Goal: Task Accomplishment & Management: Complete application form

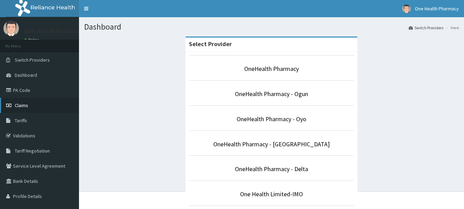
click at [27, 107] on span "Claims" at bounding box center [21, 105] width 13 height 6
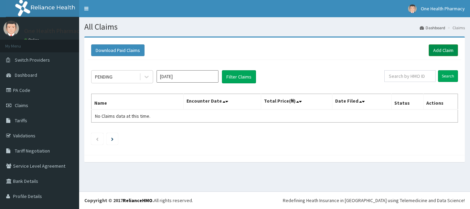
click at [432, 52] on link "Add Claim" at bounding box center [442, 50] width 29 height 12
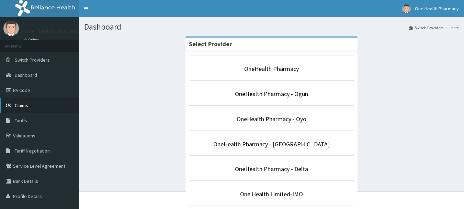
click at [33, 102] on link "Claims" at bounding box center [39, 105] width 79 height 15
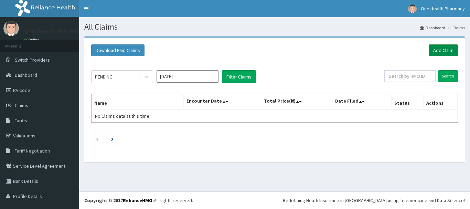
click at [429, 51] on link "Add Claim" at bounding box center [442, 50] width 29 height 12
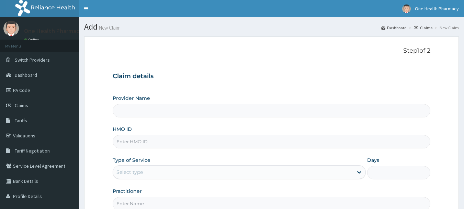
type input "OneHealth Pharmacy"
click at [219, 140] on input "HMO ID" at bounding box center [272, 141] width 318 height 13
paste input "OKB/12239/A"
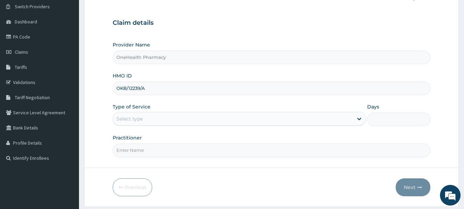
scroll to position [74, 0]
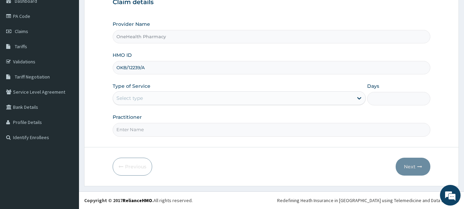
type input "OKB/12239/A"
click at [159, 102] on div "Select type" at bounding box center [233, 97] width 240 height 11
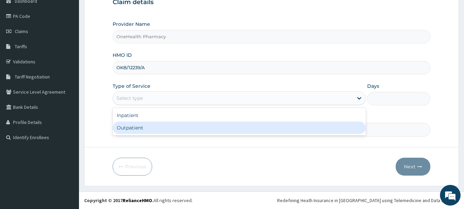
click at [159, 128] on div "Outpatient" at bounding box center [239, 127] width 253 height 12
click at [159, 128] on input "Practitioner" at bounding box center [272, 129] width 318 height 13
type input "1"
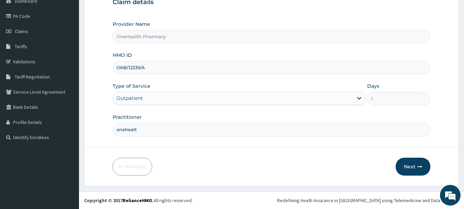
type input "onehealth"
click at [407, 159] on button "Next" at bounding box center [413, 166] width 35 height 18
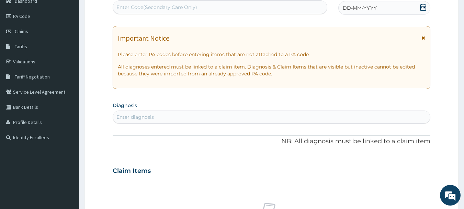
click at [241, 12] on div "Enter Code(Secondary Care Only)" at bounding box center [220, 7] width 214 height 11
paste input "PR/E6C8745C"
type input "PR/E6C8745C"
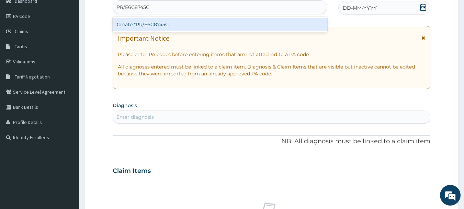
click at [243, 26] on div "Create "PR/E6C8745C"" at bounding box center [220, 24] width 215 height 12
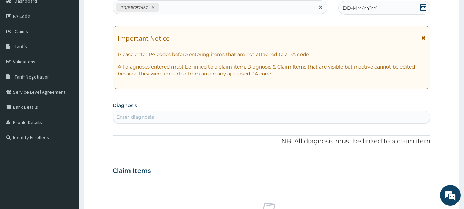
click at [366, 10] on span "DD-MM-YYYY" at bounding box center [360, 7] width 34 height 7
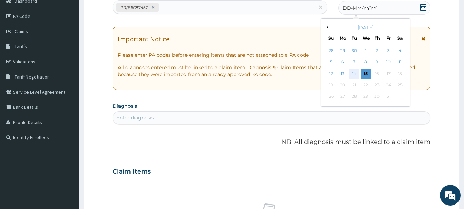
click at [352, 69] on div "14" at bounding box center [355, 73] width 10 height 10
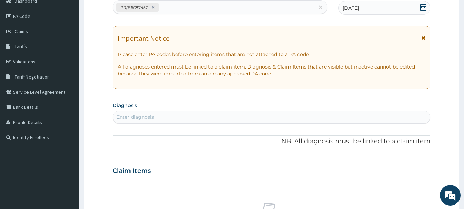
click at [357, 114] on div "Enter diagnosis" at bounding box center [272, 116] width 318 height 11
type input "[MEDICAL_DATA]"
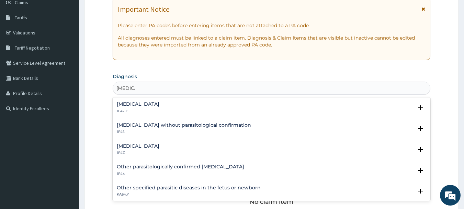
scroll to position [108, 0]
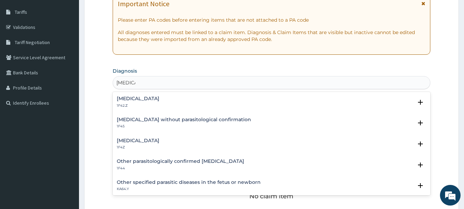
click at [147, 139] on h4 "[MEDICAL_DATA]" at bounding box center [138, 140] width 43 height 5
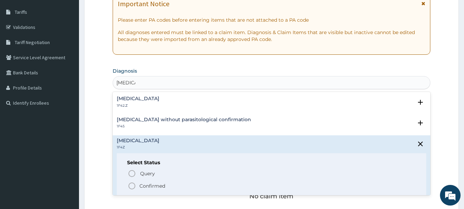
click at [139, 184] on span "Confirmed" at bounding box center [272, 185] width 289 height 8
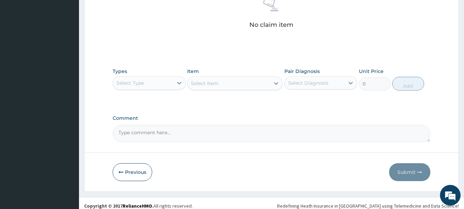
scroll to position [287, 0]
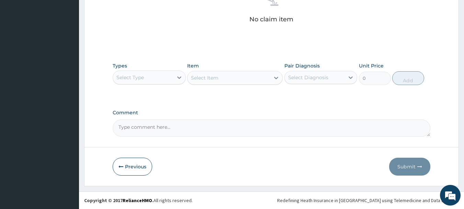
click at [149, 76] on div "Select Type" at bounding box center [143, 77] width 60 height 11
type input "o"
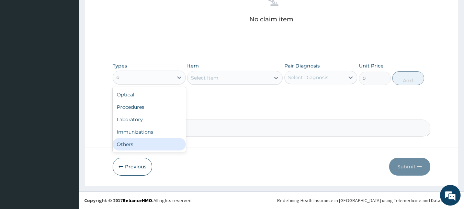
drag, startPoint x: 147, startPoint y: 136, endPoint x: 147, endPoint y: 142, distance: 5.8
click at [147, 142] on div "Optical Procedures Laboratory Immunizations Others" at bounding box center [149, 119] width 73 height 65
click at [147, 142] on div "Others" at bounding box center [149, 144] width 73 height 12
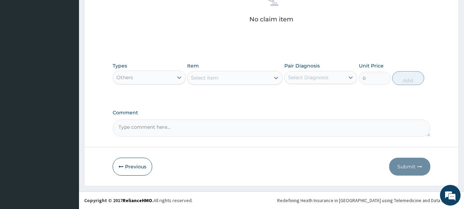
click at [229, 75] on div "Select Item" at bounding box center [229, 77] width 82 height 11
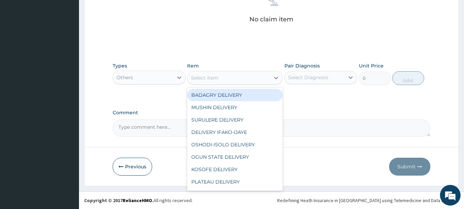
click at [243, 95] on div "BADAGRY DELIVERY" at bounding box center [235, 95] width 96 height 12
type input "3700"
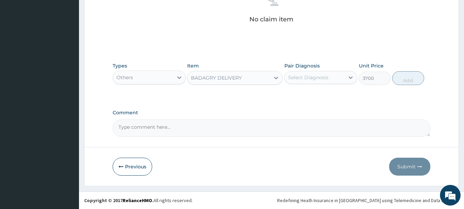
click at [326, 79] on div "Select Diagnosis" at bounding box center [308, 77] width 40 height 7
click at [333, 94] on label "[MEDICAL_DATA]" at bounding box center [317, 94] width 43 height 7
checkbox input "true"
click at [401, 80] on button "Add" at bounding box center [409, 78] width 32 height 14
type input "0"
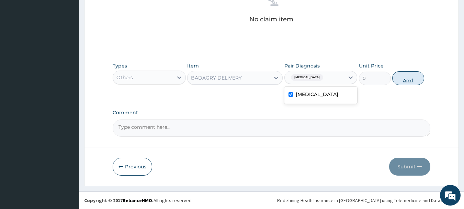
scroll to position [260, 0]
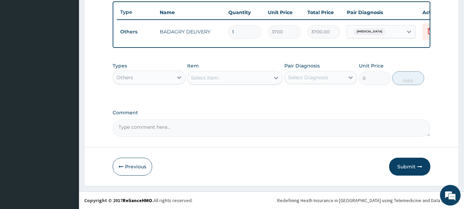
click at [154, 79] on div "Others" at bounding box center [143, 77] width 60 height 11
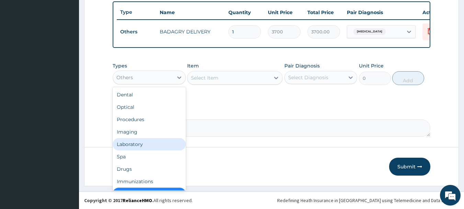
scroll to position [14, 0]
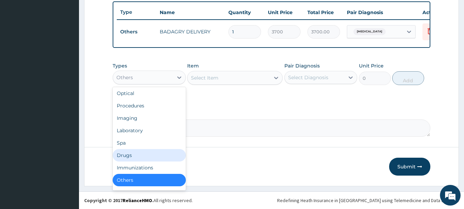
click at [147, 154] on div "Drugs" at bounding box center [149, 155] width 73 height 12
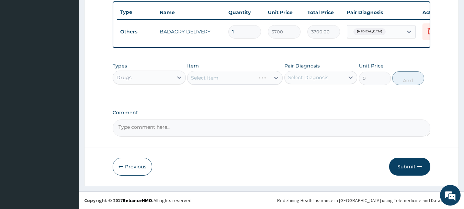
click at [257, 76] on div "Select Item" at bounding box center [235, 78] width 96 height 14
click at [241, 81] on div "Select Item" at bounding box center [229, 77] width 82 height 11
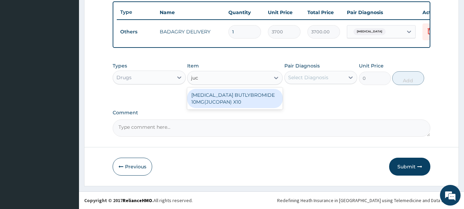
type input "juco"
click at [248, 102] on div "[MEDICAL_DATA] BUTLYBROMIDE 10MG(JUCOPAN) X10" at bounding box center [235, 98] width 96 height 19
type input "28"
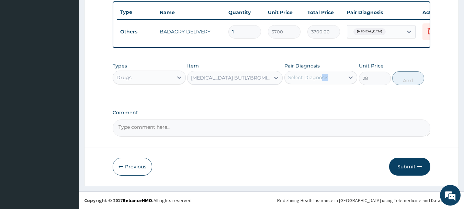
drag, startPoint x: 320, startPoint y: 84, endPoint x: 325, endPoint y: 76, distance: 9.3
click at [325, 76] on div "Pair Diagnosis Select Diagnosis" at bounding box center [321, 73] width 73 height 23
click at [325, 76] on div "Select Diagnosis" at bounding box center [308, 77] width 40 height 7
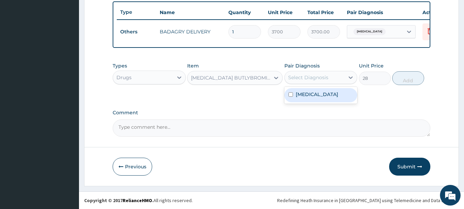
click at [334, 94] on label "[MEDICAL_DATA]" at bounding box center [317, 94] width 43 height 7
checkbox input "true"
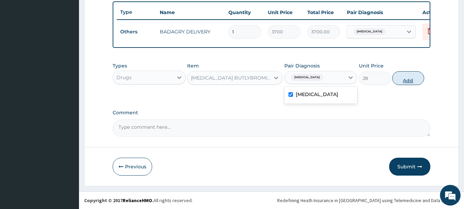
click at [411, 76] on button "Add" at bounding box center [409, 78] width 32 height 14
type input "0"
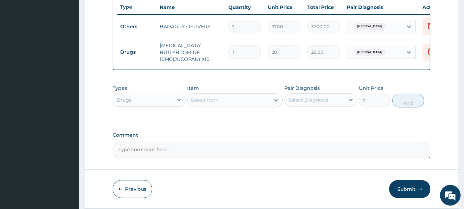
click at [249, 99] on div "Select Item" at bounding box center [229, 100] width 82 height 11
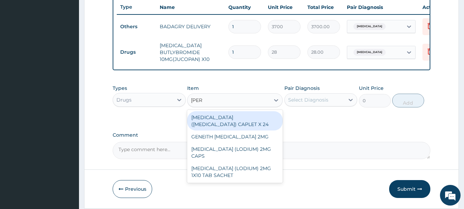
type input "loper"
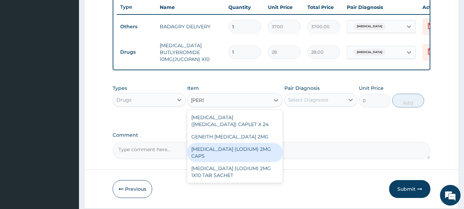
click at [266, 155] on div "[MEDICAL_DATA] (LODIUM) 2MG CAPS" at bounding box center [235, 152] width 96 height 19
type input "70"
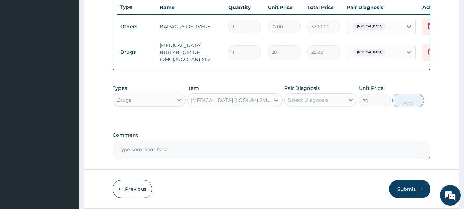
click at [333, 101] on div "Select Diagnosis" at bounding box center [315, 99] width 60 height 11
click at [339, 120] on label "[MEDICAL_DATA]" at bounding box center [317, 116] width 43 height 7
checkbox input "true"
click at [414, 105] on button "Add" at bounding box center [409, 100] width 32 height 14
type input "0"
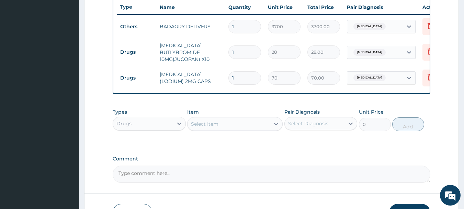
type input "10"
type input "700.00"
type input "10"
click at [243, 125] on div "Select Item" at bounding box center [229, 123] width 82 height 11
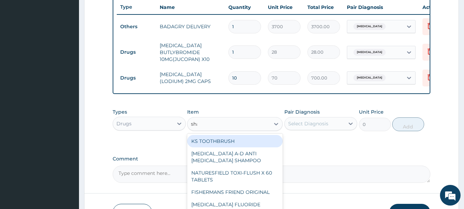
type input "shal"
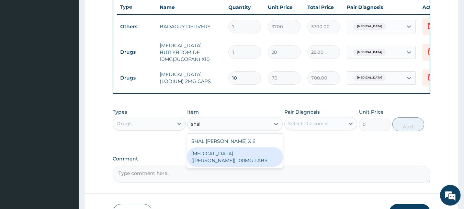
click at [250, 159] on div "NITROFURANTOIN (DE-SHALOM) 100MG TABS" at bounding box center [235, 156] width 96 height 19
type input "63"
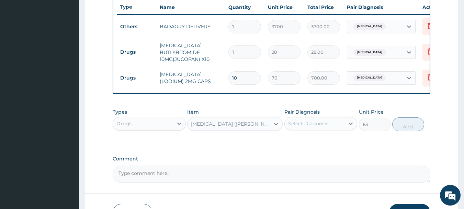
click at [339, 127] on div "Select Diagnosis" at bounding box center [315, 123] width 60 height 11
click at [340, 141] on div "Malaria, unspecified" at bounding box center [321, 141] width 73 height 14
checkbox input "true"
click at [412, 125] on button "Add" at bounding box center [409, 124] width 32 height 14
type input "0"
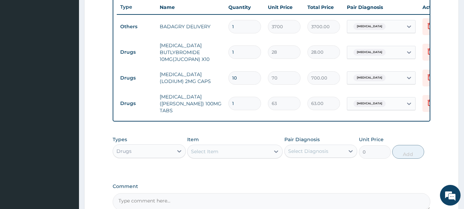
click at [256, 153] on div "Select Item" at bounding box center [229, 151] width 82 height 11
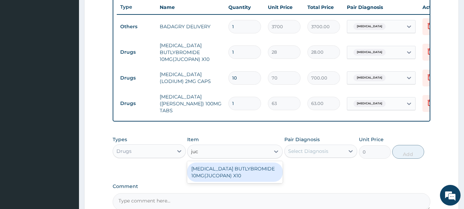
type input "juco"
click at [258, 174] on div "HYOSCINE BUTLYBROMIDE 10MG(JUCOPAN) X10" at bounding box center [235, 171] width 96 height 19
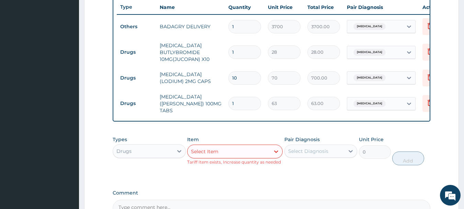
click at [323, 151] on div "Select Diagnosis" at bounding box center [308, 150] width 40 height 7
click at [238, 145] on div "Item Select Item Tariff Item exists, Increase quantity as needed" at bounding box center [235, 150] width 96 height 29
click at [239, 155] on div "Select Item" at bounding box center [229, 151] width 82 height 11
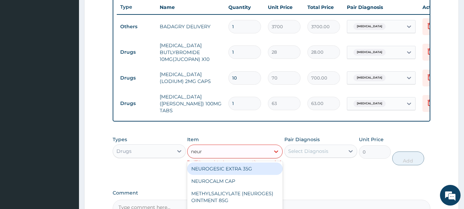
type input "neuro"
click at [255, 168] on div "NEUROGESIC EXTRA 35G" at bounding box center [235, 168] width 96 height 12
type input "1400"
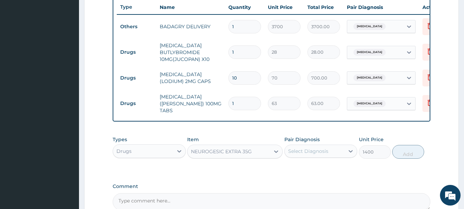
click at [317, 146] on div "Select Diagnosis" at bounding box center [315, 150] width 60 height 11
click at [327, 167] on label "Malaria, unspecified" at bounding box center [317, 167] width 43 height 7
checkbox input "true"
click at [405, 152] on button "Add" at bounding box center [409, 152] width 32 height 14
type input "0"
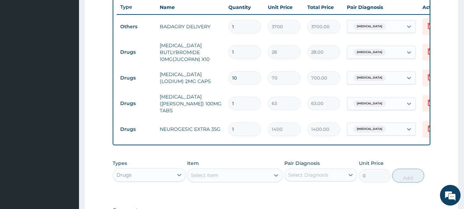
click at [254, 179] on div "Select Item" at bounding box center [229, 174] width 82 height 11
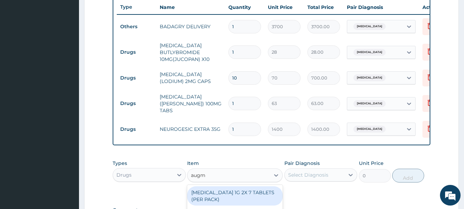
type input "augme"
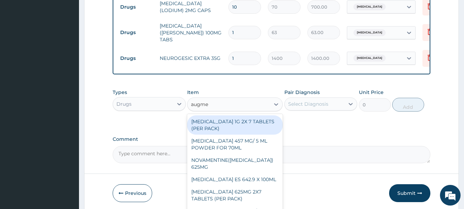
scroll to position [340, 0]
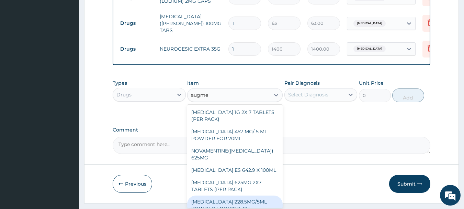
click at [252, 198] on div "[MEDICAL_DATA] 228.5MG/5ML POWDER FOR 70ML SU" at bounding box center [235, 204] width 96 height 19
type input "4340"
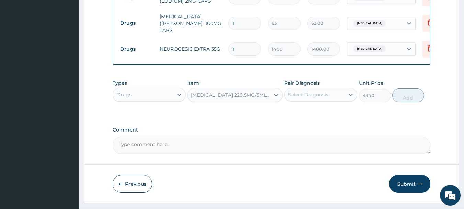
click at [332, 100] on div "Select Diagnosis" at bounding box center [315, 94] width 60 height 11
click at [339, 115] on label "[MEDICAL_DATA]" at bounding box center [317, 111] width 43 height 7
checkbox input "true"
click at [413, 89] on div "Types Drugs Item AUGMENTIN 228.5MG/5ML POWDER FOR 70ML SU Pair Diagnosis option…" at bounding box center [272, 91] width 318 height 30
click at [411, 95] on button "Add" at bounding box center [409, 95] width 32 height 14
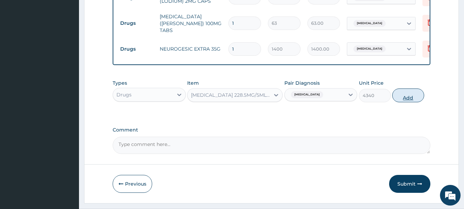
type input "0"
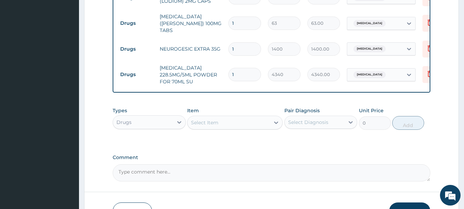
click at [255, 117] on div "Select Item" at bounding box center [235, 122] width 96 height 14
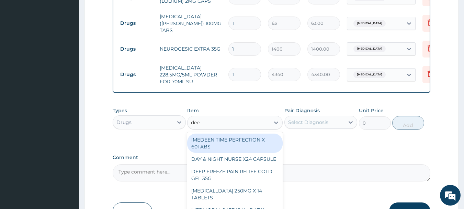
type input "deep"
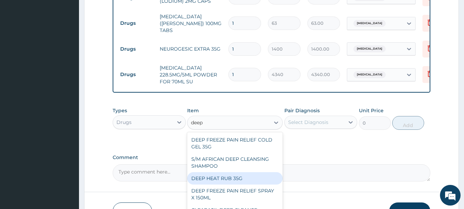
click at [245, 177] on div "DEEP HEAT RUB 35G" at bounding box center [235, 178] width 96 height 12
type input "2870"
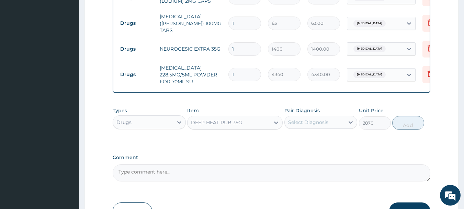
click at [336, 123] on div "Select Diagnosis" at bounding box center [315, 122] width 60 height 11
click at [339, 139] on label "[MEDICAL_DATA]" at bounding box center [317, 138] width 43 height 7
checkbox input "true"
click at [409, 130] on button "Add" at bounding box center [409, 123] width 32 height 14
type input "0"
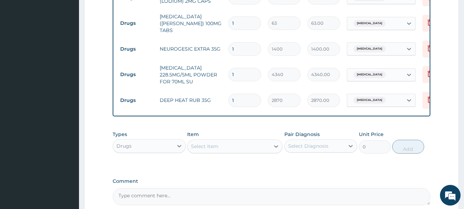
type input "10"
type input "28700.00"
type input "1"
type input "2870.00"
click at [242, 25] on input "1" at bounding box center [245, 22] width 33 height 13
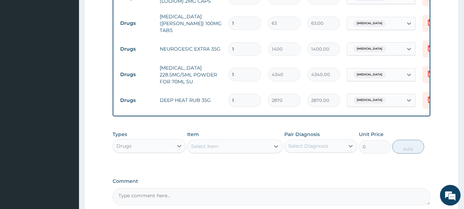
type input "10"
type input "630.00"
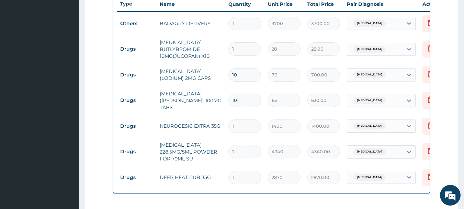
scroll to position [260, 0]
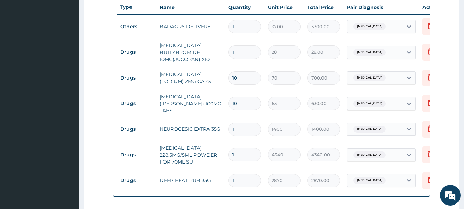
type input "10"
click at [246, 53] on input "1" at bounding box center [245, 51] width 33 height 13
type input "10"
type input "280.00"
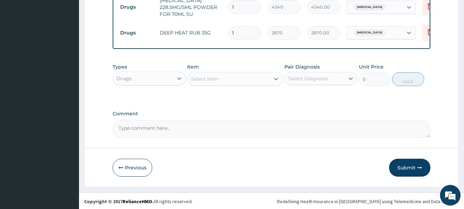
scroll to position [409, 0]
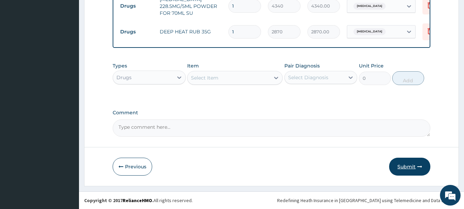
click at [413, 163] on button "Submit" at bounding box center [409, 166] width 41 height 18
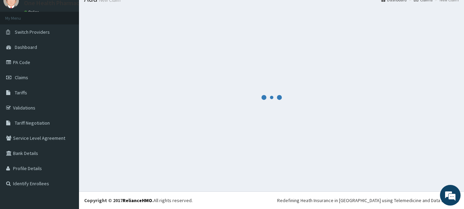
scroll to position [28, 0]
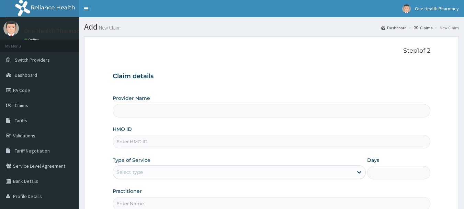
type input "OneHealth Pharmacy"
click at [349, 142] on input "HMO ID" at bounding box center [272, 141] width 318 height 13
paste input "EAJ/10110/A"
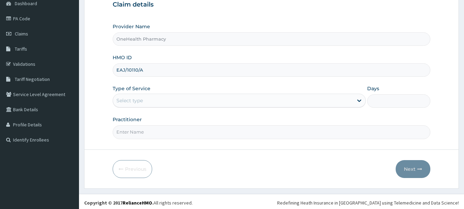
scroll to position [74, 0]
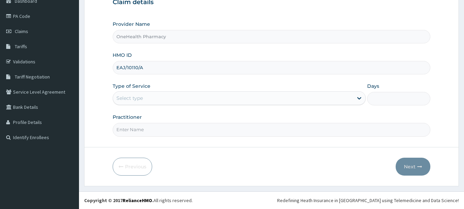
type input "EAJ/10110/A"
click at [202, 95] on div "Select type" at bounding box center [233, 97] width 240 height 11
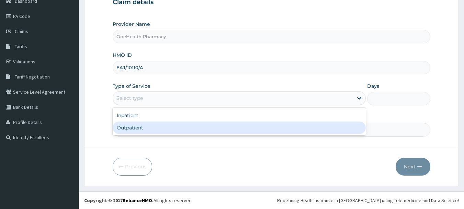
click at [204, 125] on div "Outpatient" at bounding box center [239, 127] width 253 height 12
click at [204, 125] on input "Practitioner" at bounding box center [272, 129] width 318 height 13
type input "1"
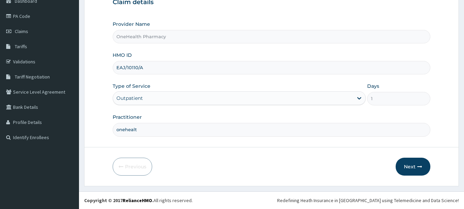
type input "onehealth"
click at [405, 169] on button "Next" at bounding box center [413, 166] width 35 height 18
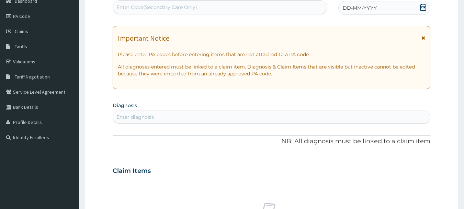
click at [291, 6] on div "Enter Code(Secondary Care Only)" at bounding box center [220, 7] width 214 height 11
paste input "PR/D9B03B6B"
type input "PR/D9B03B6B"
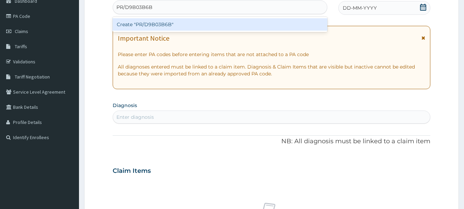
click at [294, 22] on div "Create "PR/D9B03B6B"" at bounding box center [220, 24] width 215 height 12
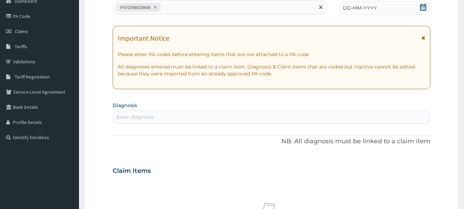
click at [380, 13] on div "DD-MM-YYYY" at bounding box center [385, 8] width 92 height 14
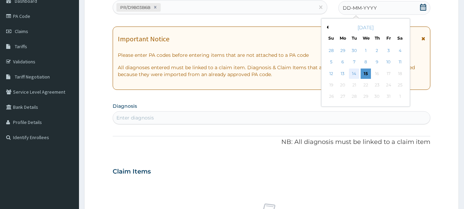
click at [355, 76] on div "14" at bounding box center [355, 73] width 10 height 10
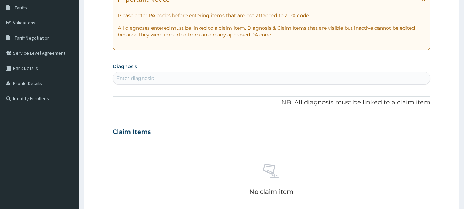
scroll to position [131, 0]
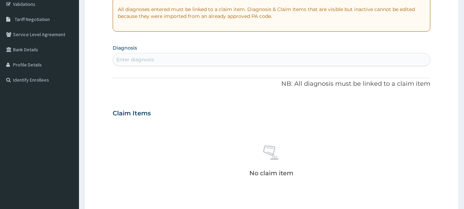
click at [236, 61] on div "Enter diagnosis" at bounding box center [272, 59] width 318 height 11
type input "malaria"
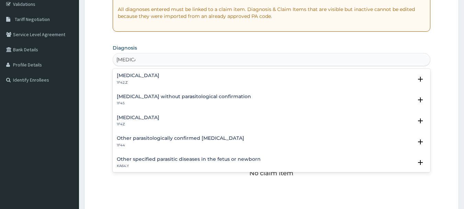
click at [141, 115] on h4 "Malaria, unspecified" at bounding box center [138, 117] width 43 height 5
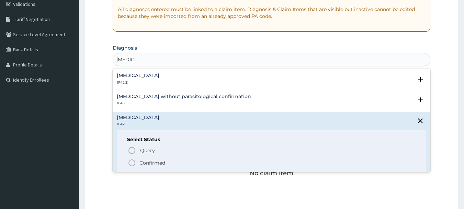
click at [143, 161] on p "Confirmed" at bounding box center [153, 162] width 26 height 7
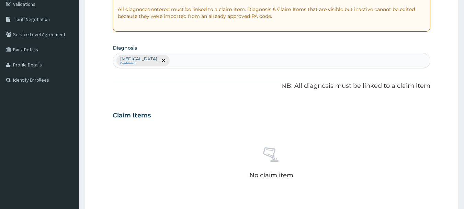
scroll to position [287, 0]
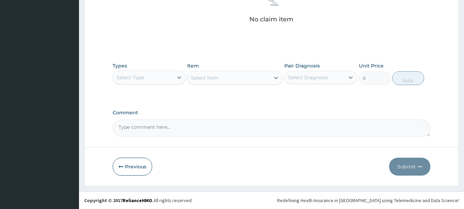
click at [144, 82] on div "Select Type" at bounding box center [143, 77] width 60 height 11
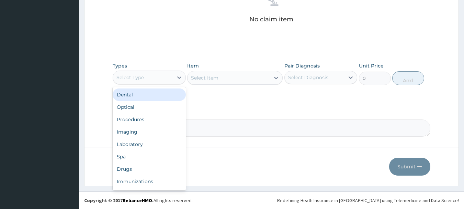
type input "o"
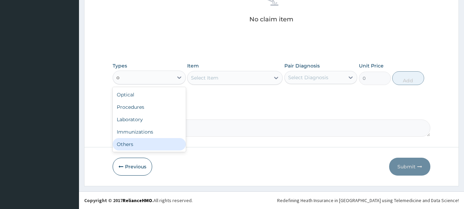
click at [143, 144] on div "Others" at bounding box center [149, 144] width 73 height 12
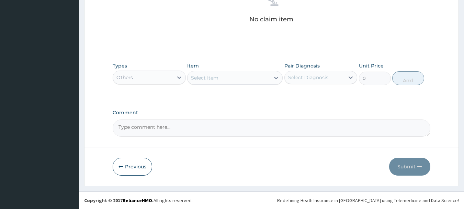
click at [215, 81] on div "Select Item" at bounding box center [229, 77] width 82 height 11
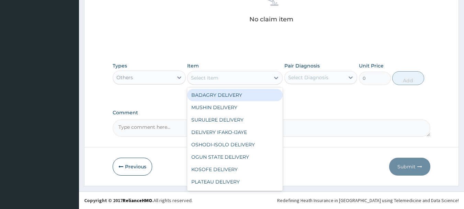
click at [219, 98] on div "BADAGRY DELIVERY MUSHIN DELIVERY SURULERE DELIVERY DELIVERY IFAKO-IJAYE OSHODI-…" at bounding box center [235, 138] width 96 height 103
click at [219, 98] on div "BADAGRY DELIVERY" at bounding box center [235, 95] width 96 height 12
type input "3700"
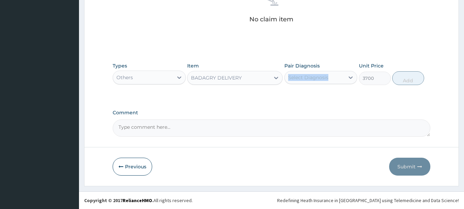
drag, startPoint x: 327, startPoint y: 65, endPoint x: 328, endPoint y: 78, distance: 13.5
click at [328, 78] on div "Pair Diagnosis Select Diagnosis" at bounding box center [321, 73] width 73 height 23
click at [328, 78] on div "Select Diagnosis" at bounding box center [315, 77] width 60 height 11
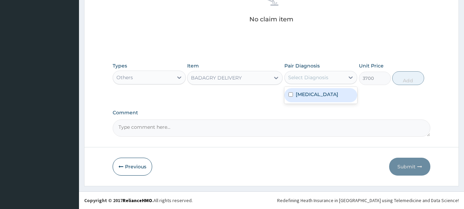
click at [331, 102] on div "[MEDICAL_DATA]" at bounding box center [321, 95] width 73 height 14
checkbox input "true"
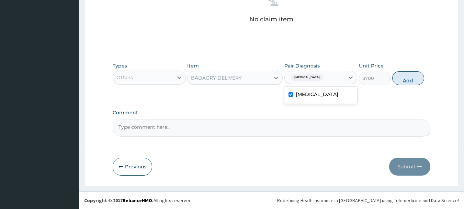
click at [405, 78] on button "Add" at bounding box center [409, 78] width 32 height 14
type input "0"
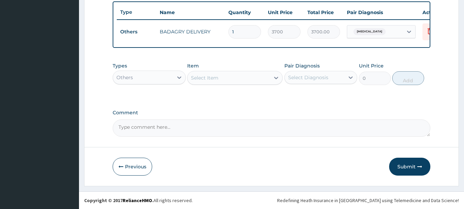
click at [172, 82] on div "Others" at bounding box center [143, 77] width 60 height 11
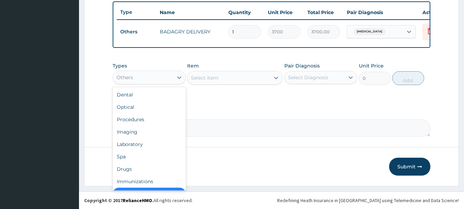
scroll to position [14, 0]
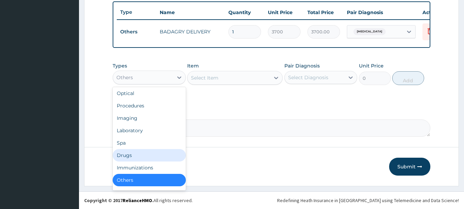
click at [158, 157] on div "Drugs" at bounding box center [149, 155] width 73 height 12
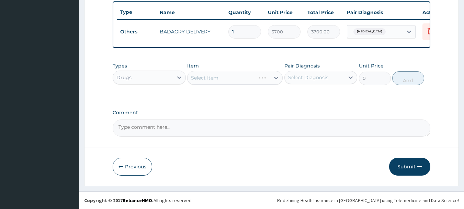
click at [204, 71] on div "Select Item" at bounding box center [235, 78] width 96 height 14
click at [213, 77] on div "Select Item" at bounding box center [204, 77] width 27 height 7
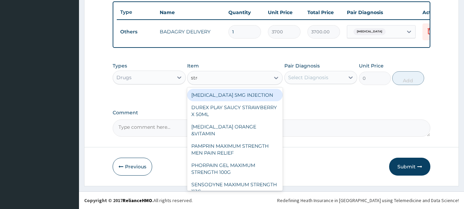
type input "strep"
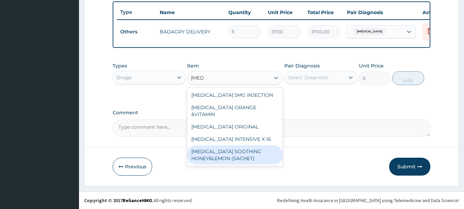
click at [225, 145] on div "STREPSILS SOOTHING HONEY&LEMON (SACHET)" at bounding box center [235, 154] width 96 height 19
type input "105"
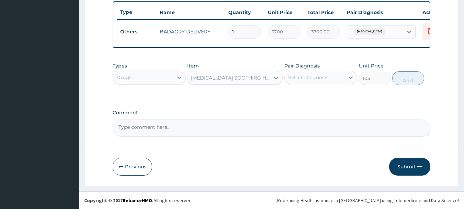
click at [332, 78] on div "Select Diagnosis" at bounding box center [315, 77] width 60 height 11
click at [336, 91] on label "[MEDICAL_DATA]" at bounding box center [317, 94] width 43 height 7
checkbox input "true"
click at [414, 77] on button "Add" at bounding box center [409, 78] width 32 height 14
type input "0"
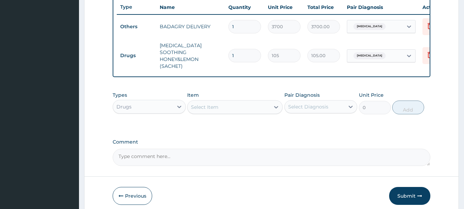
click at [227, 104] on div "Select Item" at bounding box center [229, 106] width 82 height 11
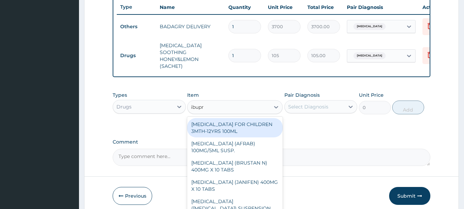
type input "ibupro"
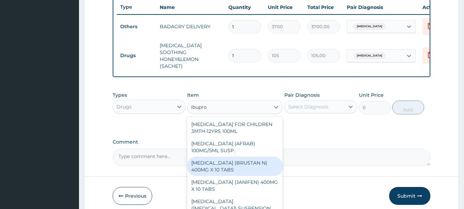
click at [233, 163] on div "IBUPROFEN (BRUSTAN N) 400MG X 10 TABS" at bounding box center [235, 165] width 96 height 19
type input "63"
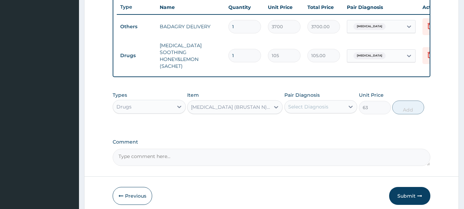
click at [323, 103] on div "Select Diagnosis" at bounding box center [308, 106] width 40 height 7
click at [333, 125] on div "[MEDICAL_DATA]" at bounding box center [321, 124] width 73 height 14
checkbox input "true"
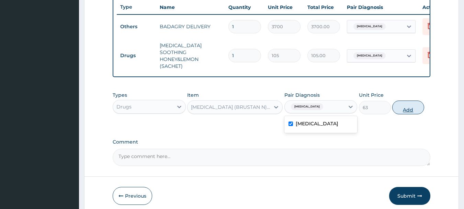
click at [417, 107] on button "Add" at bounding box center [409, 107] width 32 height 14
type input "0"
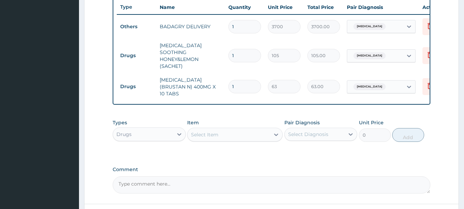
click at [247, 129] on div "Select Item" at bounding box center [229, 134] width 82 height 11
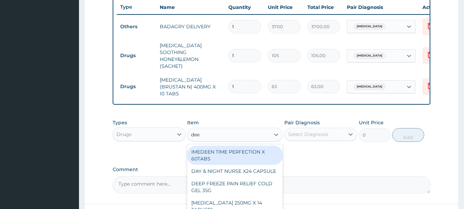
type input "deep"
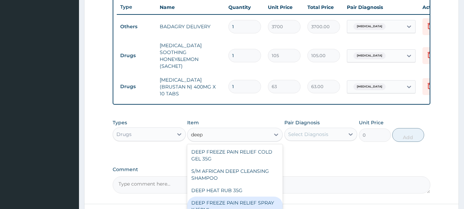
click at [251, 197] on div "DEEP FREEZE PAIN RELIEF SPRAY X 150ML" at bounding box center [235, 205] width 96 height 19
type input "6440"
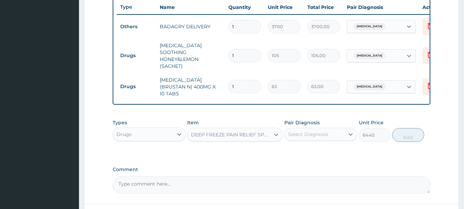
click at [339, 121] on div "Pair Diagnosis Select Diagnosis" at bounding box center [321, 130] width 73 height 23
click at [341, 130] on div "Select Diagnosis" at bounding box center [315, 134] width 60 height 11
click at [339, 147] on label "[MEDICAL_DATA]" at bounding box center [317, 150] width 43 height 7
checkbox input "true"
click at [411, 131] on button "Add" at bounding box center [409, 135] width 32 height 14
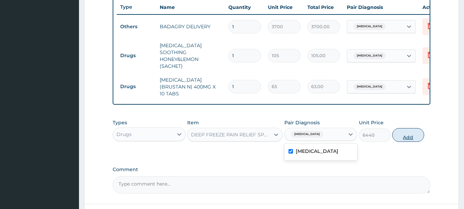
type input "0"
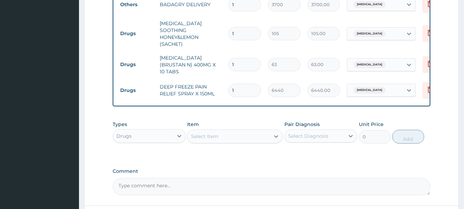
scroll to position [294, 0]
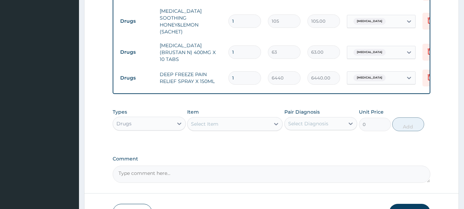
click at [202, 124] on div "Select Item" at bounding box center [235, 124] width 96 height 14
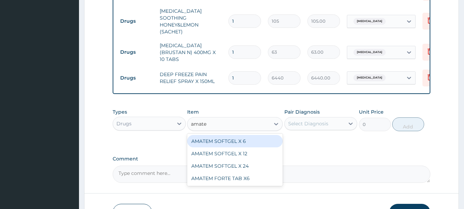
type input "amatem"
click at [217, 135] on div "AMATEM SOFTGEL X 6" at bounding box center [235, 141] width 96 height 12
type input "583.3333129882812"
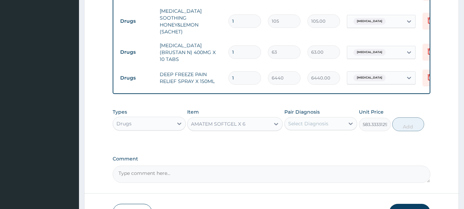
click at [344, 130] on div "Select Diagnosis" at bounding box center [321, 123] width 73 height 13
click at [344, 143] on div "[MEDICAL_DATA]" at bounding box center [321, 141] width 73 height 17
click at [345, 136] on div "[MEDICAL_DATA]" at bounding box center [321, 141] width 73 height 14
checkbox input "true"
click at [409, 117] on button "Add" at bounding box center [409, 124] width 32 height 14
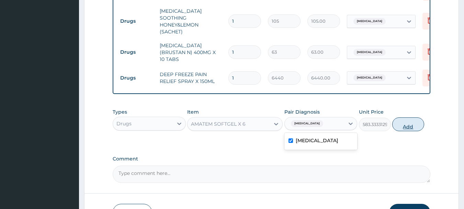
type input "0"
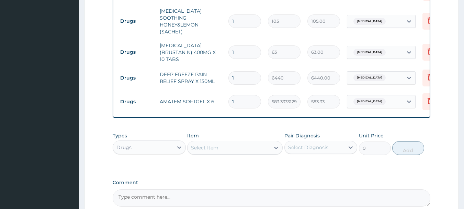
click at [232, 142] on div "Select Item" at bounding box center [229, 147] width 82 height 11
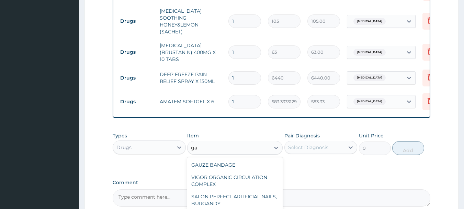
type input "g"
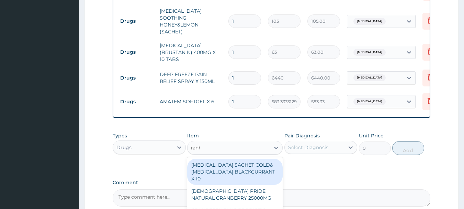
type input "ranba"
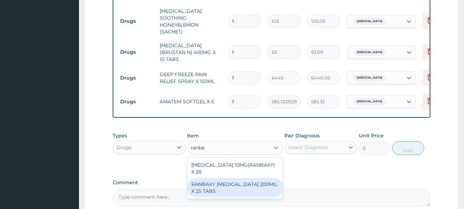
click at [249, 180] on div "RANBAXY ACICLOVIR 200MG X 25 TABS" at bounding box center [235, 187] width 96 height 19
type input "156.8000030517578"
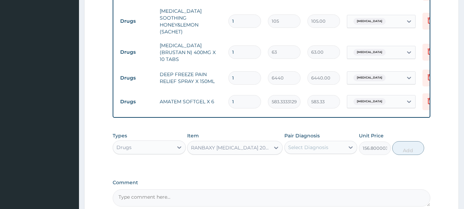
click at [328, 144] on div "Select Diagnosis" at bounding box center [308, 147] width 40 height 7
click at [337, 161] on label "[MEDICAL_DATA]" at bounding box center [317, 164] width 43 height 7
checkbox input "true"
click at [403, 141] on button "Add" at bounding box center [409, 148] width 32 height 14
type input "0"
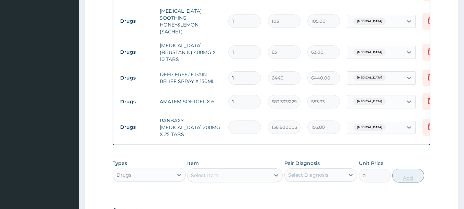
type input "0.00"
type input "2"
type input "313.60"
type input "25"
type input "3920.00"
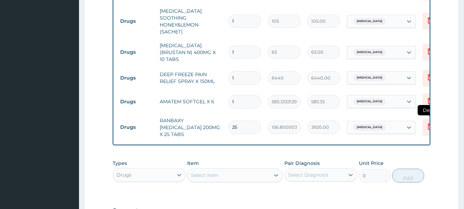
type input "25"
click at [426, 122] on icon at bounding box center [430, 126] width 8 height 8
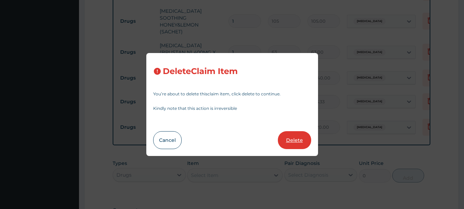
click at [299, 138] on button "Delete" at bounding box center [294, 140] width 33 height 18
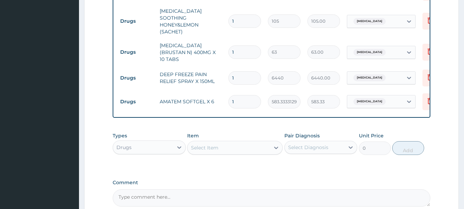
click at [231, 143] on div "Select Item" at bounding box center [229, 147] width 82 height 11
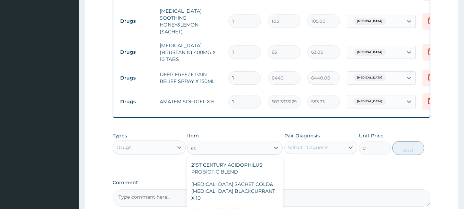
type input "acic"
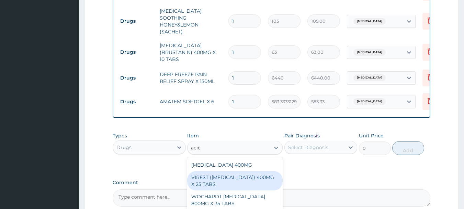
click at [240, 171] on div "VIREST (ACICLOVIR) 400MG X 25 TABS" at bounding box center [235, 180] width 96 height 19
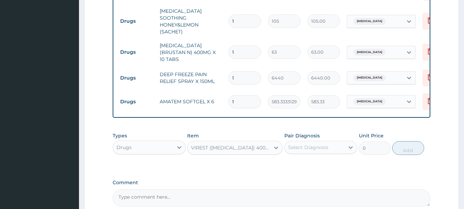
type input "532"
drag, startPoint x: 325, startPoint y: 144, endPoint x: 332, endPoint y: 157, distance: 15.5
click at [332, 154] on div "option Malaria, unspecified, selected. option Malaria, unspecified focused, 1 o…" at bounding box center [321, 147] width 73 height 13
click at [332, 161] on label "[MEDICAL_DATA]" at bounding box center [317, 164] width 43 height 7
checkbox input "true"
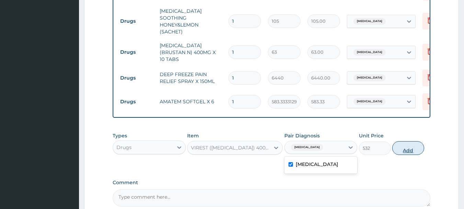
click at [419, 142] on button "Add" at bounding box center [409, 148] width 32 height 14
type input "0"
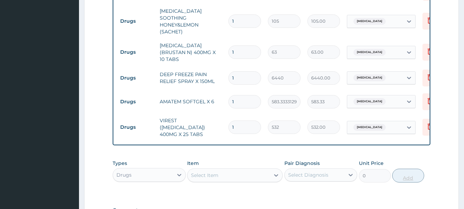
type input "0.00"
type input "2"
type input "1064.00"
type input "25"
type input "13300.00"
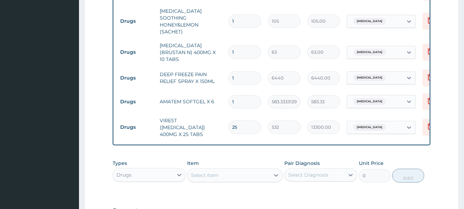
type input "25"
click at [256, 170] on div "Select Item" at bounding box center [229, 174] width 82 height 11
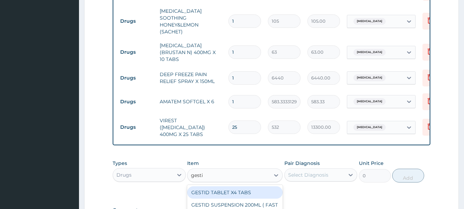
type input "gestid"
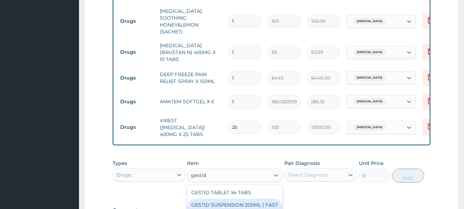
click at [258, 198] on div "GESTID SUSPENSION 200ML ( FAST RELIEF)" at bounding box center [235, 207] width 96 height 19
type input "1540"
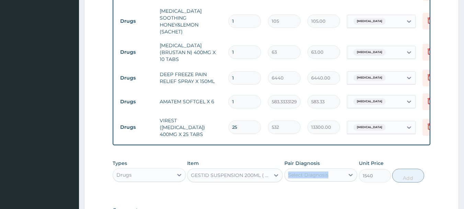
drag, startPoint x: 318, startPoint y: 157, endPoint x: 321, endPoint y: 162, distance: 5.6
click at [321, 162] on div "Pair Diagnosis Select Diagnosis" at bounding box center [321, 170] width 73 height 23
click at [321, 171] on div "Select Diagnosis" at bounding box center [308, 174] width 40 height 7
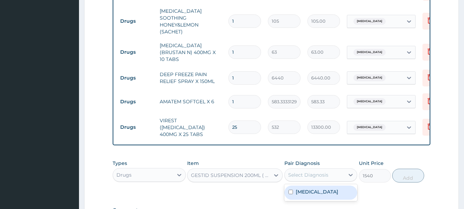
click at [329, 184] on div "[MEDICAL_DATA]" at bounding box center [321, 192] width 73 height 17
click at [339, 188] on label "[MEDICAL_DATA]" at bounding box center [317, 191] width 43 height 7
checkbox input "true"
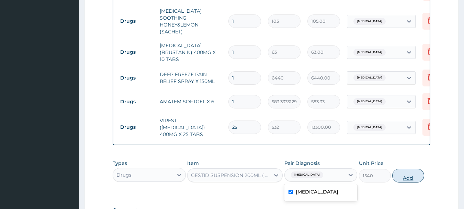
click at [409, 168] on button "Add" at bounding box center [409, 175] width 32 height 14
type input "0"
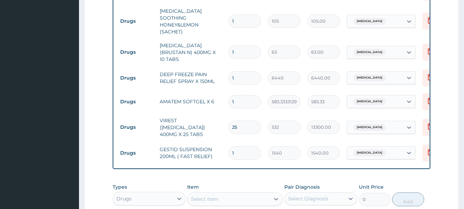
click at [253, 48] on input "1" at bounding box center [245, 51] width 33 height 13
type input "10"
type input "630.00"
type input "10"
click at [252, 15] on input "1" at bounding box center [245, 20] width 33 height 13
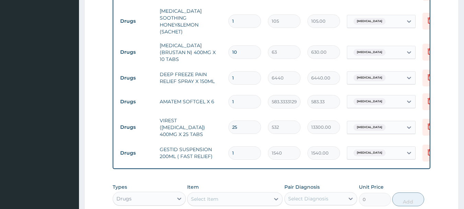
type input "18"
type input "1890.00"
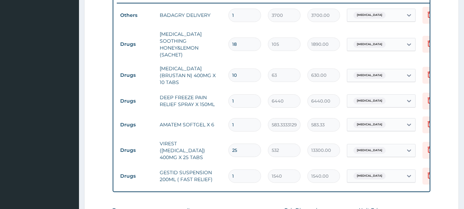
scroll to position [277, 0]
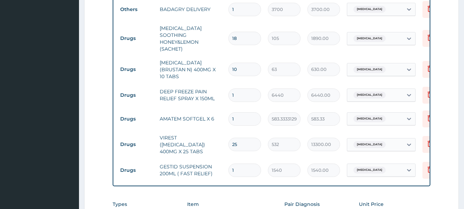
type input "18"
click at [241, 112] on input "1" at bounding box center [245, 118] width 33 height 13
type input "0.00"
type input "6"
type input "3500.00"
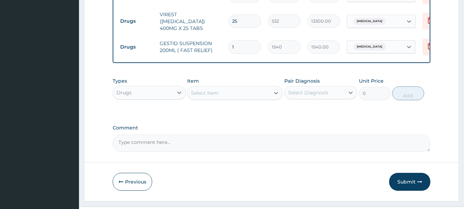
scroll to position [406, 0]
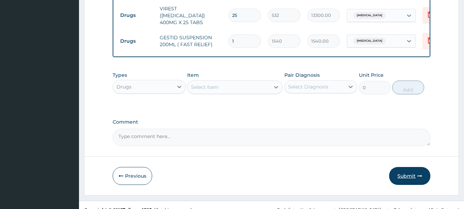
click at [405, 167] on button "Submit" at bounding box center [409, 176] width 41 height 18
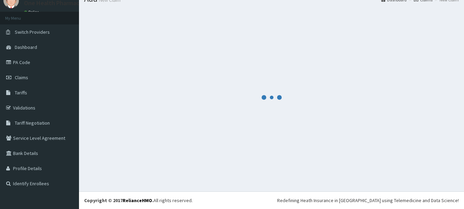
scroll to position [28, 0]
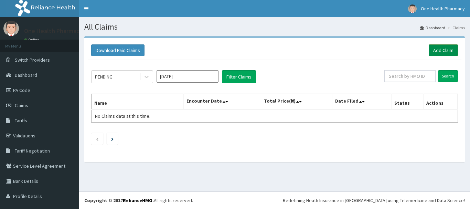
click at [448, 48] on link "Add Claim" at bounding box center [442, 50] width 29 height 12
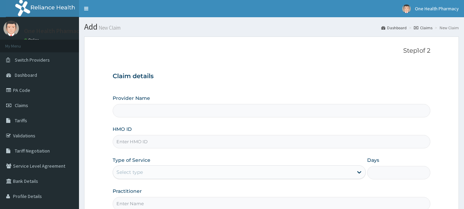
type input "OneHealth Pharmacy"
click at [199, 144] on input "HMO ID" at bounding box center [272, 141] width 318 height 13
paste input "RTR/10004/A"
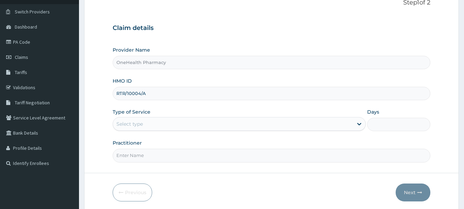
scroll to position [74, 0]
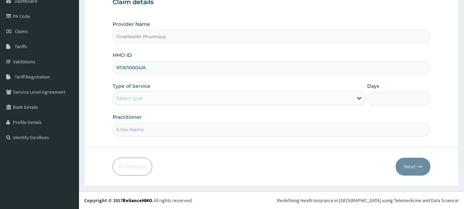
type input "RTR/10004/A"
click at [144, 99] on div "Select type" at bounding box center [233, 97] width 240 height 11
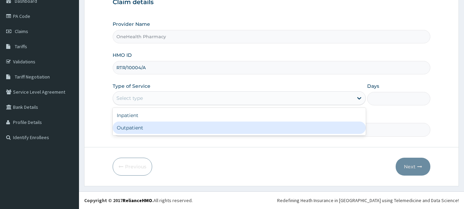
click at [149, 129] on div "Outpatient" at bounding box center [239, 127] width 253 height 12
click at [149, 129] on input "Practitioner" at bounding box center [272, 129] width 318 height 13
type input "1"
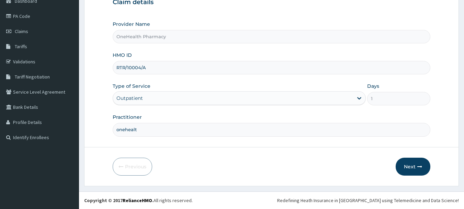
type input "onehealth"
click at [418, 165] on icon "button" at bounding box center [420, 166] width 5 height 5
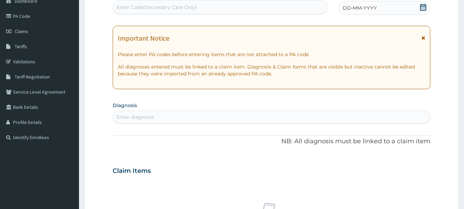
click at [233, 7] on div "Enter Code(Secondary Care Only)" at bounding box center [220, 7] width 214 height 11
paste input "PR/68FF32DE"
type input "PR/68FF32DE"
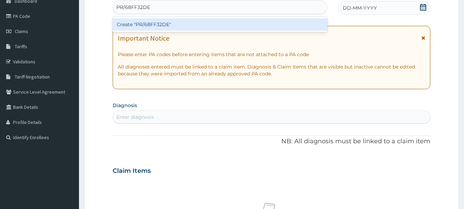
click at [235, 24] on div "Create "PR/68FF32DE"" at bounding box center [220, 24] width 215 height 12
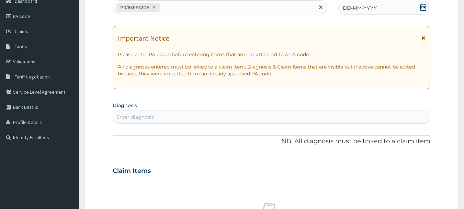
click at [372, 7] on span "DD-MM-YYYY" at bounding box center [360, 7] width 34 height 7
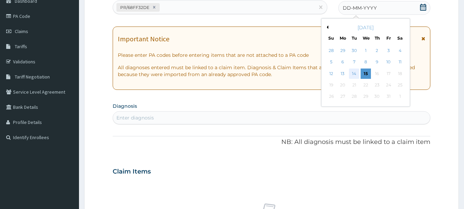
click at [351, 73] on div "14" at bounding box center [355, 73] width 10 height 10
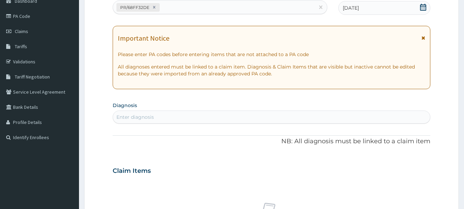
click at [349, 112] on div "Enter diagnosis" at bounding box center [272, 116] width 318 height 11
type input "malaria"
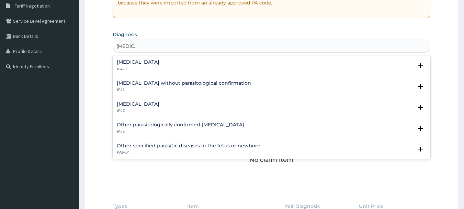
scroll to position [160, 0]
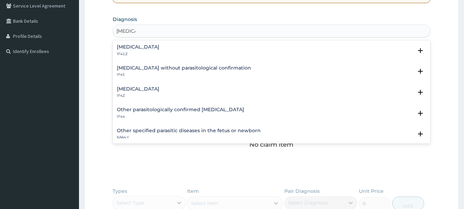
click at [148, 93] on p "1F4Z" at bounding box center [138, 95] width 43 height 5
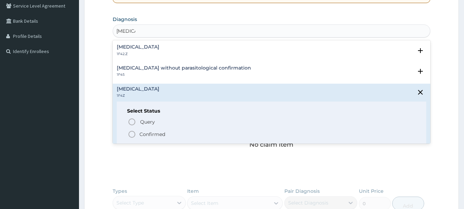
click at [145, 135] on p "Confirmed" at bounding box center [153, 134] width 26 height 7
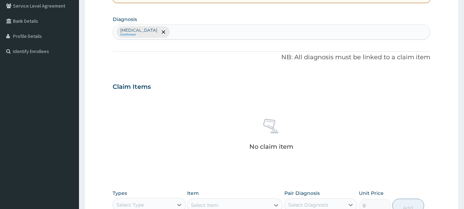
scroll to position [287, 0]
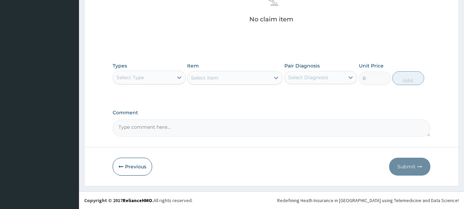
click at [161, 75] on div "Select Type" at bounding box center [143, 77] width 60 height 11
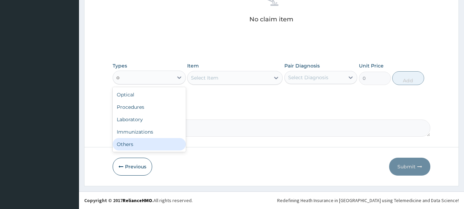
type input "o"
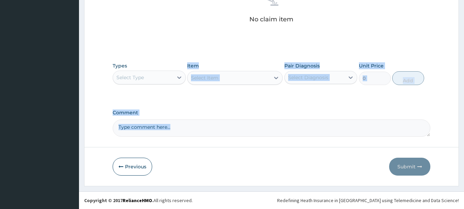
drag, startPoint x: 159, startPoint y: 155, endPoint x: 159, endPoint y: 81, distance: 74.6
click at [173, 84] on div "Select Type" at bounding box center [149, 77] width 73 height 14
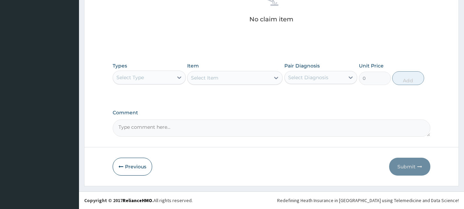
type input "o"
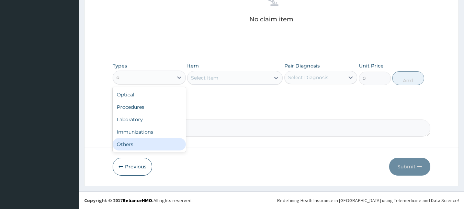
click at [159, 146] on div "Others" at bounding box center [149, 144] width 73 height 12
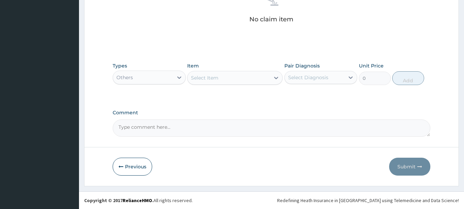
click at [237, 72] on div "Select Item" at bounding box center [229, 77] width 82 height 11
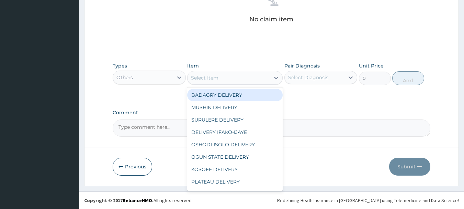
click at [243, 97] on div "BADAGRY DELIVERY" at bounding box center [235, 95] width 96 height 12
type input "3700"
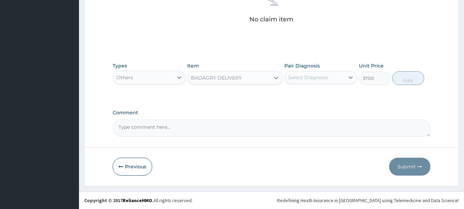
click at [327, 77] on div "Select Diagnosis" at bounding box center [308, 77] width 40 height 7
click at [336, 98] on div "[MEDICAL_DATA]" at bounding box center [321, 95] width 73 height 14
checkbox input "true"
click at [415, 74] on button "Add" at bounding box center [409, 78] width 32 height 14
type input "0"
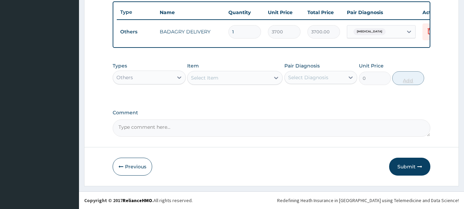
scroll to position [260, 0]
click at [137, 82] on div "Others" at bounding box center [143, 77] width 60 height 11
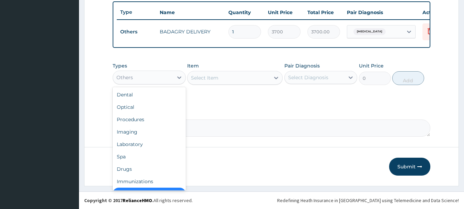
scroll to position [14, 0]
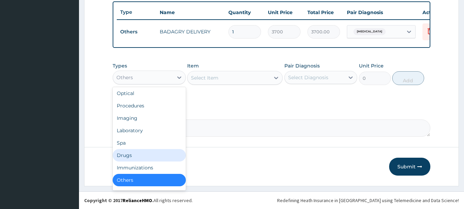
click at [127, 157] on div "Drugs" at bounding box center [149, 155] width 73 height 12
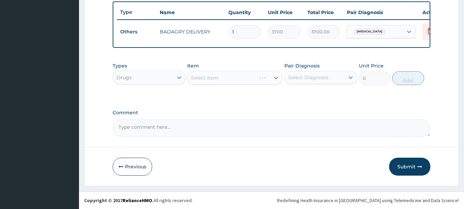
click at [242, 75] on div "Select Item" at bounding box center [235, 78] width 96 height 14
click at [228, 73] on div "Select Item" at bounding box center [229, 77] width 82 height 11
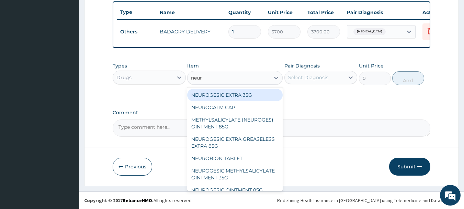
type input "neuro"
click at [237, 92] on div "NEUROGESIC EXTRA 35G" at bounding box center [235, 95] width 96 height 12
type input "1400"
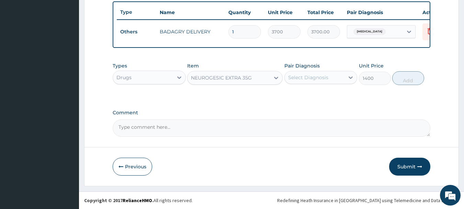
click at [309, 77] on div "Select Diagnosis" at bounding box center [308, 77] width 40 height 7
click at [318, 89] on div "[MEDICAL_DATA]" at bounding box center [321, 95] width 73 height 14
checkbox input "true"
click at [414, 78] on button "Add" at bounding box center [409, 78] width 32 height 14
type input "0"
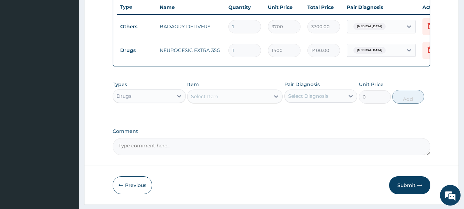
click at [265, 101] on div "Select Item" at bounding box center [229, 96] width 82 height 11
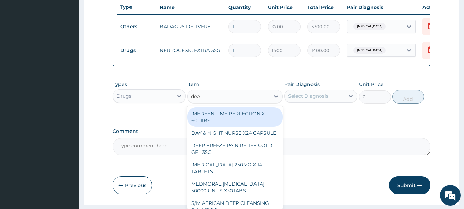
type input "deep"
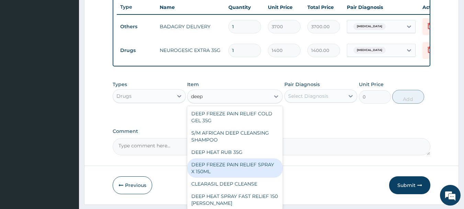
click at [254, 164] on div "DEEP FREEZE PAIN RELIEF SPRAY X 150ML" at bounding box center [235, 167] width 96 height 19
type input "6440"
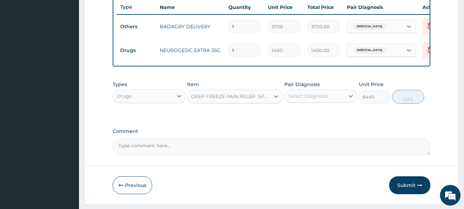
click at [337, 101] on div "Select Diagnosis" at bounding box center [315, 95] width 60 height 11
click at [339, 114] on label "[MEDICAL_DATA]" at bounding box center [317, 112] width 43 height 7
checkbox input "true"
click at [421, 96] on button "Add" at bounding box center [409, 97] width 32 height 14
type input "0"
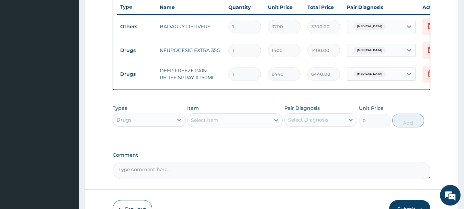
click at [235, 125] on div "Select Item" at bounding box center [229, 119] width 82 height 11
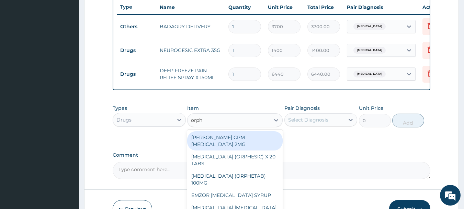
type input "orphe"
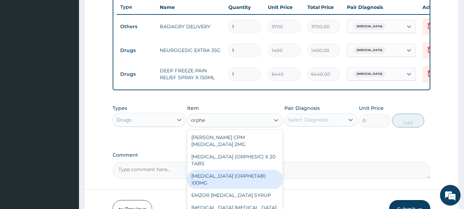
click at [243, 187] on div "ORPHENADRINE (ORPHETAB) 100MG" at bounding box center [235, 178] width 96 height 19
type input "112"
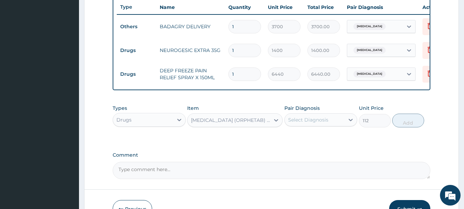
click at [320, 123] on div "Select Diagnosis" at bounding box center [308, 119] width 40 height 7
click at [330, 139] on label "[MEDICAL_DATA]" at bounding box center [317, 136] width 43 height 7
checkbox input "true"
click at [406, 123] on button "Add" at bounding box center [409, 120] width 32 height 14
type input "0"
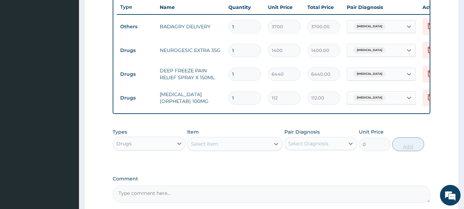
type input "16"
type input "1792.00"
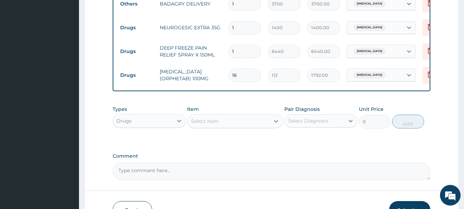
scroll to position [279, 0]
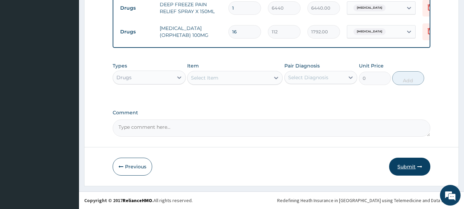
click at [411, 166] on button "Submit" at bounding box center [409, 166] width 41 height 18
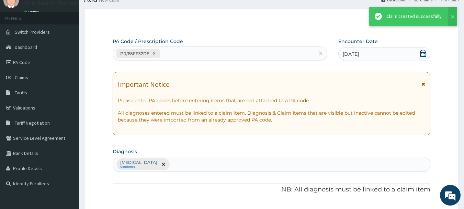
scroll to position [331, 0]
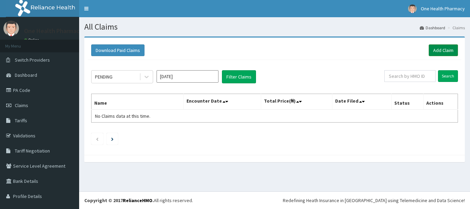
click at [447, 51] on link "Add Claim" at bounding box center [442, 50] width 29 height 12
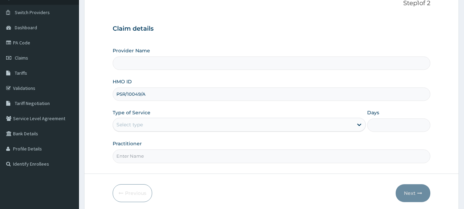
scroll to position [74, 0]
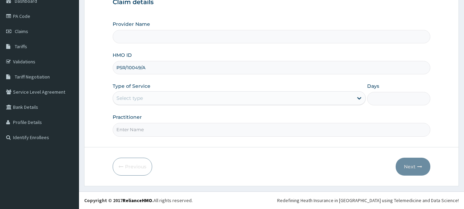
type input "PSR/10049/A"
click at [150, 96] on div "Select type" at bounding box center [233, 97] width 240 height 11
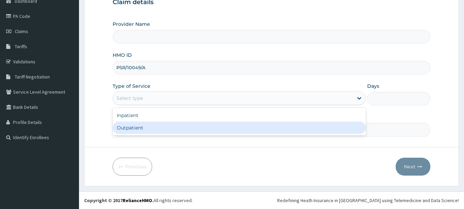
click at [155, 131] on div "Outpatient" at bounding box center [239, 127] width 253 height 12
click at [155, 131] on input "Practitioner" at bounding box center [272, 129] width 318 height 13
type input "1"
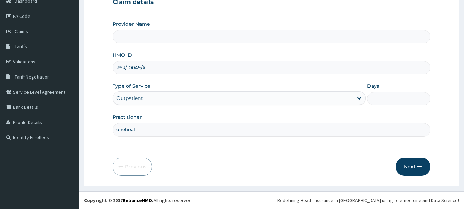
type input "onehealt"
type input "OneHealth Pharmacy"
type input "onehealth"
click at [422, 165] on icon "button" at bounding box center [420, 166] width 5 height 5
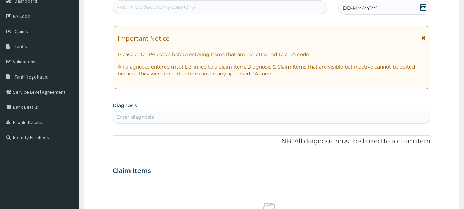
click at [282, 11] on div "Enter Code(Secondary Care Only)" at bounding box center [220, 7] width 214 height 11
paste input "PR/3D269488"
type input "PR/3D269488"
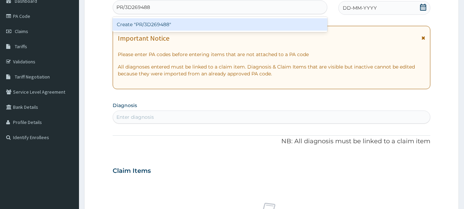
click at [284, 21] on div "Create "PR/3D269488"" at bounding box center [220, 24] width 215 height 12
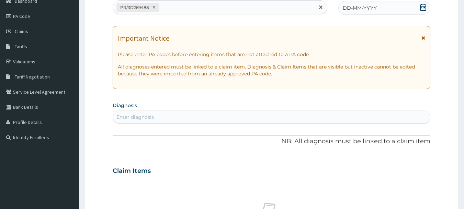
click at [366, 14] on div "DD-MM-YYYY" at bounding box center [385, 8] width 92 height 14
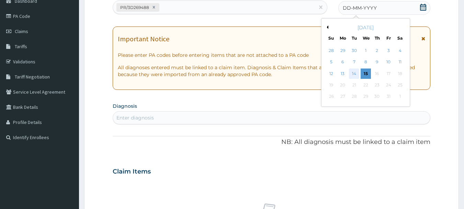
click at [357, 75] on div "14" at bounding box center [355, 73] width 10 height 10
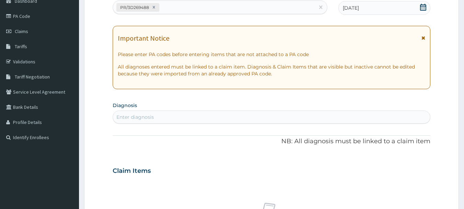
click at [366, 109] on section "Diagnosis Enter diagnosis" at bounding box center [272, 111] width 318 height 23
click at [367, 114] on div "Enter diagnosis" at bounding box center [272, 116] width 318 height 11
type input "[MEDICAL_DATA]"
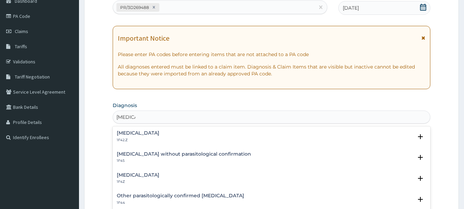
click at [138, 174] on h4 "[MEDICAL_DATA]" at bounding box center [138, 174] width 43 height 5
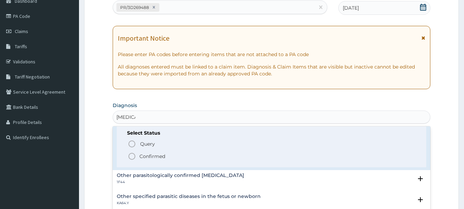
scroll to position [69, 0]
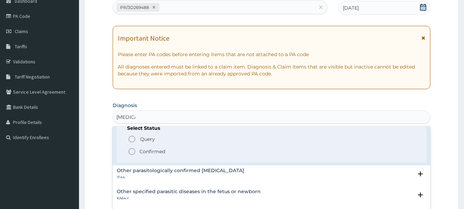
click at [133, 151] on icon "status option filled" at bounding box center [132, 151] width 8 height 8
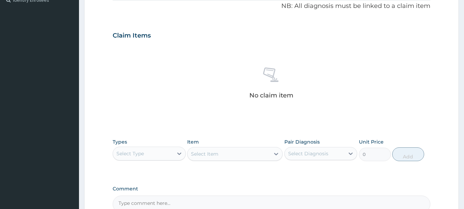
scroll to position [287, 0]
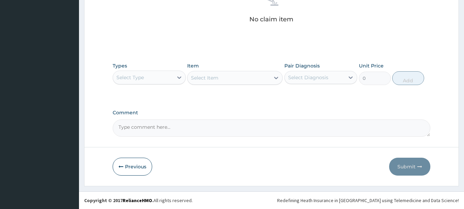
click at [143, 78] on div "Select Type" at bounding box center [130, 77] width 27 height 7
type input "o"
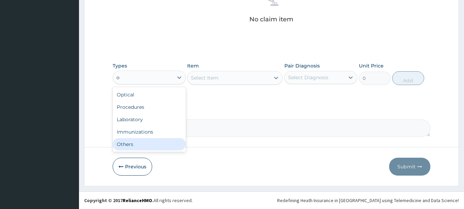
click at [152, 140] on div "Others" at bounding box center [149, 144] width 73 height 12
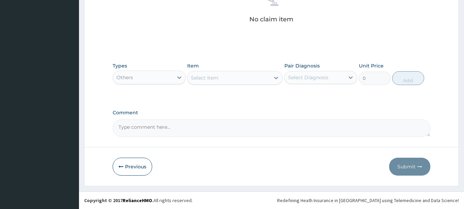
click at [254, 68] on div "Item Select Item" at bounding box center [235, 73] width 96 height 23
click at [256, 75] on div "Select Item" at bounding box center [229, 77] width 82 height 11
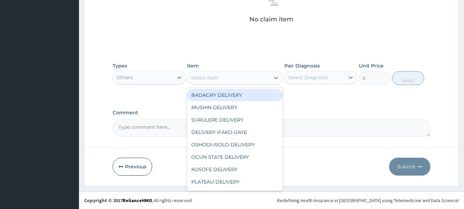
click at [260, 90] on div "BADAGRY DELIVERY" at bounding box center [235, 95] width 96 height 12
type input "3700"
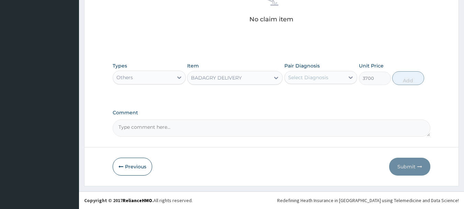
click at [322, 80] on div "Select Diagnosis" at bounding box center [308, 77] width 40 height 7
click at [330, 93] on label "Malaria, unspecified" at bounding box center [317, 94] width 43 height 7
checkbox input "true"
click at [403, 77] on button "Add" at bounding box center [409, 78] width 32 height 14
type input "0"
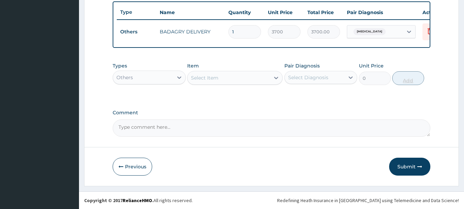
scroll to position [260, 0]
click at [184, 83] on div at bounding box center [179, 77] width 12 height 12
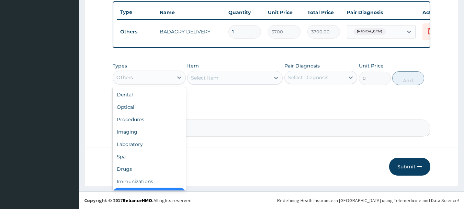
scroll to position [14, 0]
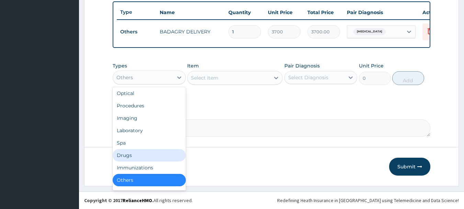
click at [151, 158] on div "Drugs" at bounding box center [149, 155] width 73 height 12
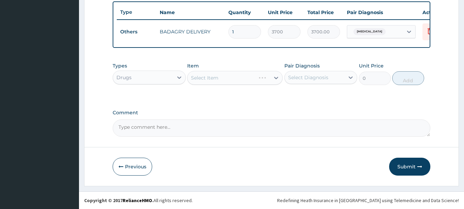
click at [234, 87] on div "Types option Drugs, selected. Select is focused ,type to refine list, press Dow…" at bounding box center [272, 74] width 318 height 30
click at [234, 81] on div "Select Item" at bounding box center [235, 78] width 96 height 14
click at [219, 80] on div "Select Item" at bounding box center [229, 77] width 82 height 11
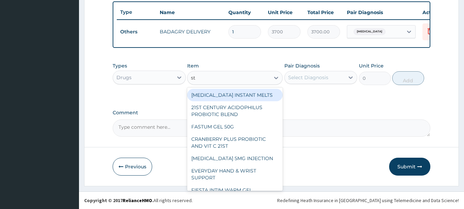
type input "st r"
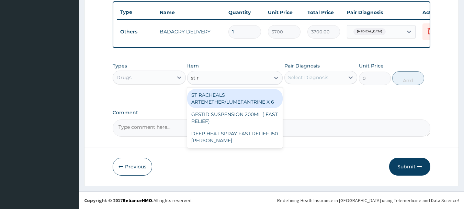
click at [225, 94] on div "ST RACHEALS ARTEMETHER/LUMEFANTRINE X 6" at bounding box center [235, 98] width 96 height 19
type input "303.3333435058594"
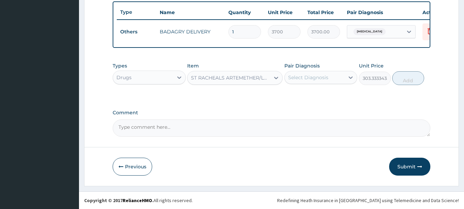
click at [314, 76] on div "Select Diagnosis" at bounding box center [308, 77] width 40 height 7
click at [339, 96] on label "[MEDICAL_DATA]" at bounding box center [317, 94] width 43 height 7
checkbox input "true"
click at [420, 73] on button "Add" at bounding box center [409, 78] width 32 height 14
type input "0"
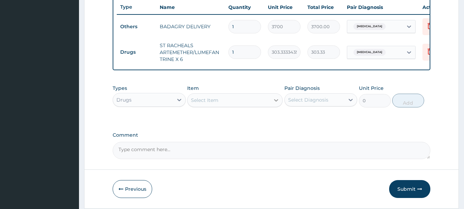
click at [271, 106] on div at bounding box center [276, 100] width 12 height 12
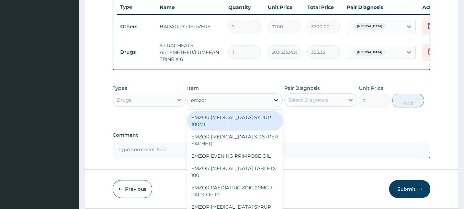
type input "emzor p"
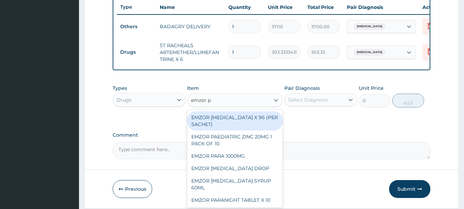
click at [267, 126] on div "EMZOR [MEDICAL_DATA] X 96 (PER SACHET)" at bounding box center [235, 120] width 96 height 19
type input "17.5"
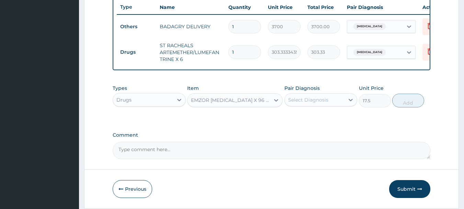
click at [314, 100] on div "Select Diagnosis" at bounding box center [315, 99] width 60 height 11
click at [327, 118] on label "[MEDICAL_DATA]" at bounding box center [317, 116] width 43 height 7
checkbox input "true"
click at [407, 107] on button "Add" at bounding box center [409, 100] width 32 height 14
type input "0"
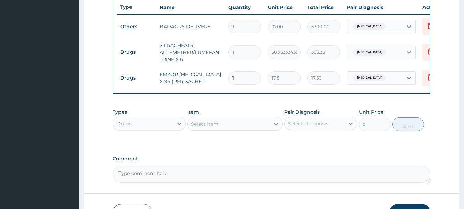
type input "0.00"
type input "3"
type input "52.50"
type input "36"
type input "630.00"
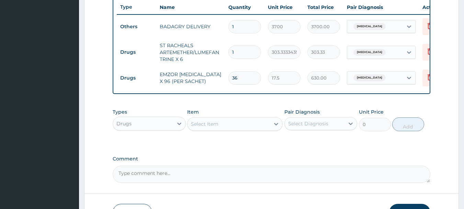
type input "36"
click at [242, 52] on input "1" at bounding box center [245, 51] width 33 height 13
type input "0.00"
type input "6"
type input "1820.00"
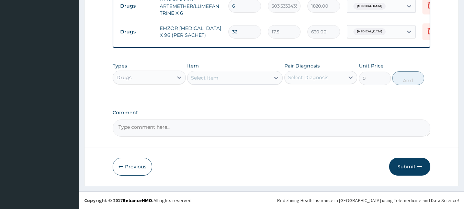
click at [402, 160] on button "Submit" at bounding box center [409, 166] width 41 height 18
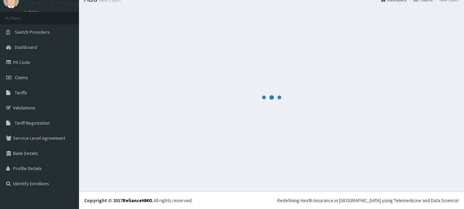
scroll to position [311, 0]
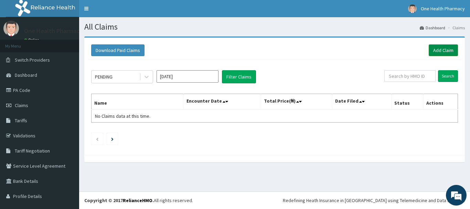
click at [436, 52] on link "Add Claim" at bounding box center [442, 50] width 29 height 12
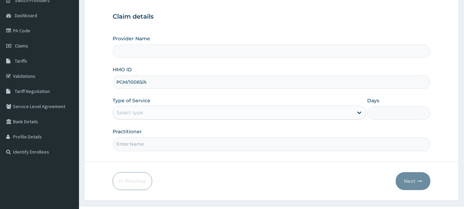
scroll to position [74, 0]
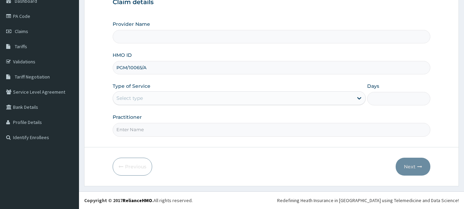
type input "PGM/10065/A"
click at [159, 97] on div "Select type" at bounding box center [233, 97] width 240 height 11
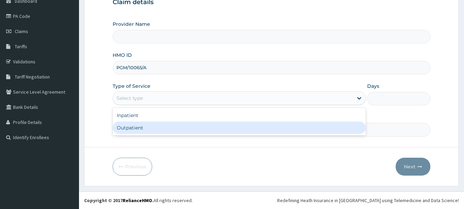
click at [159, 128] on div "Outpatient" at bounding box center [239, 127] width 253 height 12
click at [159, 128] on input "Practitioner" at bounding box center [272, 129] width 318 height 13
type input "1"
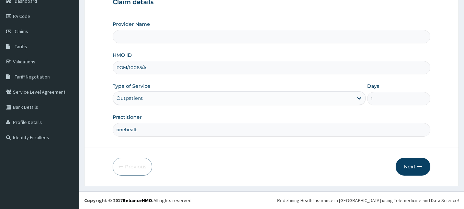
type input "onehealth"
click at [421, 166] on icon "button" at bounding box center [420, 166] width 5 height 5
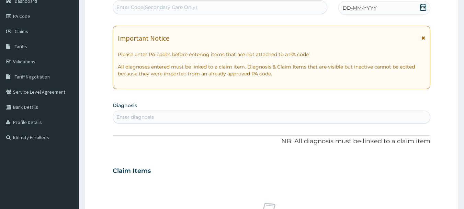
click at [290, 6] on div "Enter Code(Secondary Care Only)" at bounding box center [220, 7] width 214 height 11
paste input "PR/E266491B"
type input "PR/E266491B"
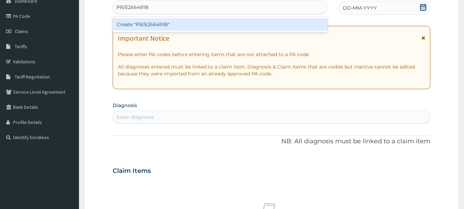
click at [286, 22] on div "Create "PR/E266491B"" at bounding box center [220, 24] width 215 height 12
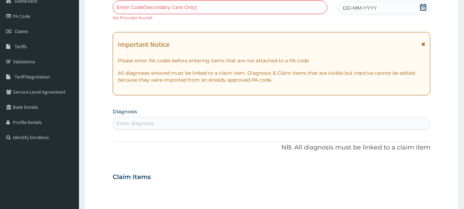
click at [250, 9] on div "Enter Code(Secondary Care Only)" at bounding box center [220, 7] width 214 height 11
paste input "PR/E266491B"
type input "PR/E266491B"
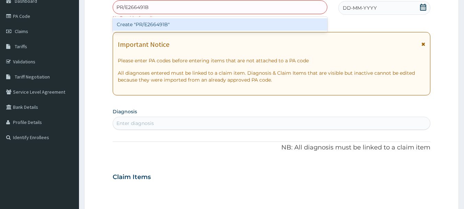
click at [250, 18] on div "Create "PR/E266491B"" at bounding box center [220, 24] width 215 height 12
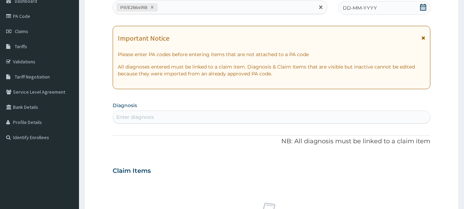
click at [357, 9] on span "DD-MM-YYYY" at bounding box center [360, 7] width 34 height 7
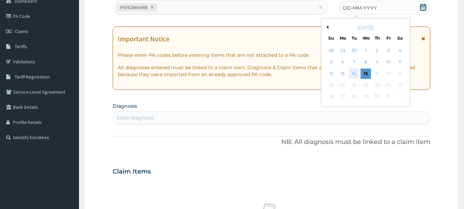
click at [357, 75] on div "14" at bounding box center [355, 73] width 10 height 10
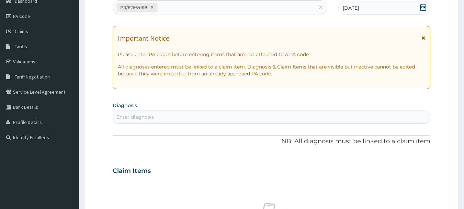
click at [362, 118] on div "Enter diagnosis" at bounding box center [272, 116] width 318 height 11
type input "[MEDICAL_DATA]"
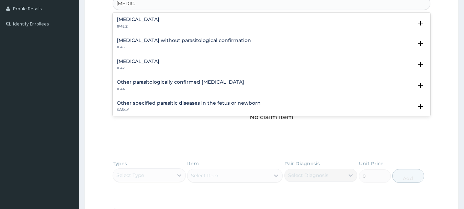
scroll to position [188, 0]
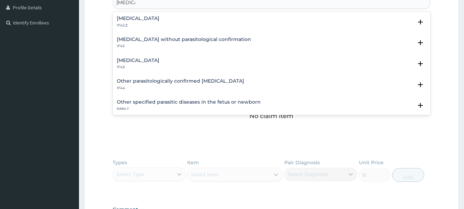
click at [147, 61] on h4 "[MEDICAL_DATA]" at bounding box center [138, 60] width 43 height 5
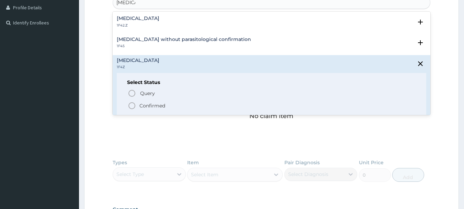
drag, startPoint x: 140, startPoint y: 100, endPoint x: 140, endPoint y: 108, distance: 8.2
click at [140, 108] on div "Query Query covers suspected (?), Keep in view (kiv), Ruled out (r/o) Confirmed" at bounding box center [271, 99] width 289 height 21
click at [140, 108] on p "Confirmed" at bounding box center [153, 105] width 26 height 7
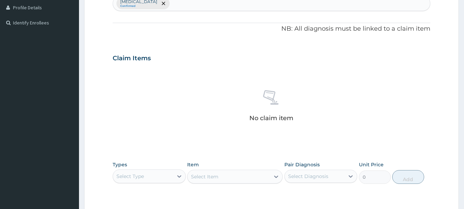
scroll to position [287, 0]
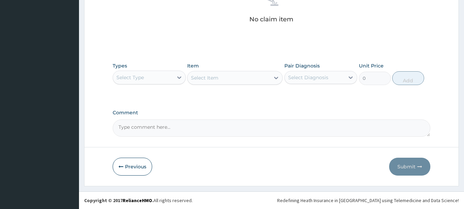
click at [156, 79] on div "Select Type" at bounding box center [143, 77] width 60 height 11
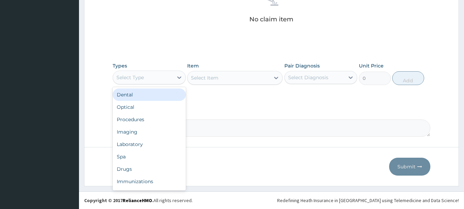
type input "o"
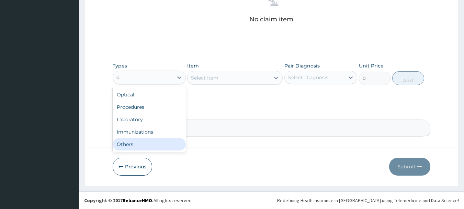
click at [152, 140] on div "Others" at bounding box center [149, 144] width 73 height 12
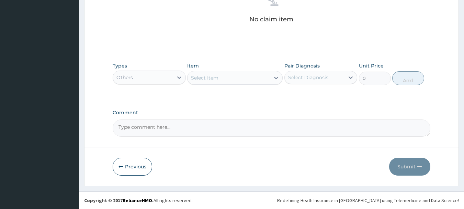
click at [228, 81] on div "Select Item" at bounding box center [229, 77] width 82 height 11
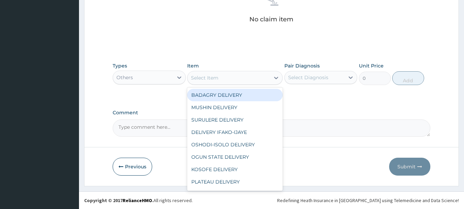
click at [232, 89] on div "BADAGRY DELIVERY" at bounding box center [235, 95] width 96 height 12
type input "3700"
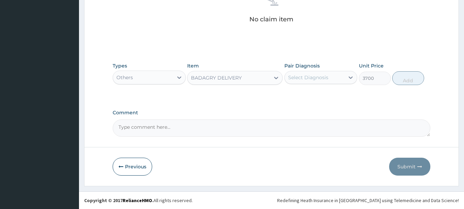
click at [316, 76] on div "Select Diagnosis" at bounding box center [308, 77] width 40 height 7
click at [322, 91] on label "[MEDICAL_DATA]" at bounding box center [317, 94] width 43 height 7
checkbox input "true"
click at [402, 80] on button "Add" at bounding box center [409, 78] width 32 height 14
type input "0"
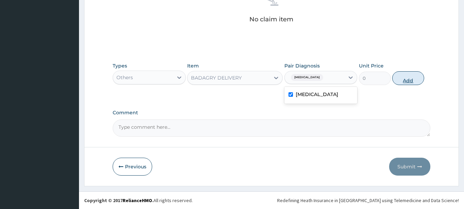
scroll to position [260, 0]
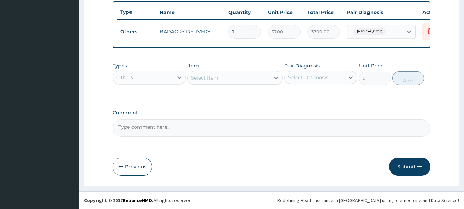
click at [167, 79] on div "Others" at bounding box center [143, 77] width 60 height 11
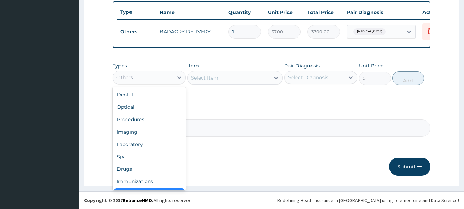
scroll to position [14, 0]
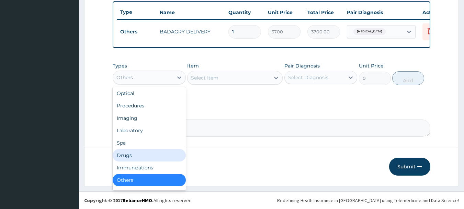
click at [146, 157] on div "Drugs" at bounding box center [149, 155] width 73 height 12
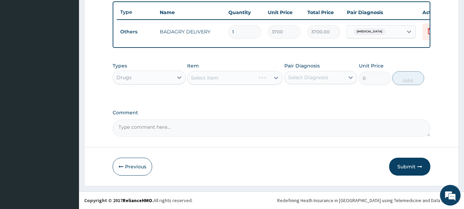
click at [238, 80] on div "Select Item" at bounding box center [235, 78] width 96 height 14
click at [238, 80] on div "Select Item" at bounding box center [229, 77] width 82 height 11
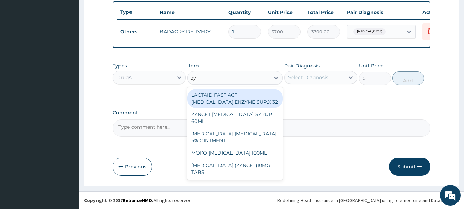
type input "zyn"
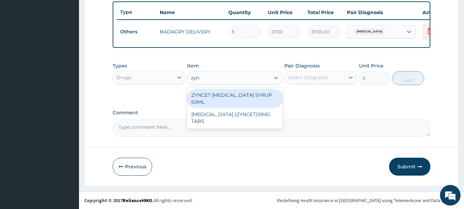
click at [263, 96] on div "ZYNCET [MEDICAL_DATA] SYRUP 60ML" at bounding box center [235, 98] width 96 height 19
type input "2240"
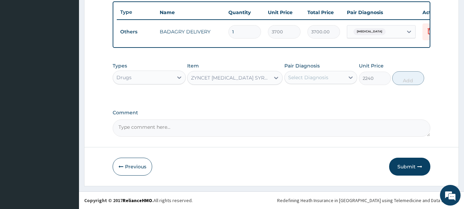
click at [327, 73] on div "Select Diagnosis" at bounding box center [315, 77] width 60 height 11
click at [337, 96] on label "[MEDICAL_DATA]" at bounding box center [317, 94] width 43 height 7
checkbox input "true"
click at [416, 76] on button "Add" at bounding box center [409, 78] width 32 height 14
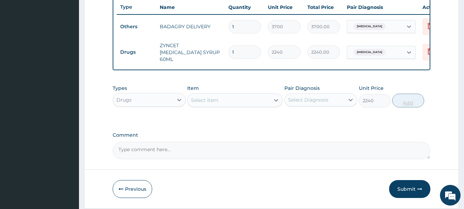
type input "0"
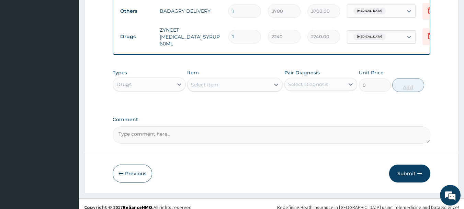
scroll to position [283, 0]
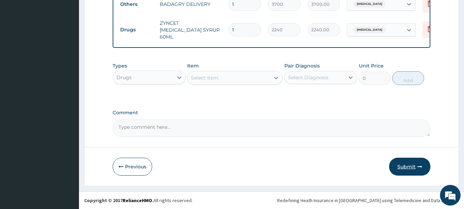
click at [418, 164] on icon "button" at bounding box center [420, 166] width 5 height 5
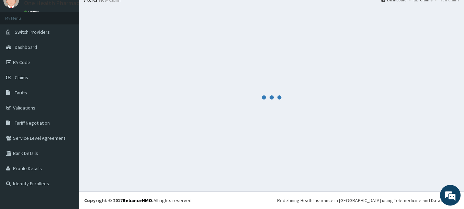
scroll to position [28, 0]
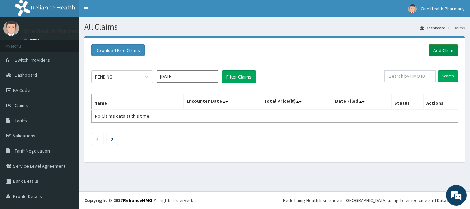
click at [446, 47] on link "Add Claim" at bounding box center [442, 50] width 29 height 12
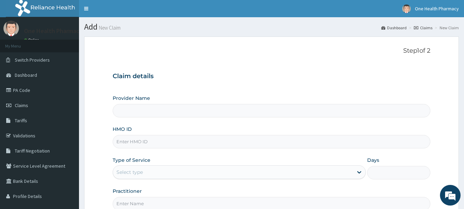
click at [147, 147] on input "HMO ID" at bounding box center [272, 141] width 318 height 13
paste input "HPL/10097/A"
type input "HPL/10097/A"
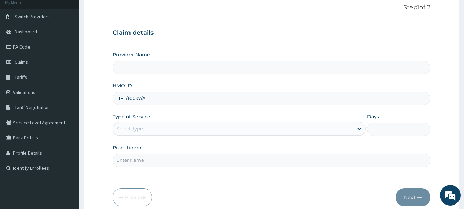
scroll to position [74, 0]
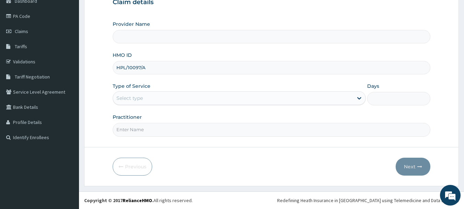
type input "OneHealth Pharmacy"
type input "HPL/10097/A"
click at [136, 102] on div "Select type" at bounding box center [233, 97] width 240 height 11
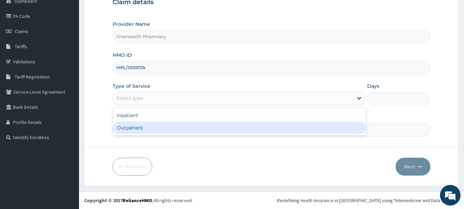
click at [144, 124] on div "Outpatient" at bounding box center [239, 127] width 253 height 12
click at [144, 124] on input "Practitioner" at bounding box center [272, 129] width 318 height 13
type input "1"
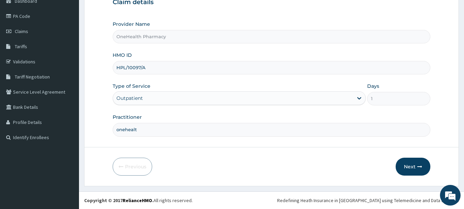
type input "onehealth"
click at [416, 162] on button "Next" at bounding box center [413, 166] width 35 height 18
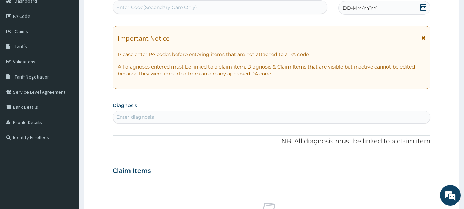
scroll to position [0, 0]
click at [277, 5] on div "Enter Code(Secondary Care Only)" at bounding box center [220, 7] width 214 height 11
paste input "PR/72DFA6F2"
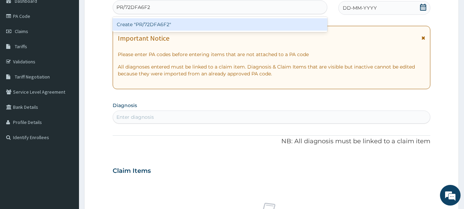
type input "PR/72DFA6F2"
click at [280, 27] on div "Create "PR/72DFA6F2"" at bounding box center [220, 24] width 215 height 12
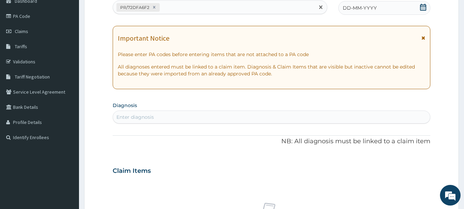
click at [378, 12] on div "DD-MM-YYYY" at bounding box center [385, 8] width 92 height 14
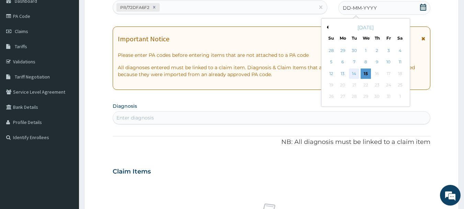
click at [352, 73] on div "14" at bounding box center [355, 73] width 10 height 10
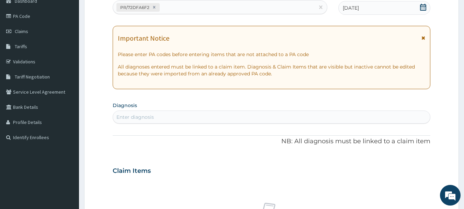
click at [358, 120] on div "Enter diagnosis" at bounding box center [272, 116] width 318 height 11
type input "[MEDICAL_DATA]"
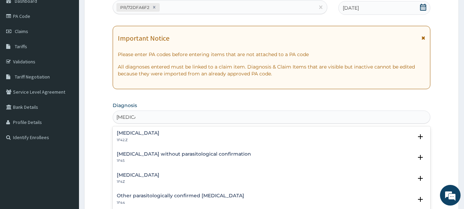
click at [139, 174] on h4 "[MEDICAL_DATA]" at bounding box center [138, 174] width 43 height 5
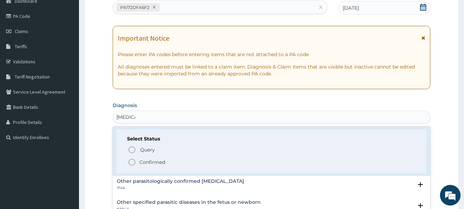
scroll to position [69, 0]
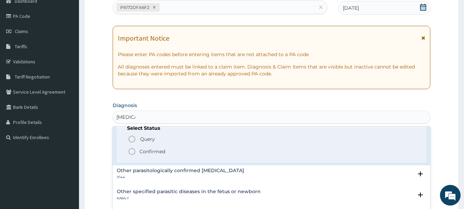
click at [133, 150] on icon "status option filled" at bounding box center [132, 151] width 8 height 8
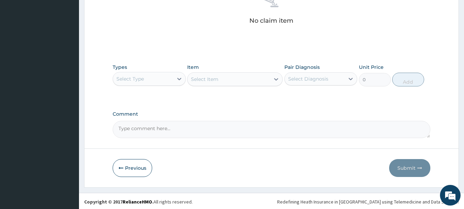
scroll to position [287, 0]
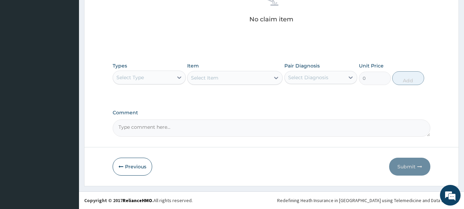
click at [152, 76] on div "Select Type" at bounding box center [143, 77] width 60 height 11
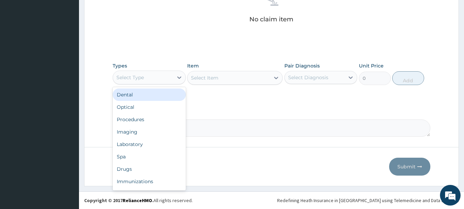
type input "o"
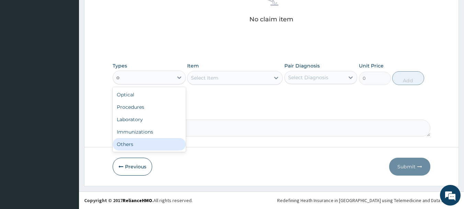
click at [153, 144] on div "Others" at bounding box center [149, 144] width 73 height 12
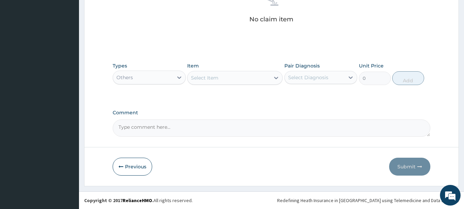
click at [249, 72] on div "Select Item" at bounding box center [229, 77] width 82 height 11
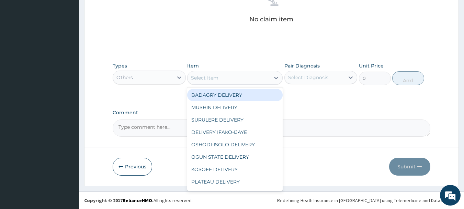
click at [256, 94] on div "BADAGRY DELIVERY" at bounding box center [235, 95] width 96 height 12
type input "3700"
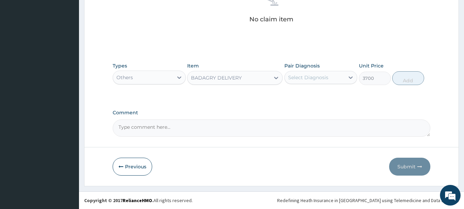
click at [322, 78] on div "Select Diagnosis" at bounding box center [308, 77] width 40 height 7
click at [331, 93] on label "[MEDICAL_DATA]" at bounding box center [317, 94] width 43 height 7
checkbox input "true"
click at [413, 72] on button "Add" at bounding box center [409, 78] width 32 height 14
type input "0"
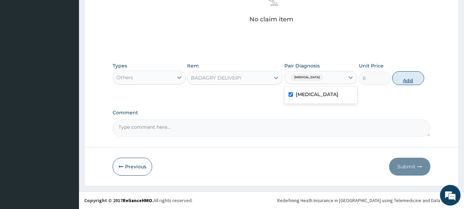
scroll to position [260, 0]
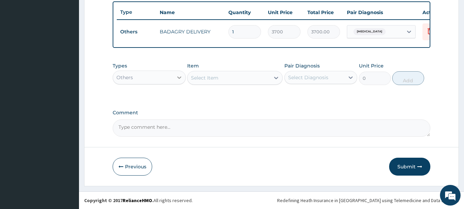
click at [178, 73] on div at bounding box center [179, 77] width 12 height 12
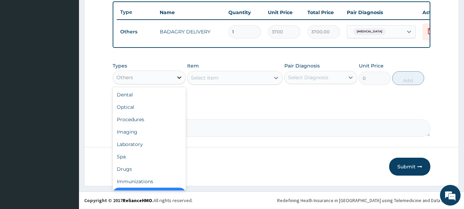
scroll to position [14, 0]
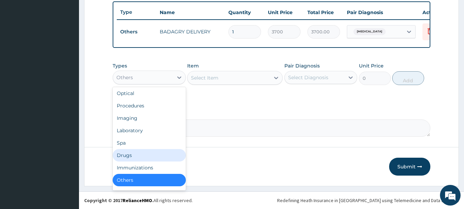
click at [145, 150] on div "Drugs" at bounding box center [149, 155] width 73 height 12
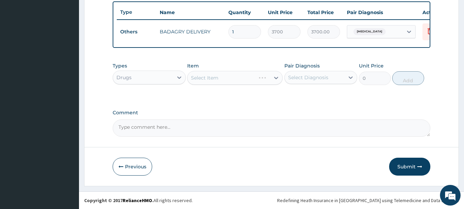
click at [261, 80] on div "Select Item" at bounding box center [235, 78] width 96 height 14
click at [261, 80] on div "Select Item" at bounding box center [229, 77] width 82 height 11
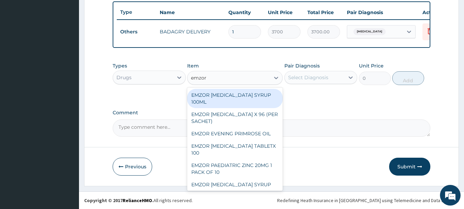
type input "emzor p"
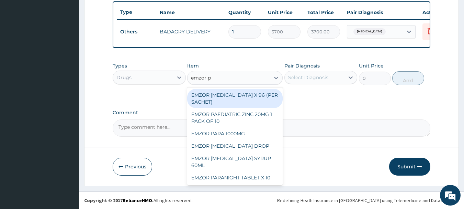
click at [269, 95] on div "EMZOR [MEDICAL_DATA] X 96 (PER SACHET)" at bounding box center [235, 98] width 96 height 19
type input "17.5"
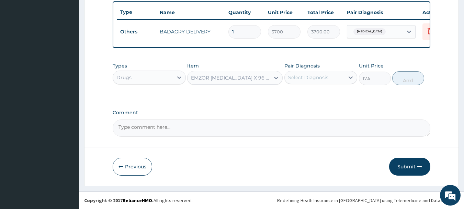
click at [333, 73] on div "Select Diagnosis" at bounding box center [315, 77] width 60 height 11
click at [343, 101] on div "[MEDICAL_DATA]" at bounding box center [321, 95] width 73 height 14
checkbox input "true"
click at [414, 82] on button "Add" at bounding box center [409, 78] width 32 height 14
type input "0"
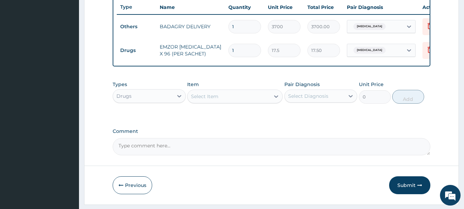
click at [238, 98] on div "Select Item" at bounding box center [229, 96] width 82 height 11
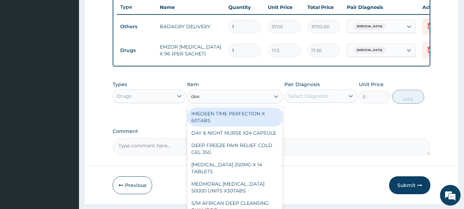
type input "deep"
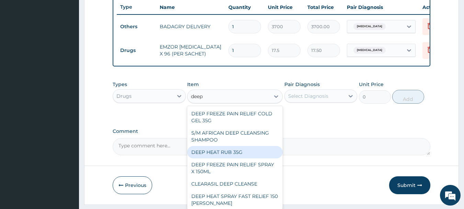
click at [245, 158] on div "DEEP HEAT RUB 35G" at bounding box center [235, 152] width 96 height 12
type input "2870"
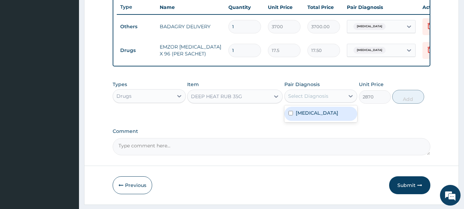
drag, startPoint x: 330, startPoint y: 103, endPoint x: 340, endPoint y: 122, distance: 20.8
click at [340, 102] on div "option Malaria, unspecified, selected. option Malaria, unspecified focused, 1 o…" at bounding box center [321, 95] width 73 height 13
click at [340, 121] on div "[MEDICAL_DATA]" at bounding box center [321, 114] width 73 height 14
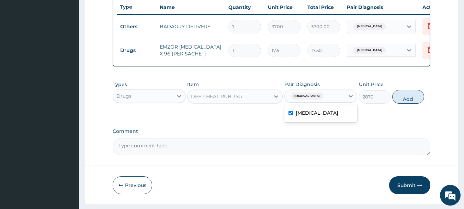
checkbox input "true"
click at [419, 99] on button "Add" at bounding box center [409, 97] width 32 height 14
type input "0"
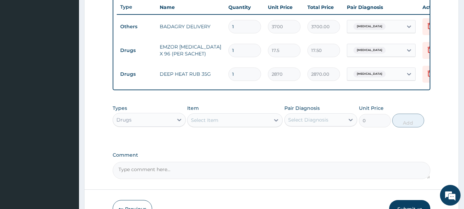
click at [255, 120] on div "Select Item" at bounding box center [229, 119] width 82 height 11
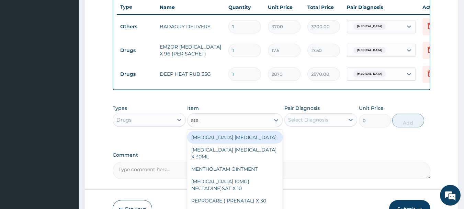
type input "atad"
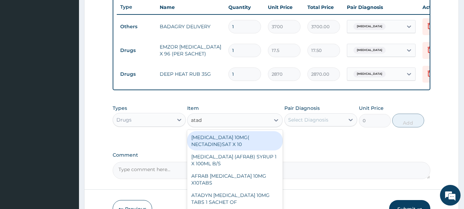
scroll to position [307, 0]
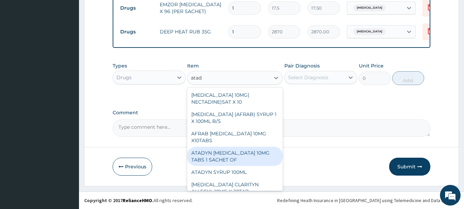
click at [250, 156] on div "ATADYN [MEDICAL_DATA] 10MG TABS 1 SACHET OF" at bounding box center [235, 155] width 96 height 19
type input "350"
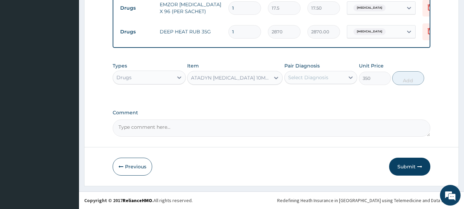
click at [334, 79] on div "Select Diagnosis" at bounding box center [315, 77] width 60 height 11
click at [339, 95] on label "Malaria, unspecified" at bounding box center [317, 94] width 43 height 7
checkbox input "true"
click at [413, 86] on div "Types Drugs Item ATADYN LORATADINE 10MG TABS 1 SACHET OF Pair Diagnosis option …" at bounding box center [272, 74] width 318 height 30
click at [412, 79] on button "Add" at bounding box center [409, 78] width 32 height 14
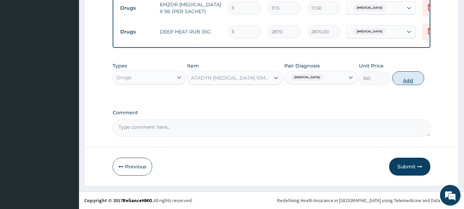
type input "0"
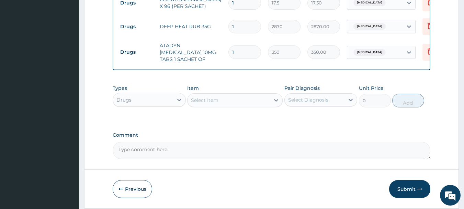
click at [262, 101] on div "Select Item" at bounding box center [229, 100] width 82 height 11
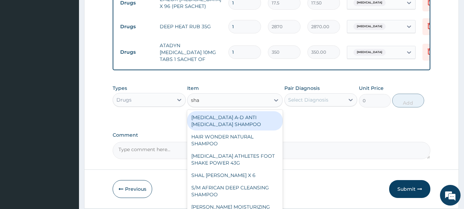
type input "shal"
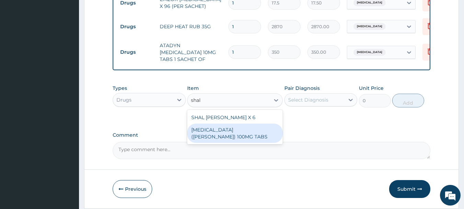
click at [268, 143] on div "[MEDICAL_DATA] ([PERSON_NAME]) 100MG TABS" at bounding box center [235, 132] width 96 height 19
type input "63"
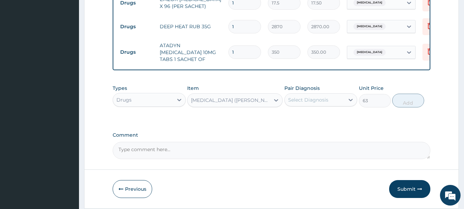
click at [335, 100] on div "Select Diagnosis" at bounding box center [315, 99] width 60 height 11
click at [339, 120] on label "[MEDICAL_DATA]" at bounding box center [317, 116] width 43 height 7
checkbox input "true"
click at [420, 99] on button "Add" at bounding box center [409, 100] width 32 height 14
type input "0"
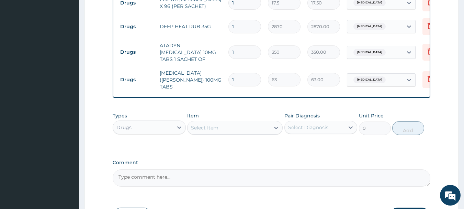
type input "10"
type input "630.00"
type input "10"
click at [244, 46] on input "1" at bounding box center [245, 51] width 33 height 13
type input "0.00"
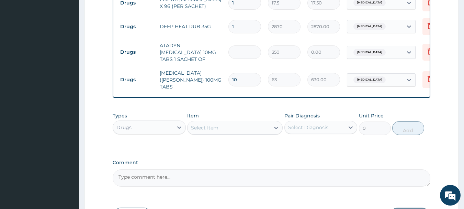
type input "4"
type input "1400.00"
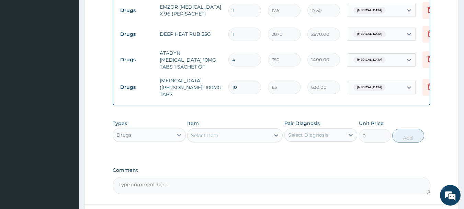
scroll to position [296, 0]
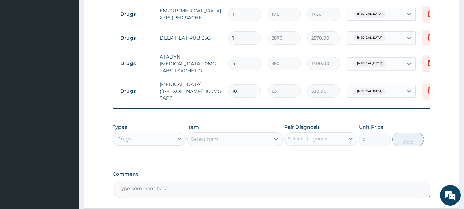
type input "4"
click at [249, 21] on input "1" at bounding box center [245, 14] width 33 height 13
type input "0.00"
type input "3"
type input "52.50"
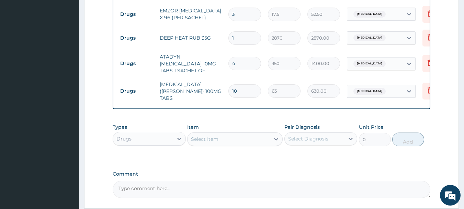
type input "36"
type input "630.00"
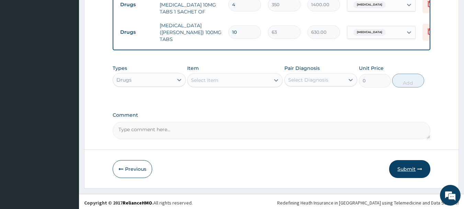
click at [418, 162] on button "Submit" at bounding box center [409, 169] width 41 height 18
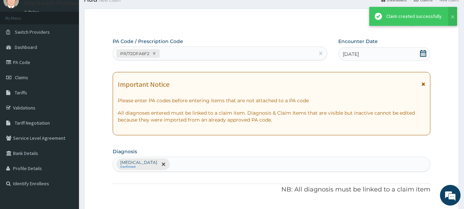
scroll to position [354, 0]
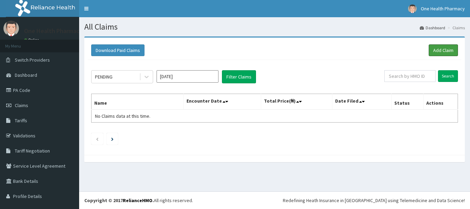
click at [440, 52] on link "Add Claim" at bounding box center [442, 50] width 29 height 12
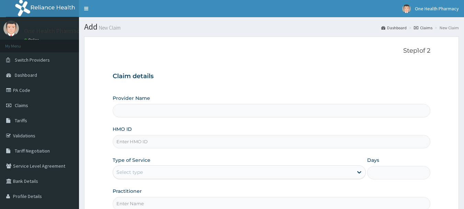
click at [225, 145] on input "HMO ID" at bounding box center [272, 141] width 318 height 13
paste input "NEX/10112/A"
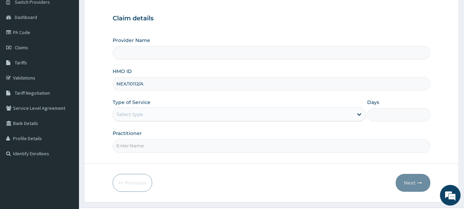
scroll to position [74, 0]
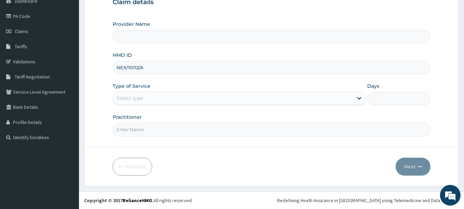
type input "NEX/10112/A"
click at [158, 95] on div "Select type" at bounding box center [233, 97] width 240 height 11
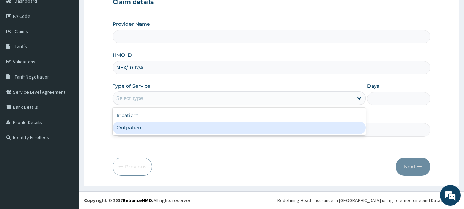
click at [161, 129] on div "Outpatient" at bounding box center [239, 127] width 253 height 12
click at [161, 129] on input "Practitioner" at bounding box center [272, 129] width 318 height 13
type input "1"
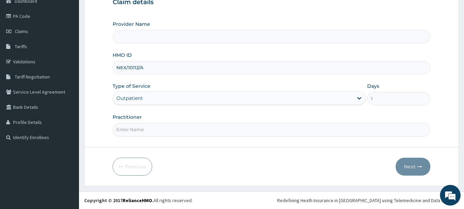
type input "o"
type input "OneHealth Pharmacy"
type input "onehealth"
click at [423, 167] on button "Next" at bounding box center [413, 166] width 35 height 18
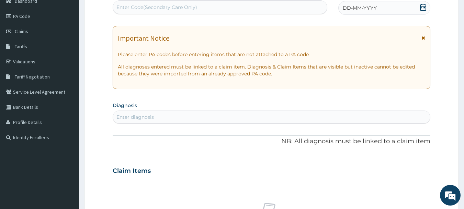
scroll to position [0, 0]
click at [286, 8] on div "Enter Code(Secondary Care Only)" at bounding box center [220, 7] width 214 height 11
paste input "PR/BA865CF9"
type input "PR/BA865CF9"
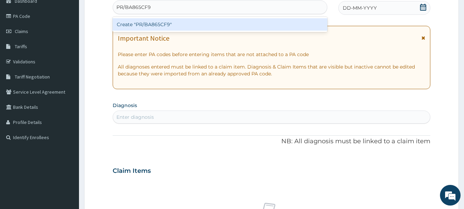
click at [285, 22] on div "Create "PR/BA865CF9"" at bounding box center [220, 24] width 215 height 12
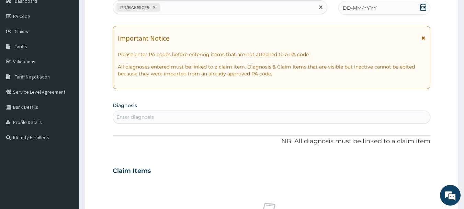
click at [387, 8] on div "DD-MM-YYYY" at bounding box center [385, 8] width 92 height 14
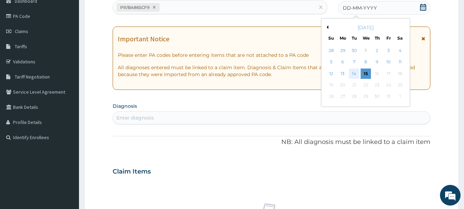
click at [353, 76] on div "14" at bounding box center [355, 73] width 10 height 10
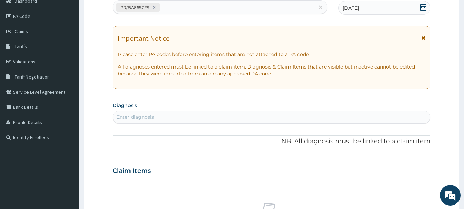
click at [363, 114] on div "Enter diagnosis" at bounding box center [272, 116] width 318 height 11
type input "[MEDICAL_DATA]"
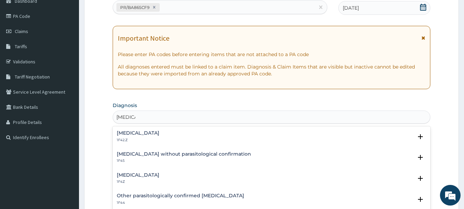
click at [136, 179] on div "Malaria, unspecified 1F4Z" at bounding box center [138, 178] width 43 height 12
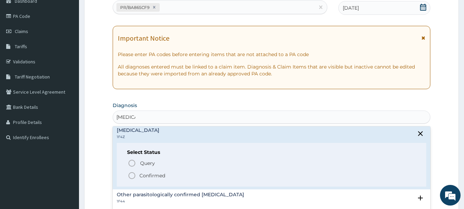
scroll to position [52, 0]
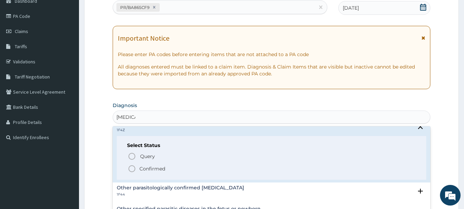
click at [135, 168] on icon "status option filled" at bounding box center [132, 168] width 8 height 8
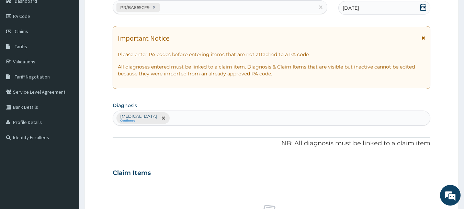
scroll to position [287, 0]
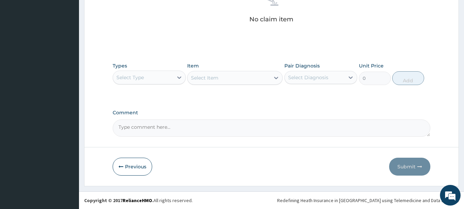
click at [151, 76] on div "Select Type" at bounding box center [143, 77] width 60 height 11
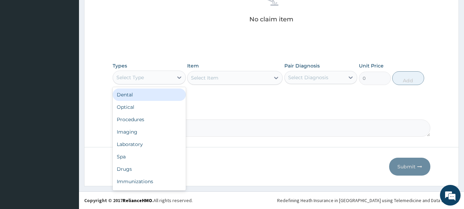
type input "o"
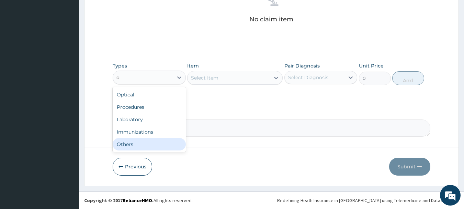
click at [153, 146] on div "Others" at bounding box center [149, 144] width 73 height 12
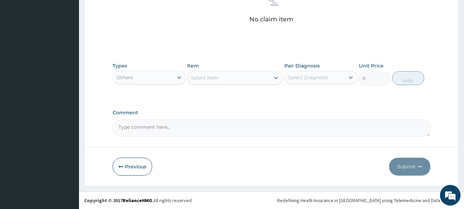
click at [250, 68] on div "Item Select Item" at bounding box center [235, 73] width 96 height 23
click at [250, 77] on div "Select Item" at bounding box center [229, 77] width 82 height 11
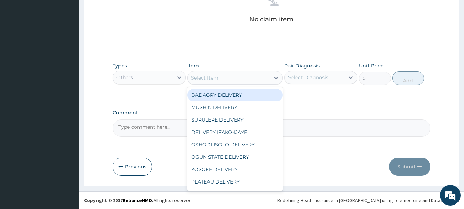
click at [252, 89] on div "BADAGRY DELIVERY" at bounding box center [235, 95] width 96 height 12
type input "3700"
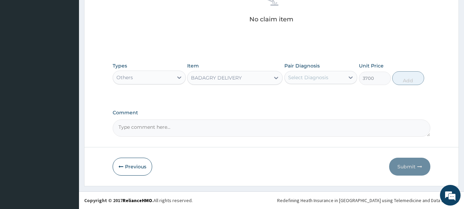
click at [318, 81] on div "Select Diagnosis" at bounding box center [315, 77] width 60 height 11
click at [329, 94] on label "[MEDICAL_DATA]" at bounding box center [317, 94] width 43 height 7
checkbox input "true"
click at [419, 82] on button "Add" at bounding box center [409, 78] width 32 height 14
type input "0"
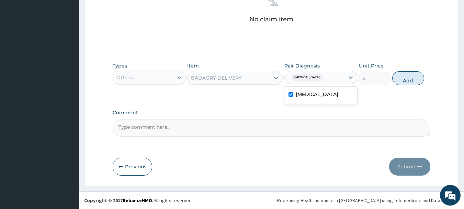
scroll to position [260, 0]
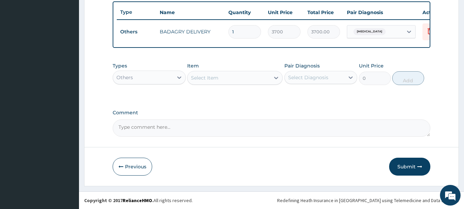
click at [130, 73] on div "Others" at bounding box center [143, 77] width 60 height 11
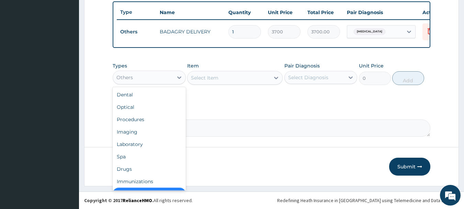
scroll to position [14, 0]
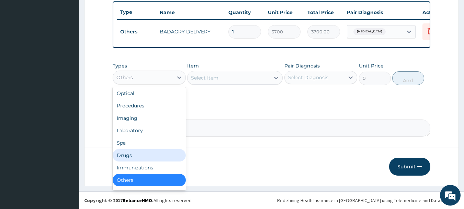
click at [139, 154] on div "Drugs" at bounding box center [149, 155] width 73 height 12
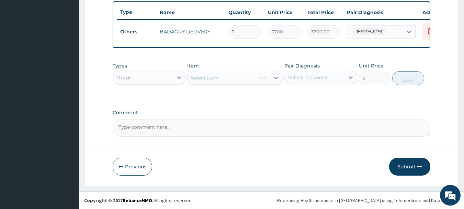
click at [266, 71] on div "Select Item" at bounding box center [235, 78] width 96 height 14
click at [267, 75] on div "Select Item" at bounding box center [235, 78] width 96 height 14
click at [267, 75] on div "Select Item" at bounding box center [229, 77] width 82 height 11
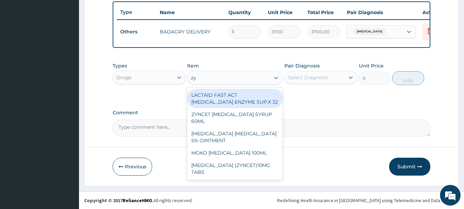
type input "zyn"
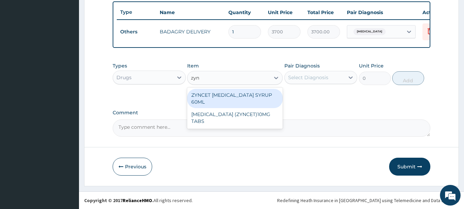
click at [269, 93] on div "ZYNCET [MEDICAL_DATA] SYRUP 60ML" at bounding box center [235, 98] width 96 height 19
type input "2240"
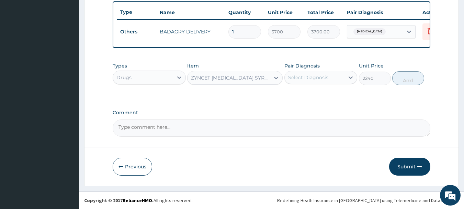
click at [326, 80] on div "Select Diagnosis" at bounding box center [308, 77] width 40 height 7
click at [335, 91] on label "Malaria, unspecified" at bounding box center [317, 94] width 43 height 7
checkbox input "true"
click at [414, 75] on button "Add" at bounding box center [409, 78] width 32 height 14
type input "0"
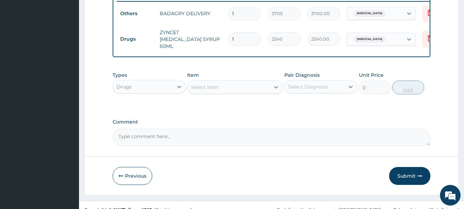
scroll to position [283, 0]
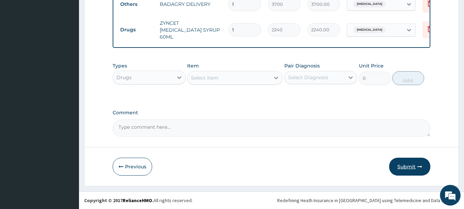
click at [408, 162] on button "Submit" at bounding box center [409, 166] width 41 height 18
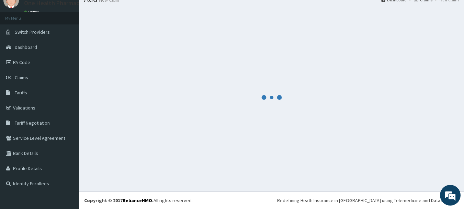
scroll to position [28, 0]
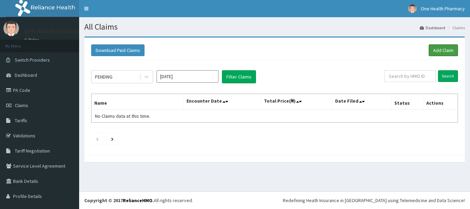
click at [441, 50] on link "Add Claim" at bounding box center [442, 50] width 29 height 12
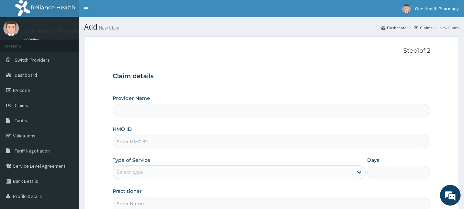
click at [199, 128] on div "HMO ID" at bounding box center [272, 136] width 318 height 23
click at [201, 139] on input "HMO ID" at bounding box center [272, 141] width 318 height 13
paste input "MBI/10141/A"
type input "MBI/10141/A"
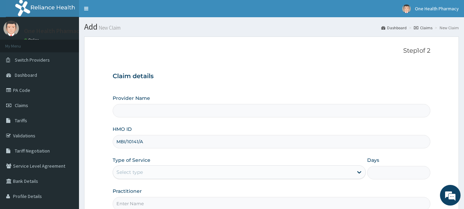
scroll to position [74, 0]
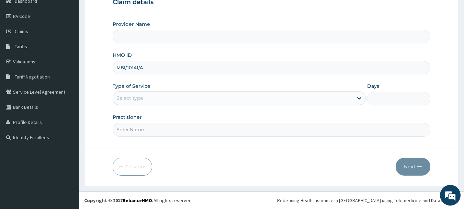
type input "OneHealth Pharmacy"
type input "MBI/10141/A"
click at [177, 100] on div "Select type" at bounding box center [233, 97] width 240 height 11
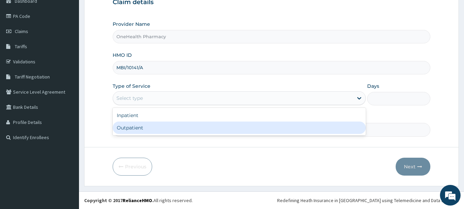
click at [178, 125] on div "Outpatient" at bounding box center [239, 127] width 253 height 12
click at [178, 125] on input "Practitioner" at bounding box center [272, 129] width 318 height 13
type input "1"
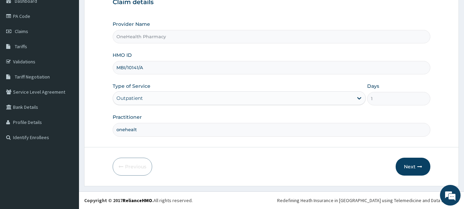
type input "onehealth"
click at [405, 166] on button "Next" at bounding box center [413, 166] width 35 height 18
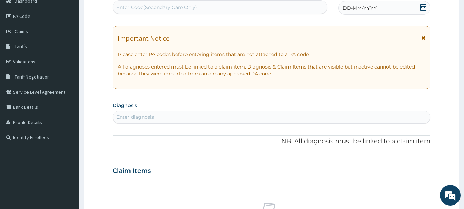
click at [269, 8] on div "Enter Code(Secondary Care Only)" at bounding box center [220, 7] width 214 height 11
paste input "PR/474DAD69"
type input "PR/474DAD69"
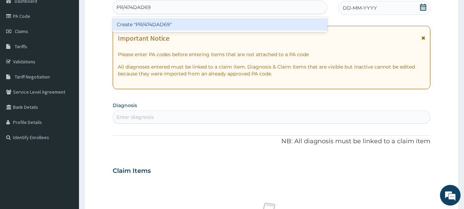
click at [269, 21] on div "Create "PR/474DAD69"" at bounding box center [220, 24] width 215 height 12
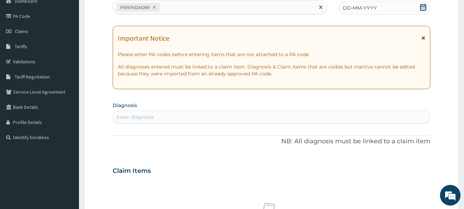
click at [393, 5] on div "DD-MM-YYYY" at bounding box center [385, 8] width 92 height 14
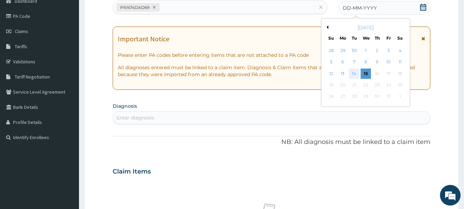
click at [354, 76] on div "14" at bounding box center [355, 73] width 10 height 10
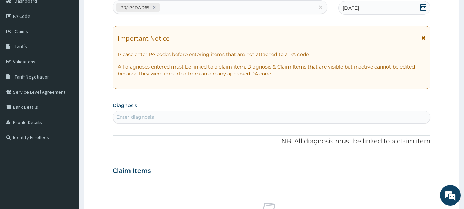
drag, startPoint x: 365, startPoint y: 123, endPoint x: 365, endPoint y: 119, distance: 4.1
click at [365, 119] on div "Enter diagnosis" at bounding box center [272, 116] width 318 height 13
click at [365, 119] on div "Enter diagnosis" at bounding box center [272, 116] width 318 height 11
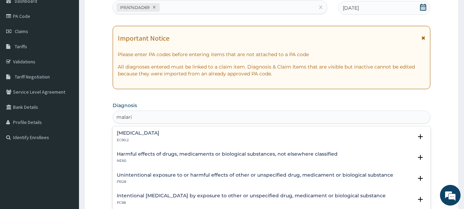
type input "malaria"
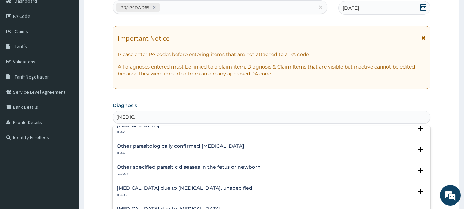
scroll to position [46, 0]
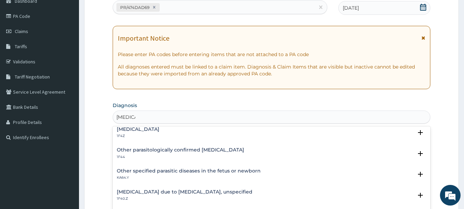
click at [148, 132] on h4 "Malaria, unspecified" at bounding box center [138, 128] width 43 height 5
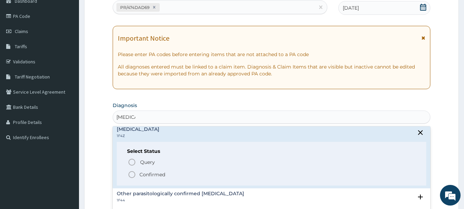
click at [140, 173] on p "Confirmed" at bounding box center [153, 174] width 26 height 7
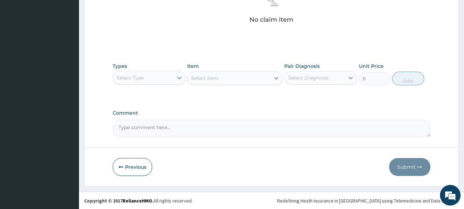
scroll to position [287, 0]
click at [166, 73] on div "Select Type" at bounding box center [143, 77] width 60 height 11
type input "o"
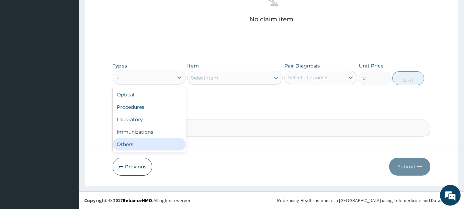
click at [149, 143] on div "Others" at bounding box center [149, 144] width 73 height 12
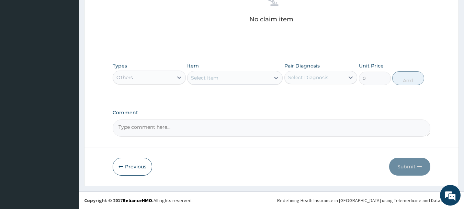
click at [244, 80] on div "Select Item" at bounding box center [229, 77] width 82 height 11
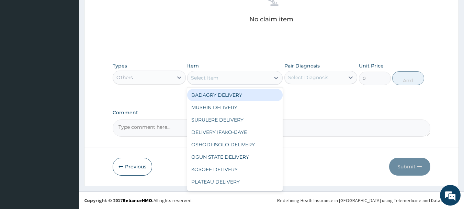
click at [246, 94] on div "BADAGRY DELIVERY" at bounding box center [235, 95] width 96 height 12
type input "3700"
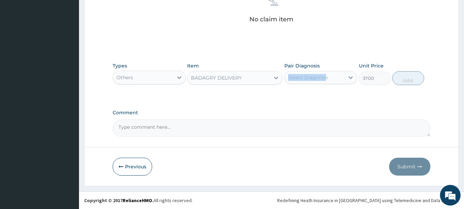
drag, startPoint x: 323, startPoint y: 67, endPoint x: 325, endPoint y: 78, distance: 11.2
click at [325, 78] on div "Pair Diagnosis Select Diagnosis" at bounding box center [321, 73] width 73 height 23
click at [325, 78] on div "Select Diagnosis" at bounding box center [308, 77] width 40 height 7
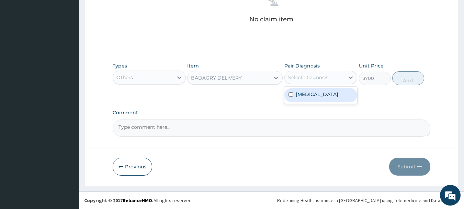
click at [332, 94] on label "Malaria, unspecified" at bounding box center [317, 94] width 43 height 7
checkbox input "true"
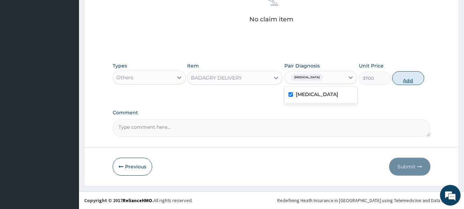
click at [417, 75] on button "Add" at bounding box center [409, 78] width 32 height 14
type input "0"
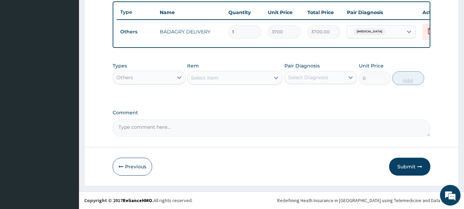
scroll to position [260, 0]
click at [132, 72] on div "Others" at bounding box center [143, 77] width 60 height 11
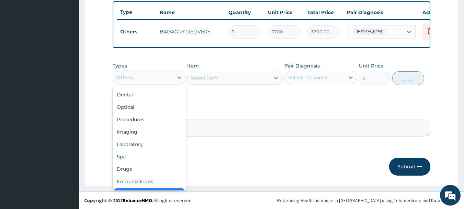
scroll to position [14, 0]
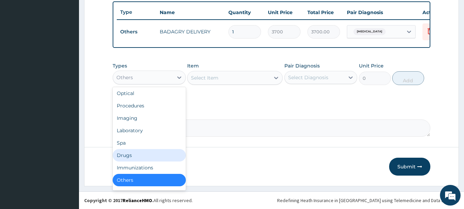
click at [136, 155] on div "Drugs" at bounding box center [149, 155] width 73 height 12
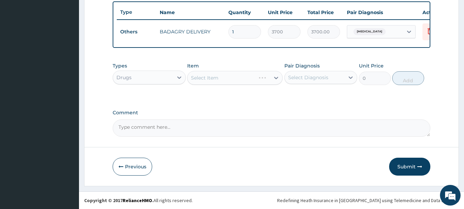
click at [241, 77] on div "Select Item" at bounding box center [235, 78] width 96 height 14
click at [241, 77] on div "Select Item" at bounding box center [229, 77] width 82 height 11
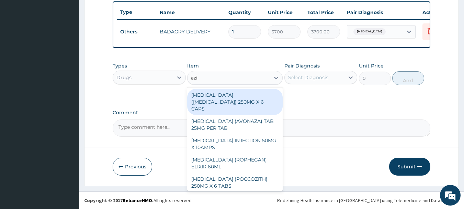
type input "azil"
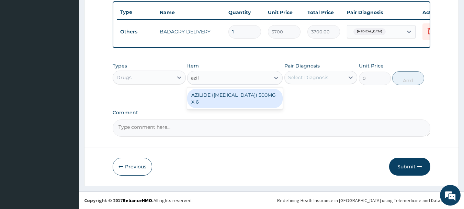
click at [247, 99] on div "AZILIDE (AZITHROMYCIN) 500MG X 6" at bounding box center [235, 98] width 96 height 19
type input "396.6666564941406"
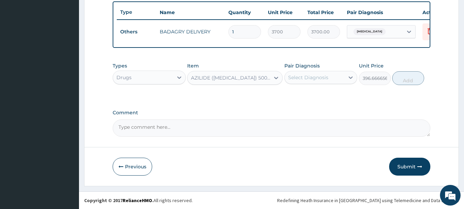
click at [327, 74] on div "Select Diagnosis" at bounding box center [308, 77] width 40 height 7
click at [339, 97] on label "Malaria, unspecified" at bounding box center [317, 94] width 43 height 7
checkbox input "true"
click at [406, 77] on button "Add" at bounding box center [409, 78] width 32 height 14
type input "0"
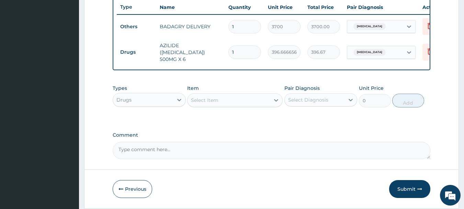
click at [258, 100] on div "Select Item" at bounding box center [229, 100] width 82 height 11
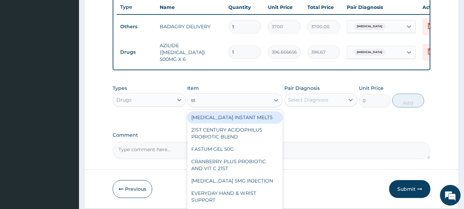
type input "st r"
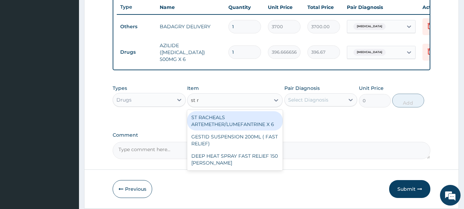
click at [261, 120] on div "ST RACHEALS ARTEMETHER/LUMEFANTRINE X 6" at bounding box center [235, 120] width 96 height 19
type input "303.3333435058594"
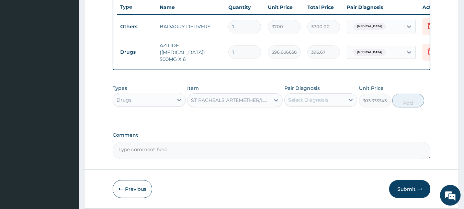
click at [322, 103] on div "Select Diagnosis" at bounding box center [308, 99] width 40 height 7
click at [335, 120] on label "Malaria, unspecified" at bounding box center [317, 116] width 43 height 7
checkbox input "true"
click at [416, 106] on button "Add" at bounding box center [409, 100] width 32 height 14
type input "0"
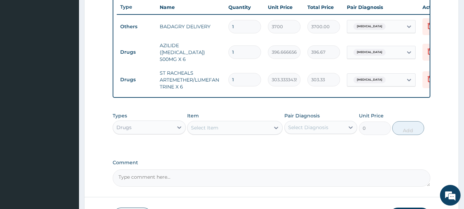
click at [255, 133] on div "Select Item" at bounding box center [229, 127] width 82 height 11
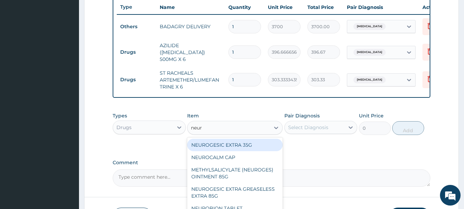
type input "neuro"
click at [256, 151] on div "NEUROGESIC EXTRA 35G" at bounding box center [235, 145] width 96 height 12
type input "1400"
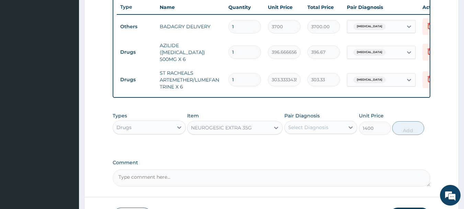
click at [325, 131] on div "Select Diagnosis" at bounding box center [308, 127] width 40 height 7
click at [330, 147] on label "Malaria, unspecified" at bounding box center [317, 144] width 43 height 7
checkbox input "true"
click at [400, 135] on button "Add" at bounding box center [409, 128] width 32 height 14
type input "0"
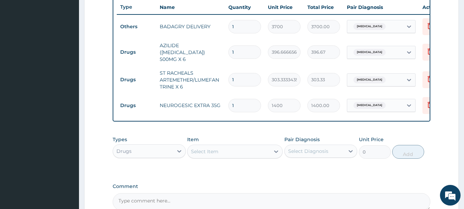
click at [250, 156] on div "Select Item" at bounding box center [229, 151] width 82 height 11
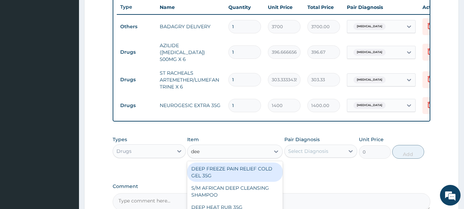
type input "deep"
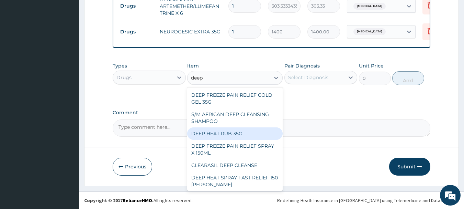
click at [250, 133] on div "DEEP HEAT RUB 35G" at bounding box center [235, 133] width 96 height 12
type input "2870"
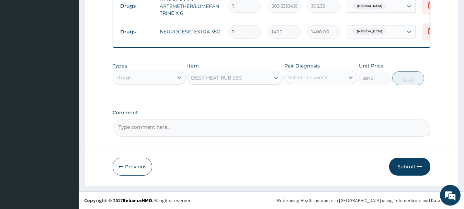
click at [327, 74] on div "Select Diagnosis" at bounding box center [308, 77] width 40 height 7
click at [336, 96] on label "Malaria, unspecified" at bounding box center [317, 94] width 43 height 7
checkbox input "true"
click at [413, 76] on button "Add" at bounding box center [409, 78] width 32 height 14
type input "0"
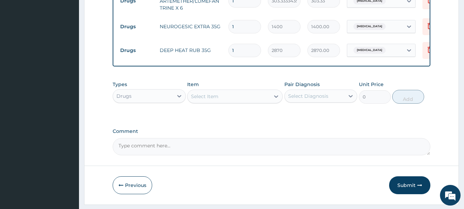
click at [236, 99] on div "Select Item" at bounding box center [229, 96] width 82 height 11
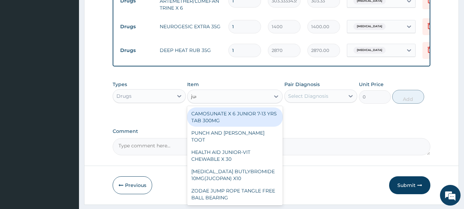
type input "juco"
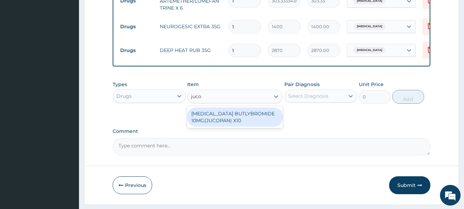
click at [244, 113] on div "HYOSCINE BUTLYBROMIDE 10MG(JUCOPAN) X10" at bounding box center [235, 116] width 96 height 19
type input "28"
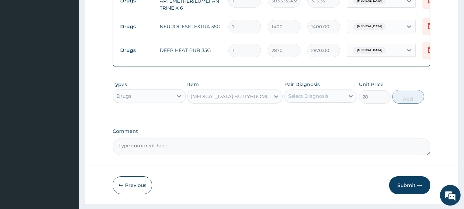
click at [315, 102] on div "Select Diagnosis" at bounding box center [321, 95] width 73 height 13
click at [329, 121] on div "Malaria, unspecified" at bounding box center [321, 114] width 73 height 14
checkbox input "true"
click at [417, 99] on button "Add" at bounding box center [409, 97] width 32 height 14
type input "0"
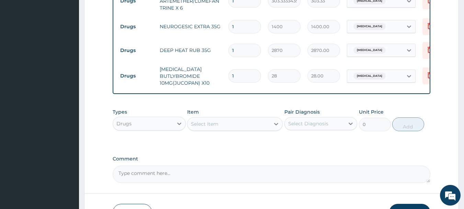
type input "2"
type input "56.00"
type input "5"
type input "140.00"
type input "6"
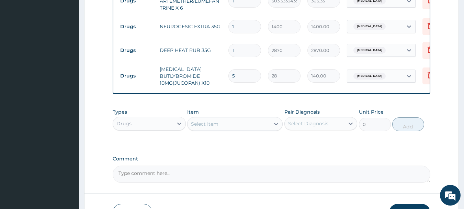
type input "168.00"
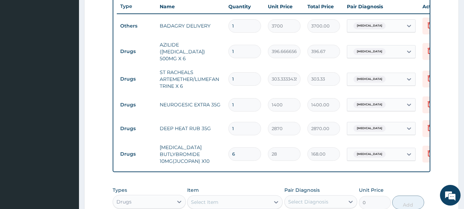
scroll to position [252, 0]
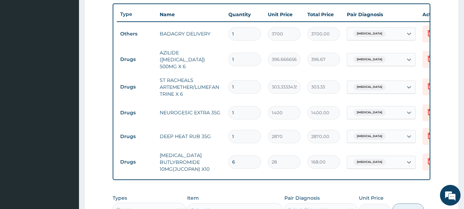
type input "6"
click at [241, 63] on input "1" at bounding box center [245, 59] width 33 height 13
type input "0.00"
type input "6"
type input "2380.00"
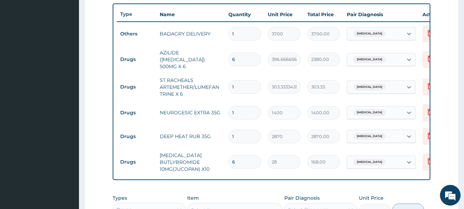
type input "6"
click at [243, 84] on input "1" at bounding box center [245, 86] width 33 height 13
type input "0.00"
type input "6"
type input "1820.00"
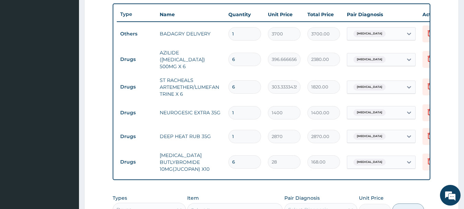
type input "6"
click at [238, 161] on input "6" at bounding box center [245, 161] width 33 height 13
type input "0.00"
type input "1"
type input "28.00"
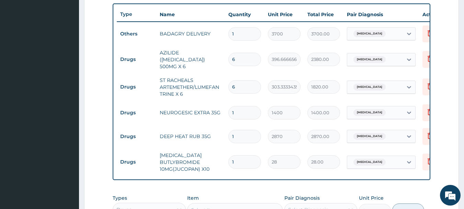
type input "10"
type input "280.00"
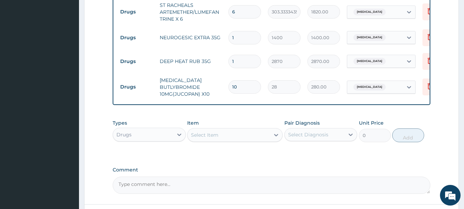
scroll to position [338, 0]
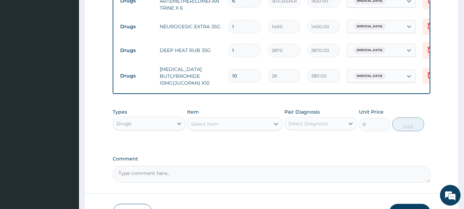
type input "10"
click at [244, 127] on div "Select Item" at bounding box center [229, 123] width 82 height 11
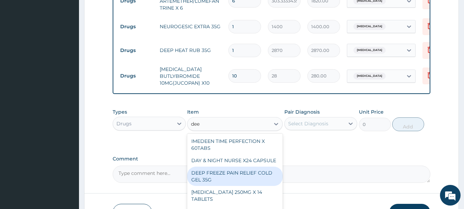
type input "deep"
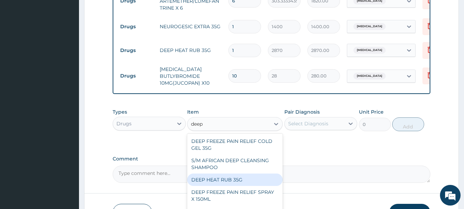
click at [243, 183] on div "DEEP HEAT RUB 35G" at bounding box center [235, 179] width 96 height 12
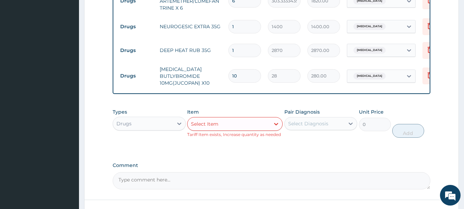
click at [269, 131] on div "Select Item" at bounding box center [235, 124] width 96 height 14
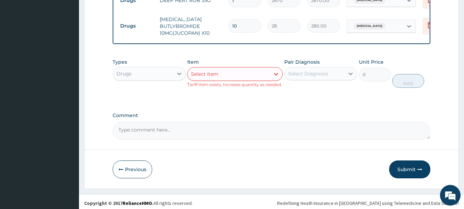
scroll to position [396, 0]
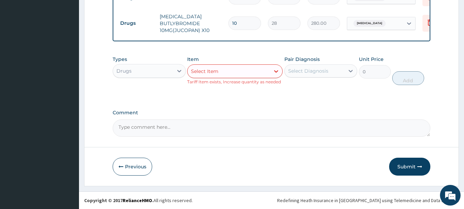
click at [209, 76] on div "Select Item" at bounding box center [229, 71] width 82 height 11
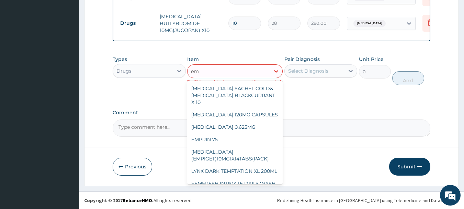
type input "e"
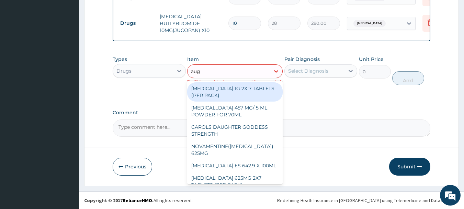
type input "augm"
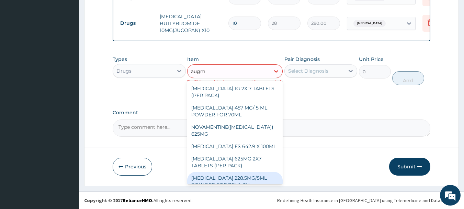
click at [241, 175] on div "AUGMENTIN 228.5MG/5ML POWDER FOR 70ML SU" at bounding box center [235, 181] width 96 height 19
type input "4340"
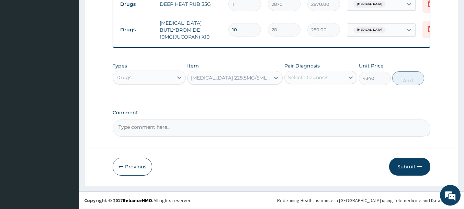
click at [324, 84] on div "Select Diagnosis" at bounding box center [321, 77] width 73 height 13
click at [327, 97] on label "Malaria, unspecified" at bounding box center [317, 94] width 43 height 7
checkbox input "true"
click at [414, 72] on button "Add" at bounding box center [409, 78] width 32 height 14
type input "0"
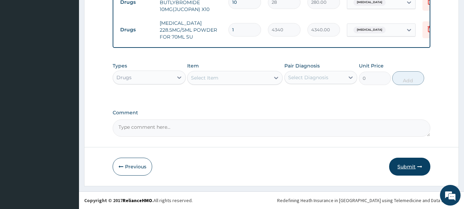
click at [419, 167] on icon "button" at bounding box center [420, 166] width 5 height 5
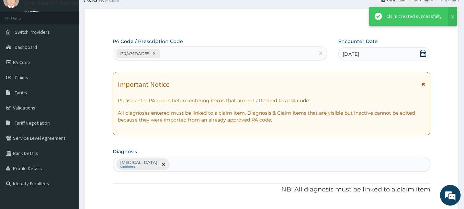
scroll to position [417, 0]
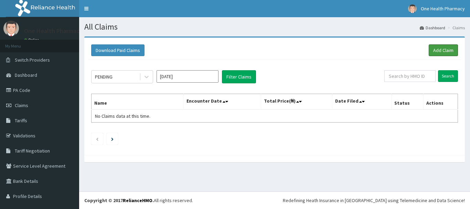
click at [429, 47] on link "Add Claim" at bounding box center [442, 50] width 29 height 12
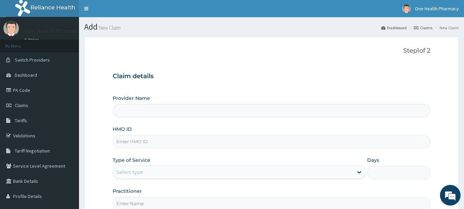
click at [217, 139] on input "HMO ID" at bounding box center [272, 141] width 318 height 13
paste input "ABP/10055/A"
click at [217, 139] on input "ABP/10055/A" at bounding box center [272, 141] width 318 height 13
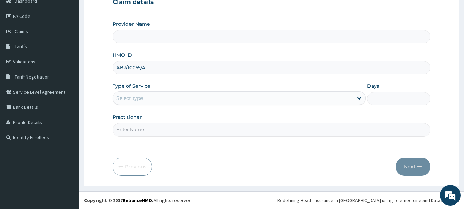
type input "ABP/10055/A"
click at [160, 105] on div "Select type" at bounding box center [239, 98] width 253 height 14
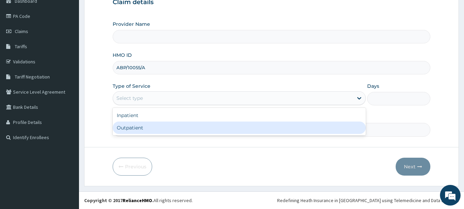
click at [163, 126] on div "Outpatient" at bounding box center [239, 127] width 253 height 12
click at [163, 126] on input "Practitioner" at bounding box center [272, 129] width 318 height 13
type input "1"
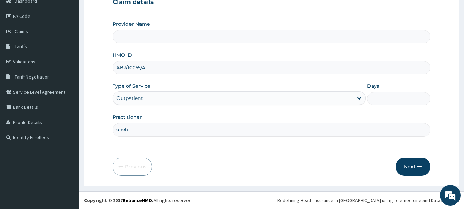
type input "onehe"
type input "OneHealth Pharmacy"
type input "onehealth"
click at [400, 159] on button "Next" at bounding box center [413, 166] width 35 height 18
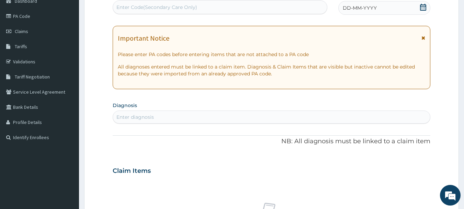
scroll to position [0, 0]
click at [279, 7] on div "Enter Code(Secondary Care Only)" at bounding box center [220, 7] width 214 height 11
paste input "PR/32E1030F"
type input "PR/32E1030F"
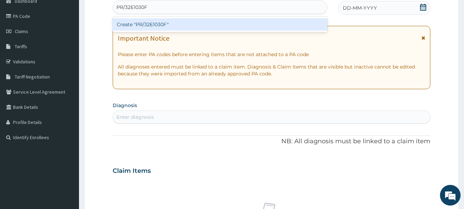
click at [283, 28] on div "Create "PR/32E1030F"" at bounding box center [220, 24] width 215 height 12
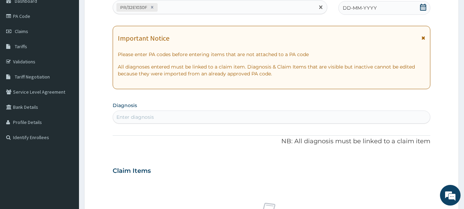
click at [394, 11] on div "DD-MM-YYYY" at bounding box center [385, 8] width 92 height 14
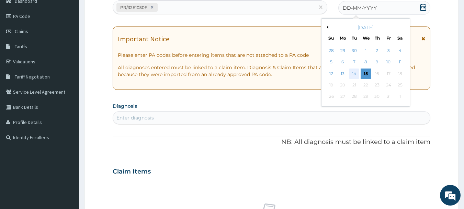
click at [356, 71] on div "14" at bounding box center [355, 73] width 10 height 10
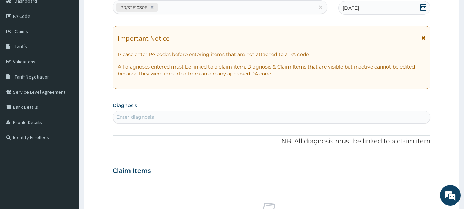
click at [362, 114] on div "Enter diagnosis" at bounding box center [272, 116] width 318 height 11
type input "[MEDICAL_DATA]"
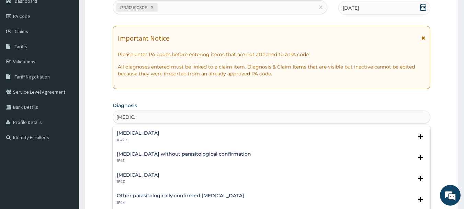
click at [155, 179] on p "1F4Z" at bounding box center [138, 181] width 43 height 5
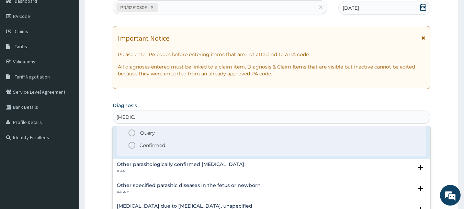
scroll to position [86, 0]
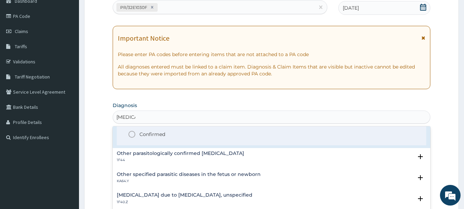
click at [133, 135] on icon "status option filled" at bounding box center [132, 134] width 8 height 8
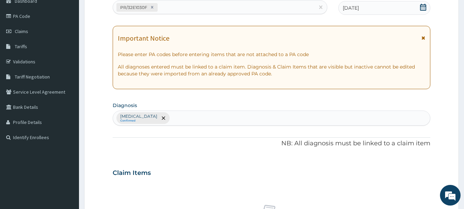
scroll to position [287, 0]
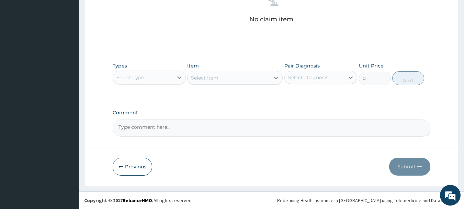
click at [160, 75] on div "Select Type" at bounding box center [143, 77] width 60 height 11
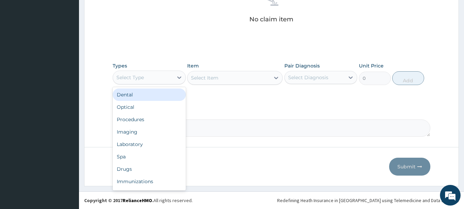
type input "o"
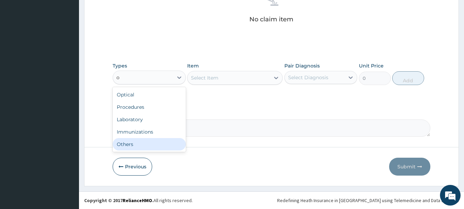
click at [152, 145] on div "Others" at bounding box center [149, 144] width 73 height 12
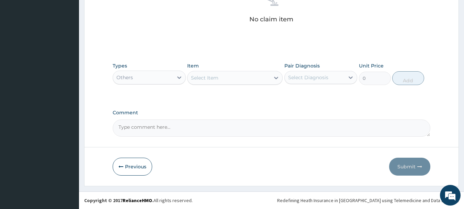
click at [228, 76] on div "Select Item" at bounding box center [229, 77] width 82 height 11
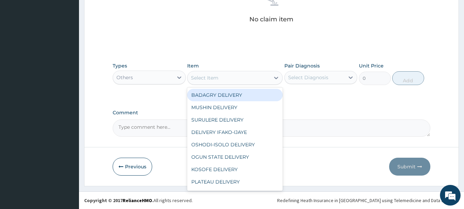
click at [242, 93] on div "BADAGRY DELIVERY" at bounding box center [235, 95] width 96 height 12
type input "3700"
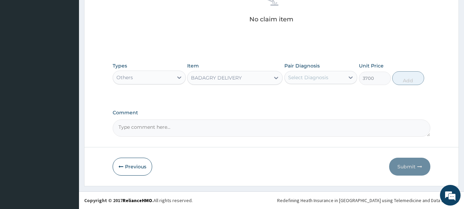
click at [310, 74] on div "Select Diagnosis" at bounding box center [308, 77] width 40 height 7
click at [327, 97] on label "[MEDICAL_DATA]" at bounding box center [317, 94] width 43 height 7
checkbox input "true"
click at [418, 71] on button "Add" at bounding box center [409, 78] width 32 height 14
type input "0"
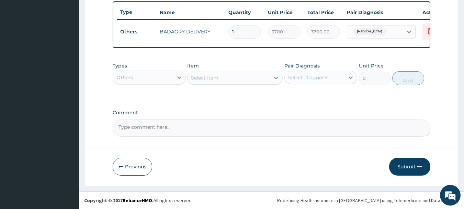
scroll to position [260, 0]
click at [181, 79] on icon at bounding box center [179, 77] width 7 height 7
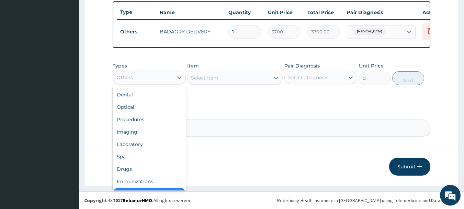
scroll to position [14, 0]
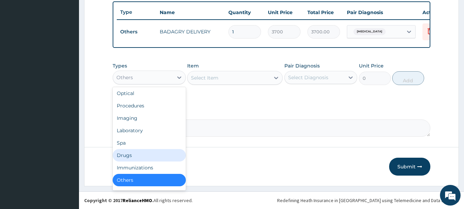
click at [157, 153] on div "Drugs" at bounding box center [149, 155] width 73 height 12
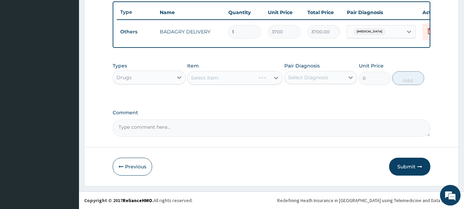
click at [235, 75] on div "Select Item" at bounding box center [235, 78] width 96 height 14
click at [237, 72] on div "Select Item" at bounding box center [229, 77] width 82 height 11
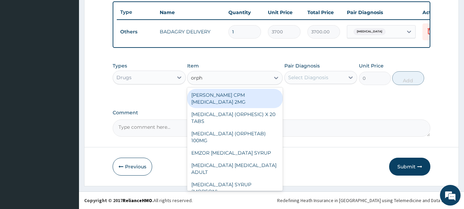
type input "orphe"
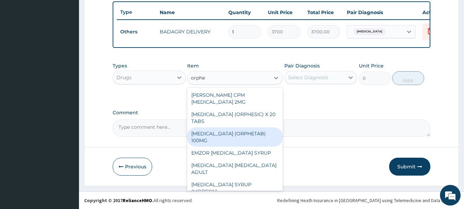
click at [244, 133] on div "[MEDICAL_DATA] (ORPHETAB) 100MG" at bounding box center [235, 136] width 96 height 19
type input "112"
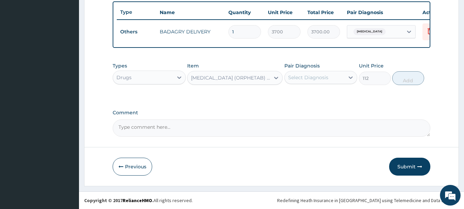
click at [322, 78] on div "Select Diagnosis" at bounding box center [308, 77] width 40 height 7
click at [333, 98] on div "[MEDICAL_DATA]" at bounding box center [321, 95] width 73 height 14
checkbox input "true"
click at [396, 81] on button "Add" at bounding box center [409, 78] width 32 height 14
type input "0"
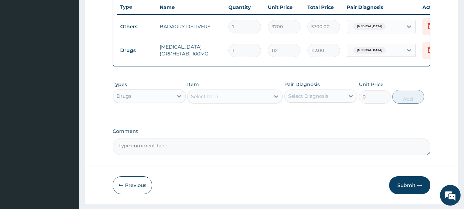
click at [241, 103] on div "Select Item" at bounding box center [235, 96] width 96 height 14
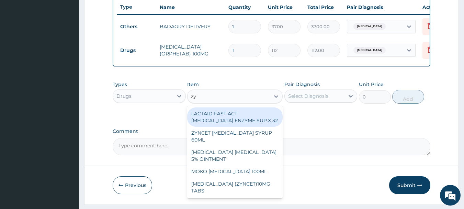
type input "zyn"
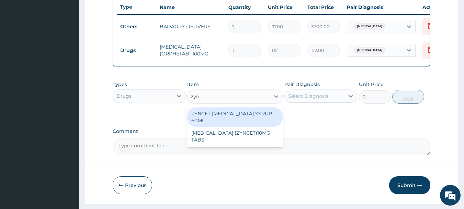
click at [245, 115] on div "ZYNCET [MEDICAL_DATA] SYRUP 60ML" at bounding box center [235, 116] width 96 height 19
type input "2240"
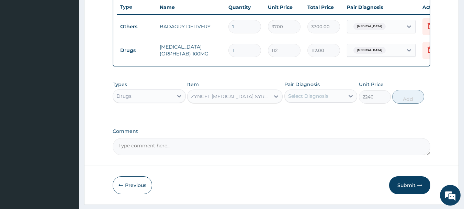
click at [324, 98] on div "Select Diagnosis" at bounding box center [308, 95] width 40 height 7
click at [334, 116] on label "[MEDICAL_DATA]" at bounding box center [317, 112] width 43 height 7
checkbox input "true"
click at [414, 99] on button "Add" at bounding box center [409, 97] width 32 height 14
type input "0"
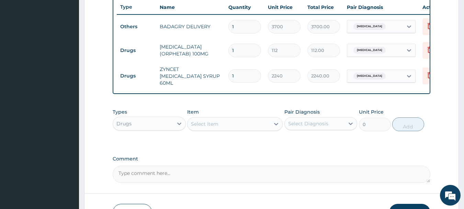
click at [247, 53] on input "1" at bounding box center [245, 50] width 33 height 13
type input "16"
type input "1792.00"
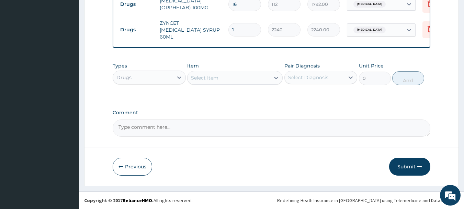
click at [419, 168] on icon "button" at bounding box center [420, 166] width 5 height 5
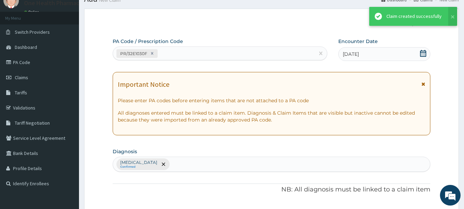
scroll to position [307, 0]
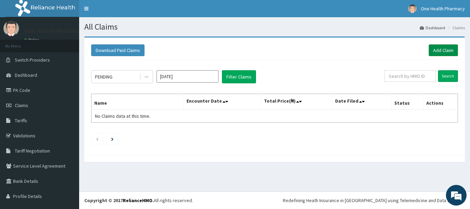
click at [435, 51] on link "Add Claim" at bounding box center [442, 50] width 29 height 12
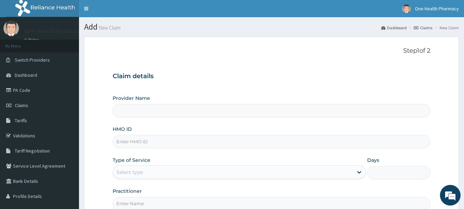
click at [209, 142] on input "HMO ID" at bounding box center [272, 141] width 318 height 13
type input "OneHealth Pharmacy"
paste input "TFE/11465/A"
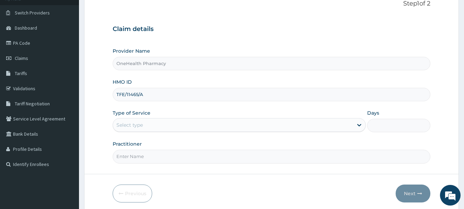
scroll to position [74, 0]
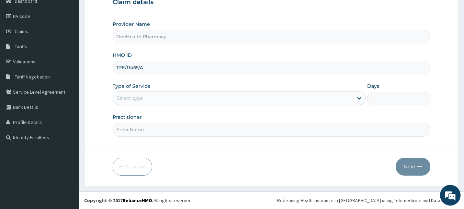
type input "TFE/11465/A"
click at [174, 91] on div "Type of Service Select type" at bounding box center [239, 93] width 253 height 23
click at [165, 88] on div "Type of Service Select type" at bounding box center [239, 93] width 253 height 23
click at [165, 90] on div "Type of Service Select type" at bounding box center [239, 93] width 253 height 23
click at [165, 97] on div "Select type" at bounding box center [233, 97] width 240 height 11
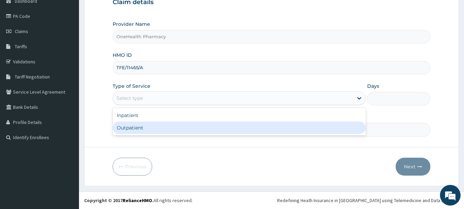
click at [163, 127] on div "Outpatient" at bounding box center [239, 127] width 253 height 12
click at [163, 127] on input "Practitioner" at bounding box center [272, 129] width 318 height 13
type input "1"
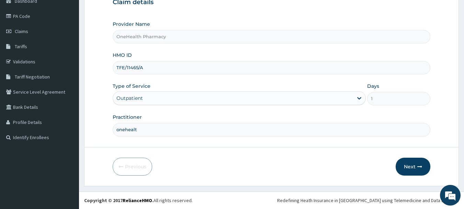
type input "onehealth"
click at [406, 168] on button "Next" at bounding box center [413, 166] width 35 height 18
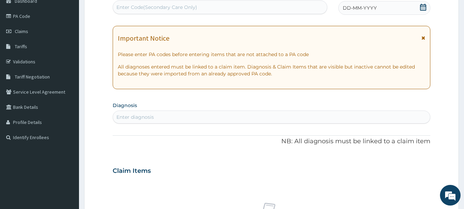
click at [277, 5] on div "Enter Code(Secondary Care Only)" at bounding box center [220, 7] width 214 height 11
paste input "PR/68B087AA"
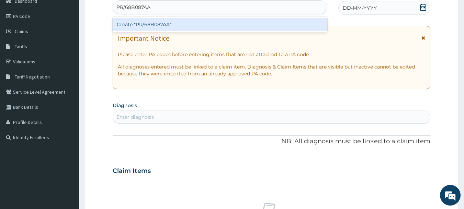
type input "PR/68B087AA"
click at [284, 33] on div "PA Code / Prescription Code option Create "PR/68B087AA" focused, 1 of 1. 1 resu…" at bounding box center [272, 170] width 318 height 356
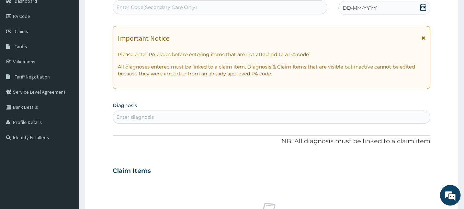
click at [291, 7] on div "Enter Code(Secondary Care Only)" at bounding box center [220, 7] width 214 height 11
paste input "PR/68B087AA"
type input "PR/68B087AA"
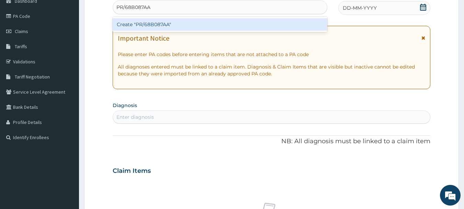
click at [293, 18] on div "Create "PR/68B087AA"" at bounding box center [220, 24] width 215 height 12
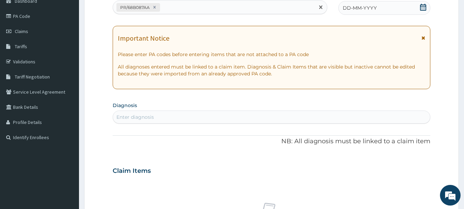
click at [374, 12] on div "DD-MM-YYYY" at bounding box center [385, 8] width 92 height 14
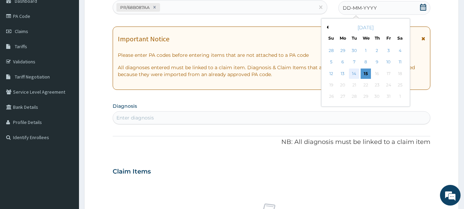
click at [355, 73] on div "14" at bounding box center [355, 73] width 10 height 10
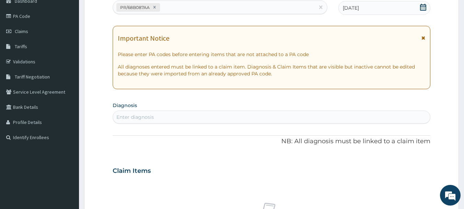
click at [360, 111] on div "Enter diagnosis" at bounding box center [272, 116] width 318 height 13
type input "[MEDICAL_DATA]"
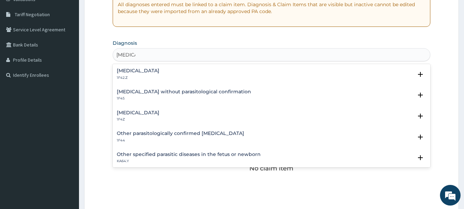
scroll to position [137, 0]
click at [159, 113] on h4 "[MEDICAL_DATA]" at bounding box center [138, 111] width 43 height 5
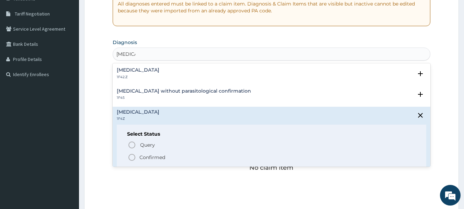
click at [159, 155] on p "Confirmed" at bounding box center [153, 157] width 26 height 7
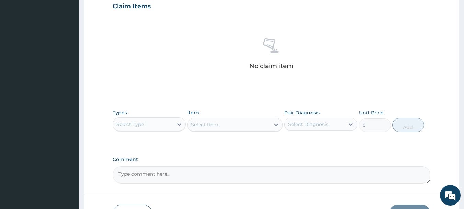
scroll to position [287, 0]
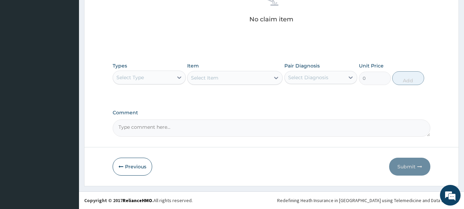
click at [153, 75] on div "Select Type" at bounding box center [143, 77] width 60 height 11
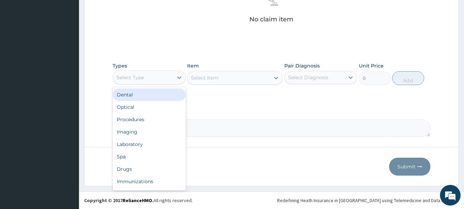
type input "o"
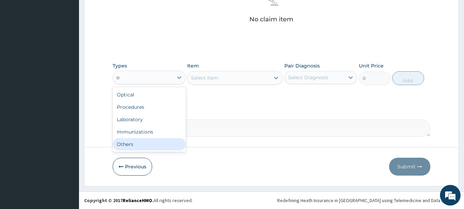
click at [147, 143] on div "Others" at bounding box center [149, 144] width 73 height 12
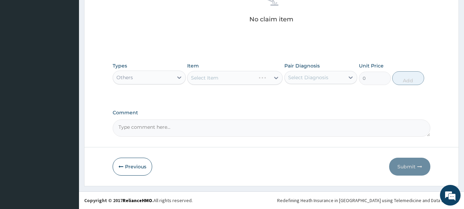
click at [250, 70] on div "Item Select Item" at bounding box center [235, 73] width 96 height 23
click at [253, 76] on div "Select Item" at bounding box center [229, 77] width 82 height 11
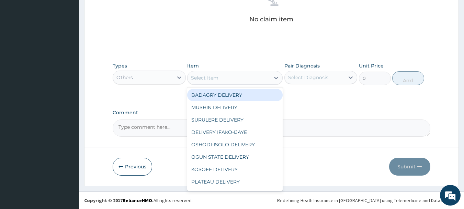
click at [256, 93] on div "BADAGRY DELIVERY" at bounding box center [235, 95] width 96 height 12
type input "3700"
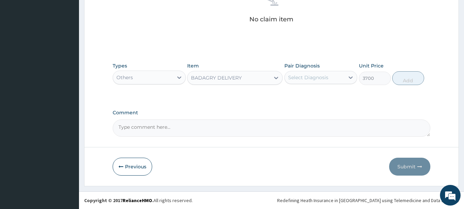
click at [338, 84] on div "Select Diagnosis" at bounding box center [321, 77] width 73 height 13
click at [338, 98] on div "[MEDICAL_DATA]" at bounding box center [321, 95] width 73 height 14
checkbox input "true"
click at [408, 82] on button "Add" at bounding box center [409, 78] width 32 height 14
type input "0"
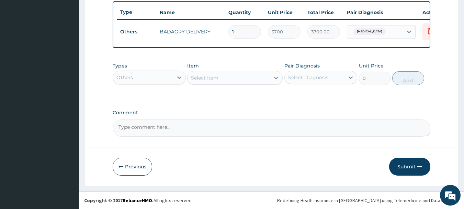
scroll to position [260, 0]
click at [166, 80] on div "Others" at bounding box center [143, 77] width 60 height 11
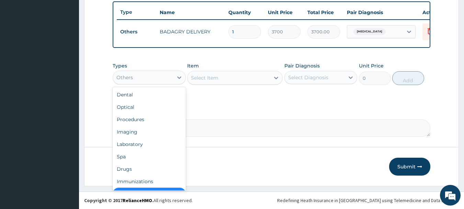
scroll to position [14, 0]
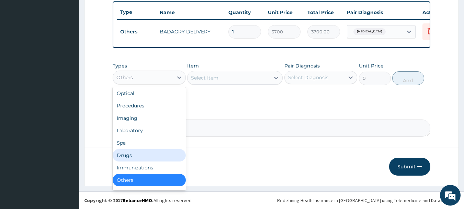
click at [149, 150] on div "Drugs" at bounding box center [149, 155] width 73 height 12
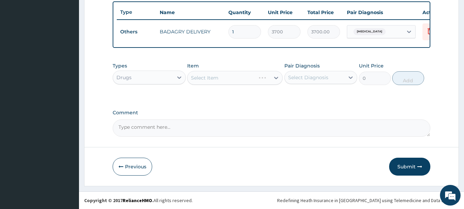
click at [258, 75] on div "Select Item" at bounding box center [235, 78] width 96 height 14
click at [262, 74] on div "Select Item" at bounding box center [235, 78] width 96 height 14
click at [251, 80] on div "Select Item" at bounding box center [229, 77] width 82 height 11
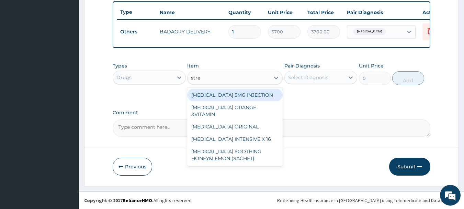
type input "[MEDICAL_DATA]"
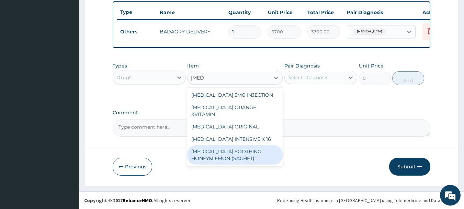
click at [264, 154] on div "[MEDICAL_DATA] SOOTHING HONEY&LEMON (SACHET)" at bounding box center [235, 154] width 96 height 19
type input "105"
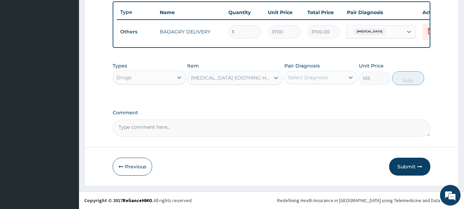
click at [329, 83] on div "Select Diagnosis" at bounding box center [321, 77] width 73 height 13
click at [333, 92] on label "[MEDICAL_DATA]" at bounding box center [317, 94] width 43 height 7
checkbox input "true"
click at [398, 75] on button "Add" at bounding box center [409, 78] width 32 height 14
type input "0"
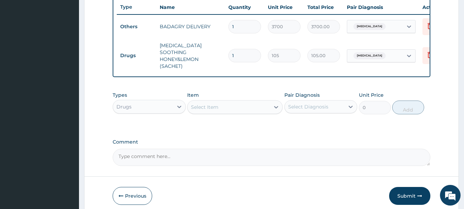
click at [241, 110] on div "Select Item" at bounding box center [229, 106] width 82 height 11
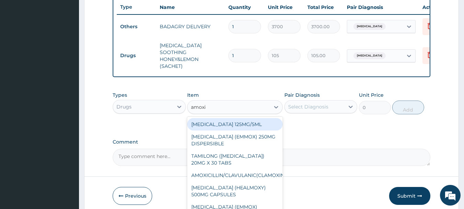
type input "amoxil"
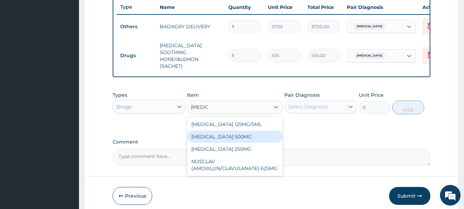
click at [236, 136] on div "[MEDICAL_DATA] 500MG" at bounding box center [235, 136] width 96 height 12
type input "126"
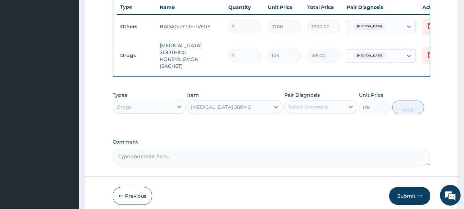
click at [316, 107] on div "Select Diagnosis" at bounding box center [308, 106] width 40 height 7
click at [333, 124] on label "[MEDICAL_DATA]" at bounding box center [317, 123] width 43 height 7
checkbox input "true"
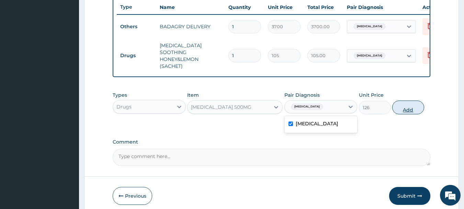
click at [419, 108] on button "Add" at bounding box center [409, 107] width 32 height 14
type input "0"
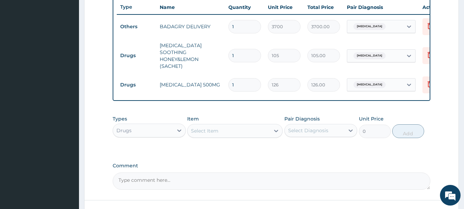
click at [260, 135] on div "Select Item" at bounding box center [235, 131] width 96 height 14
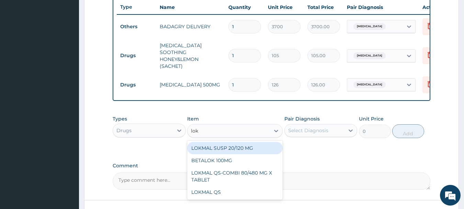
type input "lokm"
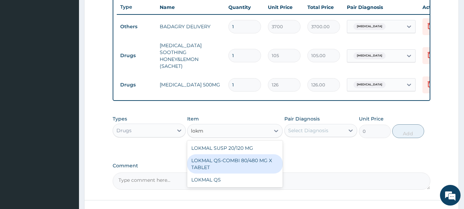
click at [262, 155] on div "LOKMAL QS-COMBI 80/480 MG X TABLET" at bounding box center [235, 163] width 96 height 19
type input "245"
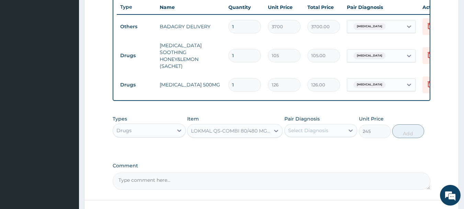
click at [317, 131] on div "Select Diagnosis" at bounding box center [308, 130] width 40 height 7
click at [325, 146] on label "[MEDICAL_DATA]" at bounding box center [317, 147] width 43 height 7
checkbox input "true"
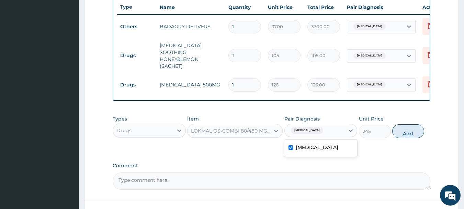
click at [403, 130] on button "Add" at bounding box center [409, 131] width 32 height 14
type input "0"
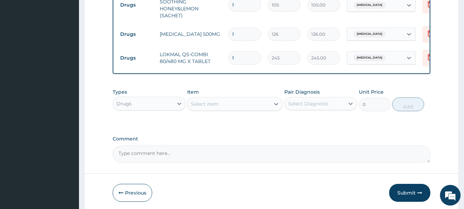
scroll to position [317, 0]
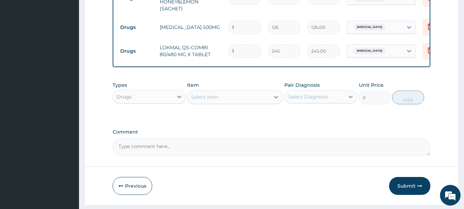
click at [219, 98] on div "Select Item" at bounding box center [229, 96] width 82 height 11
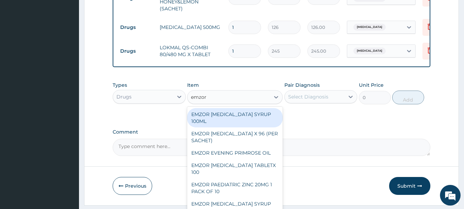
type input "emzor p"
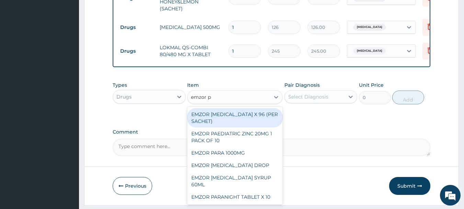
click at [220, 115] on div "EMZOR [MEDICAL_DATA] X 96 (PER SACHET)" at bounding box center [235, 117] width 96 height 19
type input "17.5"
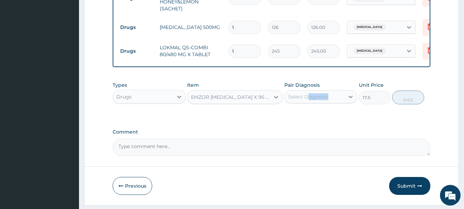
drag, startPoint x: 304, startPoint y: 104, endPoint x: 309, endPoint y: 95, distance: 10.8
click at [309, 95] on div "Types Drugs Item option EMZOR PARACETAMOL X 96 (PER SACHET), selected. Select i…" at bounding box center [272, 93] width 318 height 30
click at [309, 95] on div "Select Diagnosis" at bounding box center [308, 96] width 40 height 7
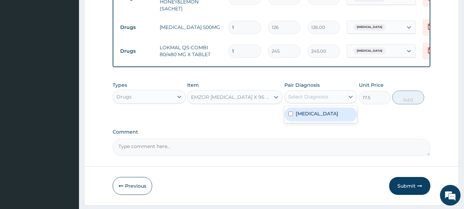
click at [324, 111] on label "[MEDICAL_DATA]" at bounding box center [317, 113] width 43 height 7
checkbox input "true"
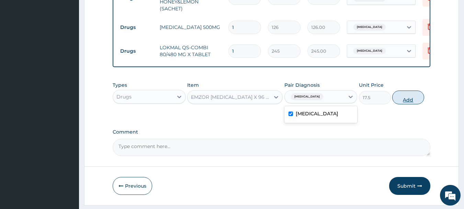
click at [415, 92] on button "Add" at bounding box center [409, 97] width 32 height 14
type input "0"
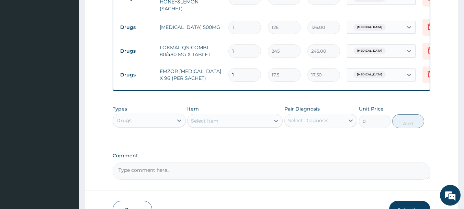
type input "0.00"
type input "3"
type input "52.50"
type input "36"
type input "630.00"
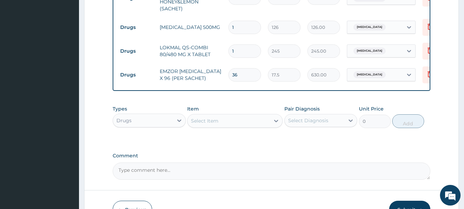
type input "36"
click at [243, 44] on input "1" at bounding box center [245, 50] width 33 height 13
type input "0.00"
type input "6"
type input "1470.00"
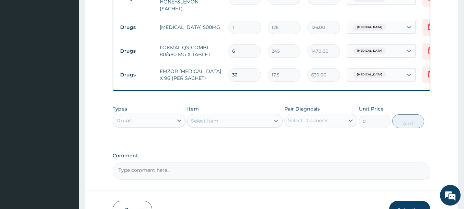
type input "6"
click at [249, 21] on input "1" at bounding box center [245, 27] width 33 height 13
type input "0.00"
type input "2"
type input "252.00"
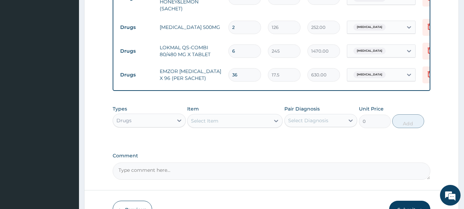
type input "20"
type input "2520.00"
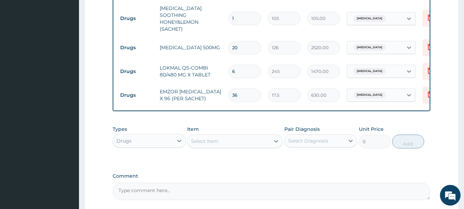
scroll to position [294, 0]
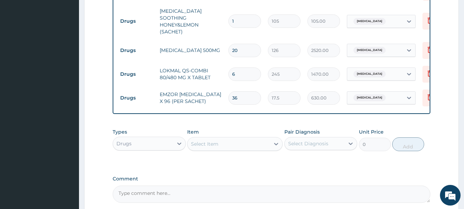
type input "20"
click at [239, 22] on input "1" at bounding box center [245, 20] width 33 height 13
type input "18"
type input "1890.00"
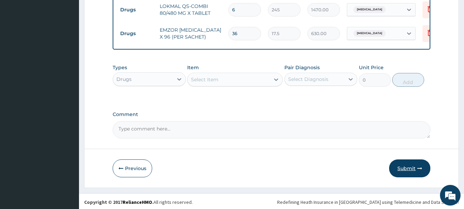
click at [398, 161] on button "Submit" at bounding box center [409, 168] width 41 height 18
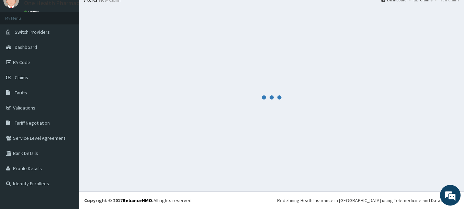
scroll to position [28, 0]
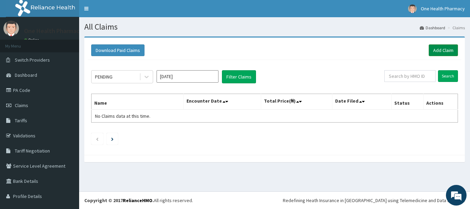
click at [435, 46] on link "Add Claim" at bounding box center [442, 50] width 29 height 12
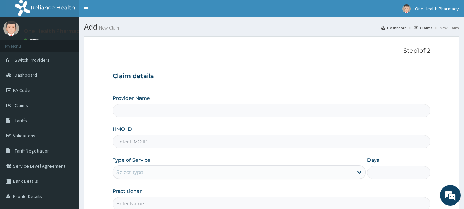
click at [149, 141] on input "HMO ID" at bounding box center [272, 141] width 318 height 13
paste input "OKB/10073/A"
type input "OKB/10073/A"
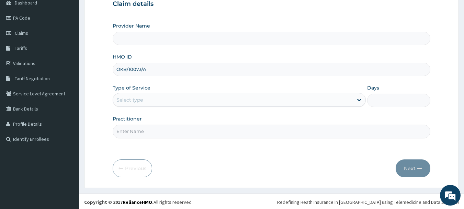
scroll to position [74, 0]
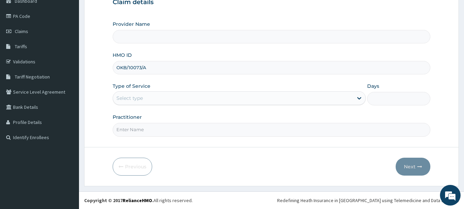
type input "OneHealth Pharmacy"
type input "OKB/10073/A"
click at [129, 98] on div "Select type" at bounding box center [130, 98] width 26 height 7
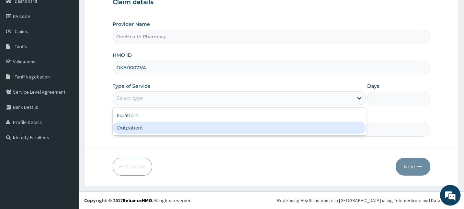
click at [144, 121] on div "Outpatient" at bounding box center [239, 127] width 253 height 12
click at [144, 121] on div "Practitioner" at bounding box center [272, 124] width 318 height 23
type input "1"
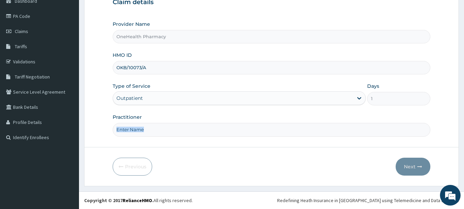
click at [152, 132] on input "Practitioner" at bounding box center [272, 129] width 318 height 13
type input "onehealth"
click at [422, 160] on button "Next" at bounding box center [413, 166] width 35 height 18
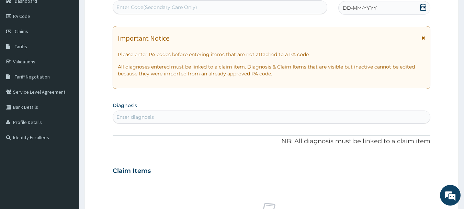
scroll to position [0, 0]
click at [273, 11] on div "Enter Code(Secondary Care Only)" at bounding box center [220, 7] width 214 height 11
paste input "PR/507A785D"
type input "PR/507A785D"
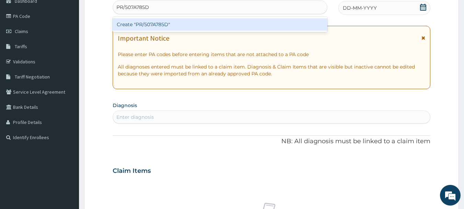
click at [272, 27] on div "Create "PR/507A785D"" at bounding box center [220, 24] width 215 height 12
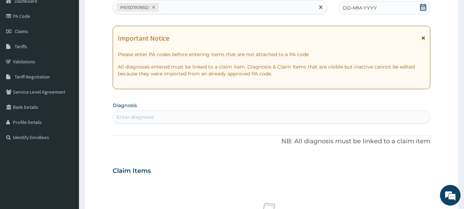
click at [377, 2] on div "DD-MM-YYYY" at bounding box center [385, 8] width 92 height 14
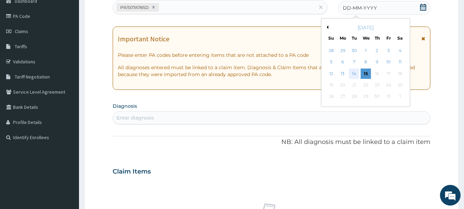
click at [351, 78] on div "14" at bounding box center [355, 73] width 10 height 10
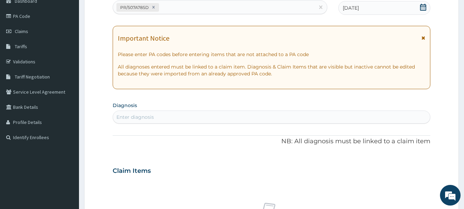
click at [343, 120] on div "Enter diagnosis" at bounding box center [272, 116] width 318 height 11
type input "[MEDICAL_DATA]"
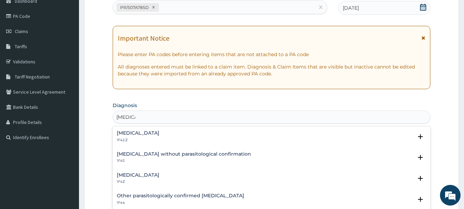
click at [146, 178] on div "[MEDICAL_DATA] 1F4Z" at bounding box center [138, 178] width 43 height 12
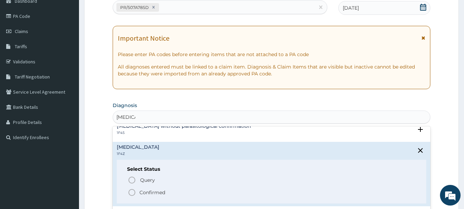
scroll to position [29, 0]
click at [138, 191] on span "Confirmed" at bounding box center [272, 191] width 289 height 8
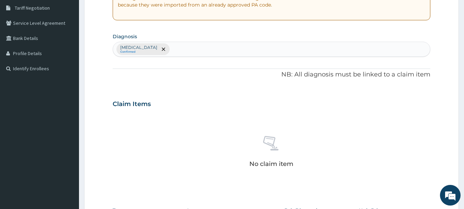
scroll to position [287, 0]
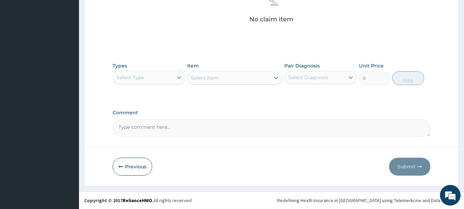
click at [153, 76] on div "Select Type" at bounding box center [143, 77] width 60 height 11
type input "o"
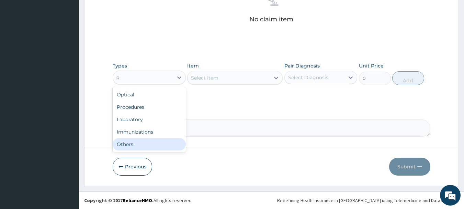
click at [161, 145] on div "Others" at bounding box center [149, 144] width 73 height 12
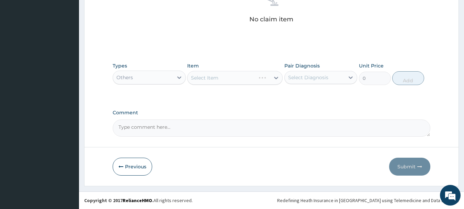
click at [244, 75] on div "Select Item" at bounding box center [222, 77] width 68 height 11
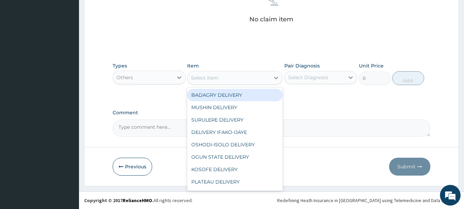
click at [248, 87] on div "BADAGRY DELIVERY MUSHIN DELIVERY SURULERE DELIVERY DELIVERY IFAKO-IJAYE OSHODI-…" at bounding box center [235, 138] width 96 height 103
click at [255, 89] on div "BADAGRY DELIVERY" at bounding box center [235, 95] width 96 height 12
type input "3700"
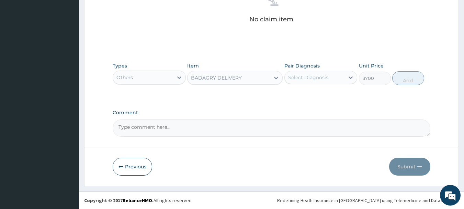
click at [328, 84] on div "Select Diagnosis" at bounding box center [321, 77] width 73 height 13
click at [328, 91] on label "[MEDICAL_DATA]" at bounding box center [317, 94] width 43 height 7
checkbox input "true"
click at [402, 75] on button "Add" at bounding box center [409, 78] width 32 height 14
type input "0"
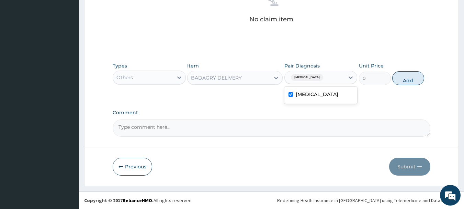
scroll to position [260, 0]
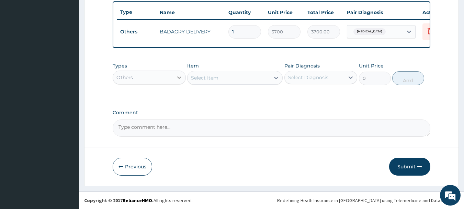
click at [179, 79] on icon at bounding box center [179, 77] width 7 height 7
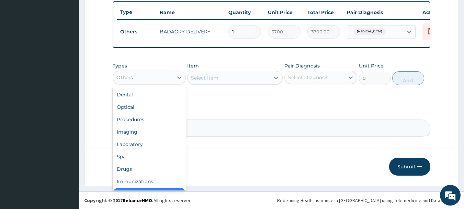
scroll to position [14, 0]
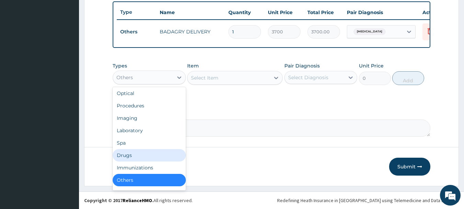
click at [138, 156] on div "Drugs" at bounding box center [149, 155] width 73 height 12
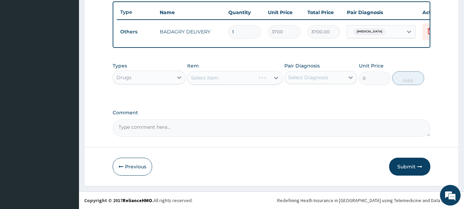
click at [263, 76] on div "Select Item" at bounding box center [235, 78] width 96 height 14
click at [240, 76] on div "Select Item" at bounding box center [229, 77] width 82 height 11
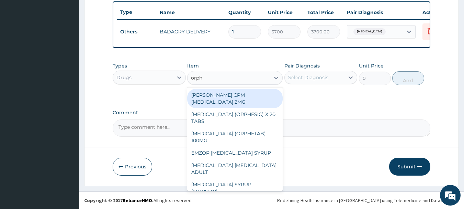
type input "orphe"
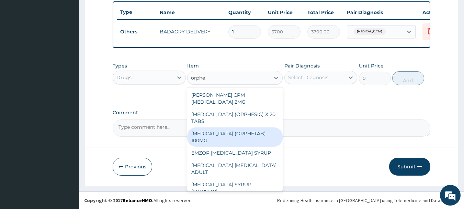
click at [245, 134] on div "[MEDICAL_DATA] (ORPHETAB) 100MG" at bounding box center [235, 136] width 96 height 19
type input "112"
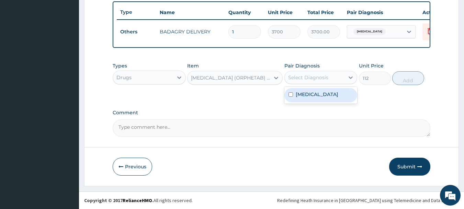
drag, startPoint x: 332, startPoint y: 82, endPoint x: 335, endPoint y: 97, distance: 14.8
click at [335, 84] on div "option [MEDICAL_DATA], selected. option [MEDICAL_DATA] focused, 1 of 1. 1 resul…" at bounding box center [321, 77] width 73 height 13
click at [335, 97] on label "[MEDICAL_DATA]" at bounding box center [317, 94] width 43 height 7
checkbox input "true"
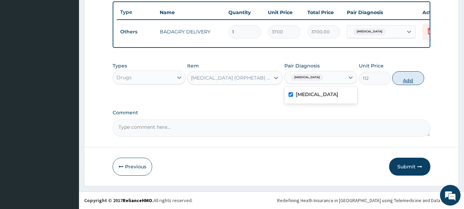
click at [406, 76] on button "Add" at bounding box center [409, 78] width 32 height 14
type input "0"
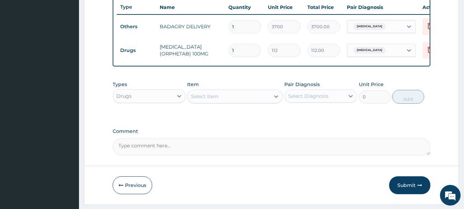
click at [243, 102] on div "Select Item" at bounding box center [229, 96] width 82 height 11
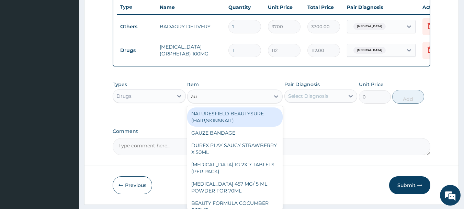
type input "a"
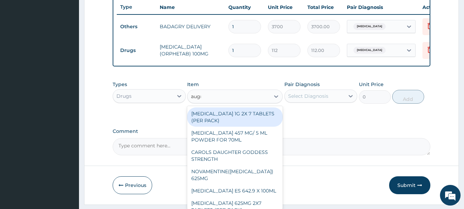
type input "augme"
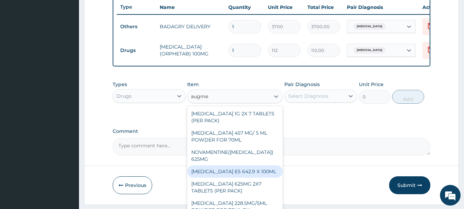
scroll to position [8, 0]
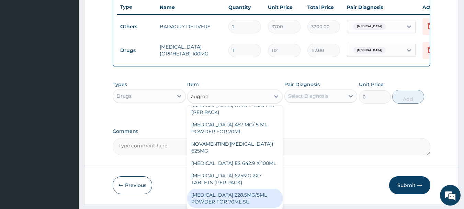
click at [246, 197] on div "[MEDICAL_DATA] 228.5MG/5ML POWDER FOR 70ML SU" at bounding box center [235, 197] width 96 height 19
type input "4340"
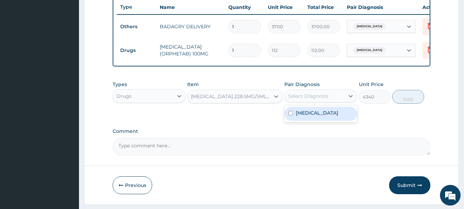
drag, startPoint x: 320, startPoint y: 99, endPoint x: 326, endPoint y: 110, distance: 12.3
click at [326, 102] on div "option [MEDICAL_DATA], selected. option [MEDICAL_DATA] focused, 1 of 1. 1 resul…" at bounding box center [321, 95] width 73 height 13
click at [326, 110] on div "[MEDICAL_DATA]" at bounding box center [321, 113] width 73 height 17
click at [339, 116] on label "[MEDICAL_DATA]" at bounding box center [317, 112] width 43 height 7
checkbox input "true"
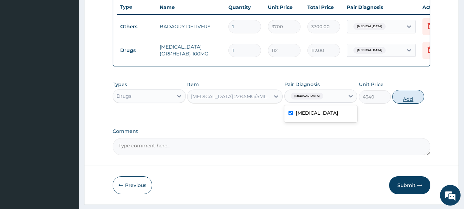
click at [403, 99] on button "Add" at bounding box center [409, 97] width 32 height 14
type input "0"
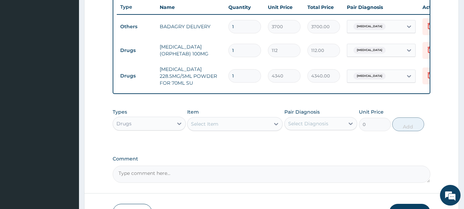
click at [229, 129] on div "Select Item" at bounding box center [229, 123] width 82 height 11
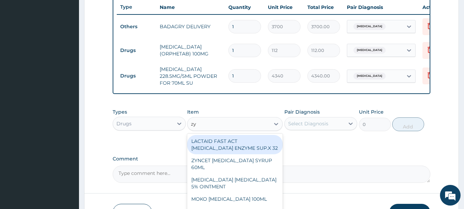
type input "zyn"
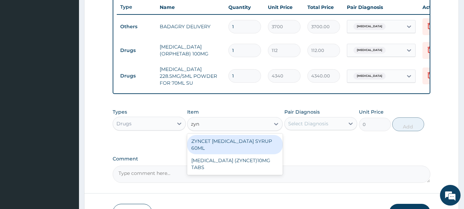
click at [243, 141] on div "ZYNCET [MEDICAL_DATA] SYRUP 60ML" at bounding box center [235, 144] width 96 height 19
type input "2240"
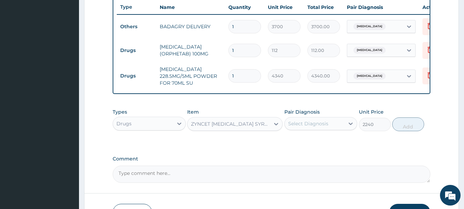
click at [313, 130] on div "Select Diagnosis" at bounding box center [321, 123] width 73 height 13
click at [328, 144] on label "[MEDICAL_DATA]" at bounding box center [317, 140] width 43 height 7
checkbox input "true"
click at [414, 125] on button "Add" at bounding box center [409, 124] width 32 height 14
type input "0"
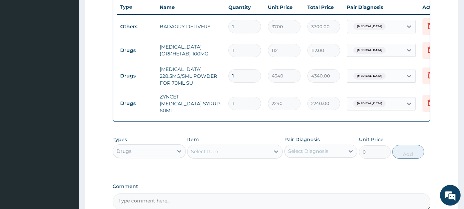
click at [269, 156] on div "Select Item" at bounding box center [229, 151] width 82 height 11
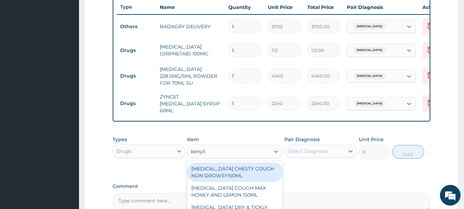
type input "[MEDICAL_DATA]"
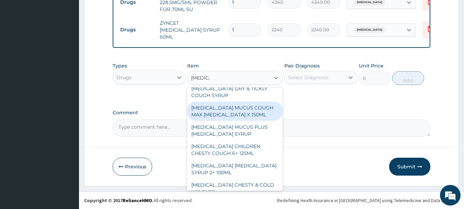
scroll to position [46, 0]
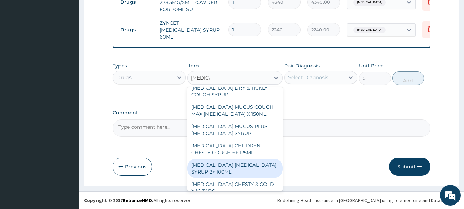
click at [240, 161] on div "[MEDICAL_DATA] [MEDICAL_DATA] SYRUP 2+ 100ML" at bounding box center [235, 167] width 96 height 19
type input "2100"
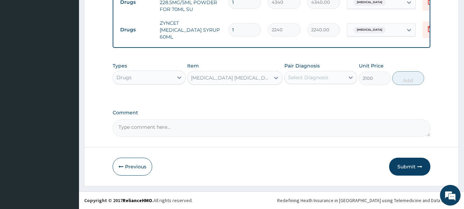
drag, startPoint x: 338, startPoint y: 86, endPoint x: 338, endPoint y: 74, distance: 12.1
click at [338, 74] on div "Types Drugs Item option [MEDICAL_DATA] [MEDICAL_DATA] SYRUP 2+ 100ML, selected.…" at bounding box center [272, 74] width 318 height 30
click at [338, 74] on div "Select Diagnosis" at bounding box center [315, 77] width 60 height 11
click at [344, 89] on div "[MEDICAL_DATA]" at bounding box center [321, 95] width 73 height 14
checkbox input "true"
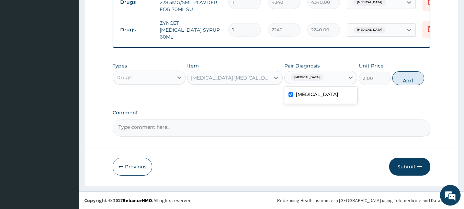
click at [406, 78] on button "Add" at bounding box center [409, 78] width 32 height 14
type input "0"
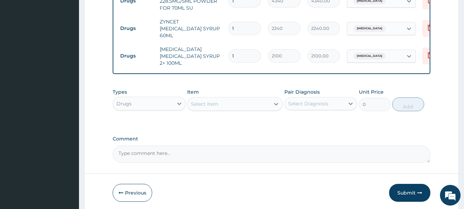
click at [266, 100] on div "Select Item" at bounding box center [229, 103] width 82 height 11
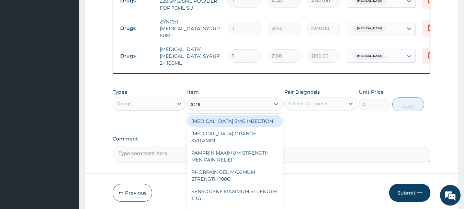
type input "[MEDICAL_DATA]"
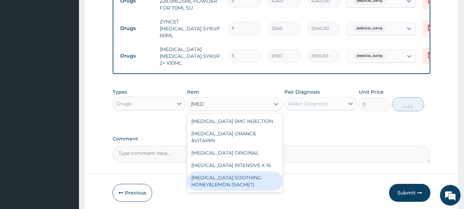
click at [250, 171] on div "[MEDICAL_DATA] SOOTHING HONEY&LEMON (SACHET)" at bounding box center [235, 180] width 96 height 19
type input "105"
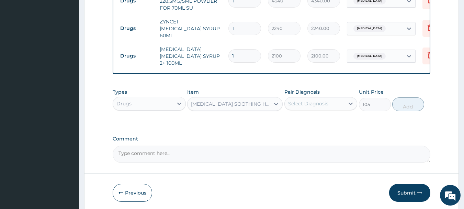
click at [328, 102] on div "Select Diagnosis" at bounding box center [315, 103] width 60 height 11
click at [333, 114] on div "[MEDICAL_DATA]" at bounding box center [321, 121] width 73 height 14
checkbox input "true"
click at [417, 102] on button "Add" at bounding box center [409, 104] width 32 height 14
type input "0"
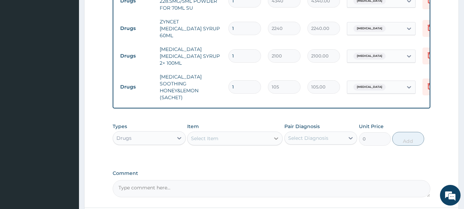
click at [271, 132] on div at bounding box center [276, 138] width 12 height 12
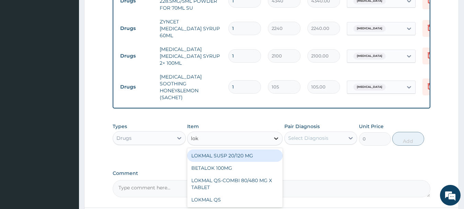
type input "lokm"
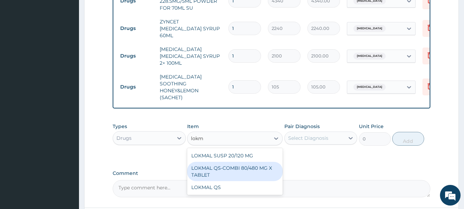
click at [269, 162] on div "LOKMAL QS-COMBI 80/480 MG X TABLET" at bounding box center [235, 171] width 96 height 19
type input "245"
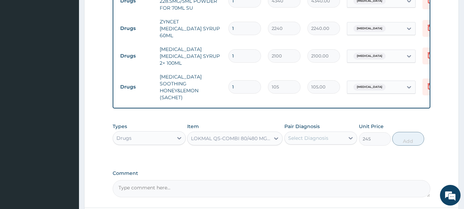
click at [320, 134] on div "Select Diagnosis" at bounding box center [308, 137] width 40 height 7
click at [327, 151] on label "[MEDICAL_DATA]" at bounding box center [317, 154] width 43 height 7
checkbox input "true"
click at [400, 132] on button "Add" at bounding box center [409, 139] width 32 height 14
type input "0"
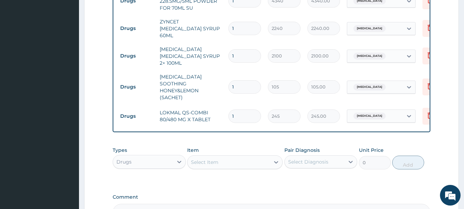
click at [234, 156] on div "Select Item" at bounding box center [229, 161] width 82 height 11
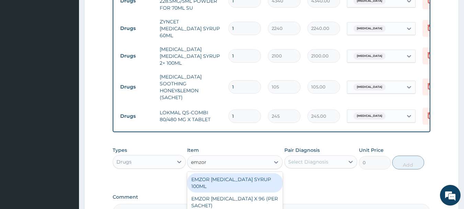
type input "emzor p"
click at [240, 173] on div "EMZOR [MEDICAL_DATA] X 96 (PER SACHET)" at bounding box center [235, 182] width 96 height 19
type input "17.5"
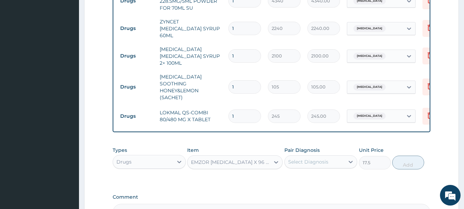
click at [318, 158] on div "Select Diagnosis" at bounding box center [308, 161] width 40 height 7
click at [329, 175] on label "[MEDICAL_DATA]" at bounding box center [317, 178] width 43 height 7
checkbox input "true"
click at [406, 155] on button "Add" at bounding box center [409, 162] width 32 height 14
type input "0"
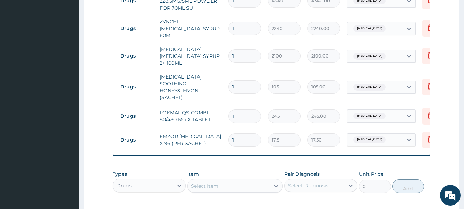
type input "0.00"
type input "3"
type input "52.50"
type input "36"
type input "630.00"
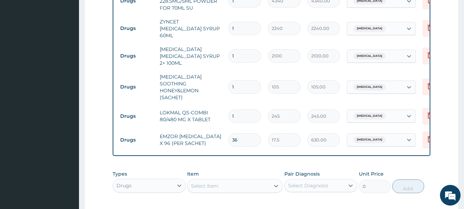
type input "36"
click at [246, 109] on input "1" at bounding box center [245, 115] width 33 height 13
type input "0.00"
type input "6"
type input "1470.00"
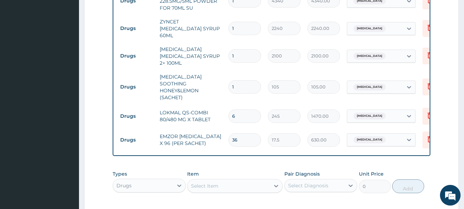
type input "6"
click at [247, 80] on input "1" at bounding box center [245, 86] width 33 height 13
type input "18"
type input "1890.00"
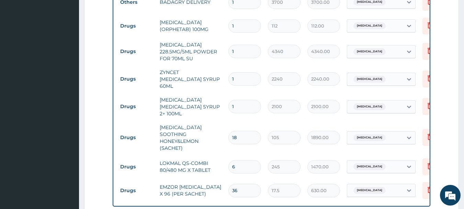
scroll to position [283, 0]
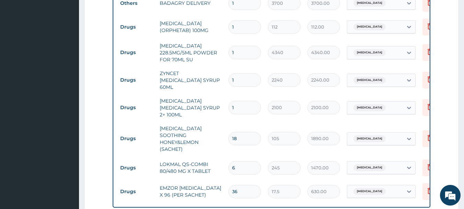
type input "18"
click at [244, 24] on input "1" at bounding box center [245, 26] width 33 height 13
type input "16"
type input "1792.00"
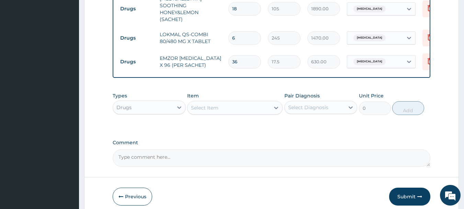
scroll to position [415, 0]
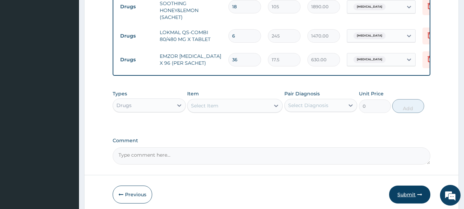
click at [413, 187] on button "Submit" at bounding box center [409, 194] width 41 height 18
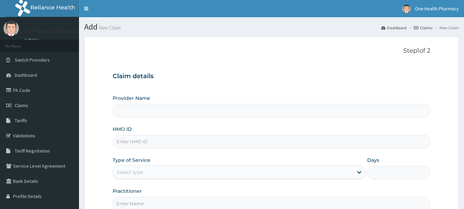
click at [159, 138] on input "HMO ID" at bounding box center [272, 141] width 318 height 13
paste input "GBI/10368/A"
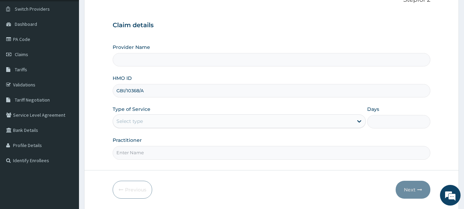
scroll to position [74, 0]
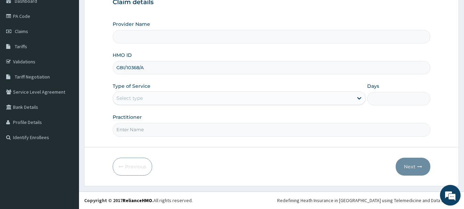
type input "GBI/10368/A"
click at [147, 95] on div "Select type" at bounding box center [233, 97] width 240 height 11
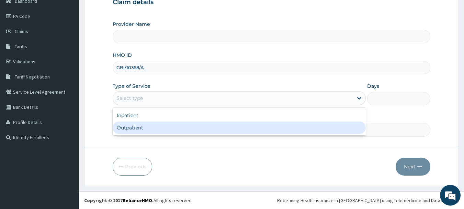
type input "OneHealth Pharmacy"
click at [152, 126] on div "Outpatient" at bounding box center [239, 127] width 253 height 12
click at [152, 126] on input "Practitioner" at bounding box center [272, 129] width 318 height 13
type input "1"
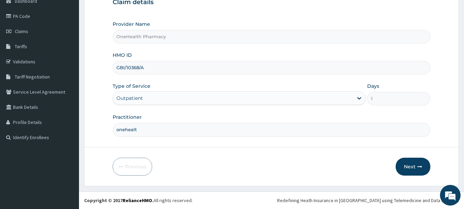
type input "onehealth"
click at [407, 164] on button "Next" at bounding box center [413, 166] width 35 height 18
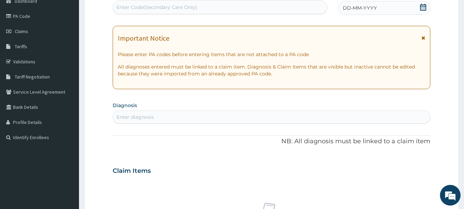
scroll to position [0, 0]
click at [298, 10] on div "Enter Code(Secondary Care Only)" at bounding box center [220, 7] width 214 height 11
paste input "PR/17B62079"
type input "PR/17B62079"
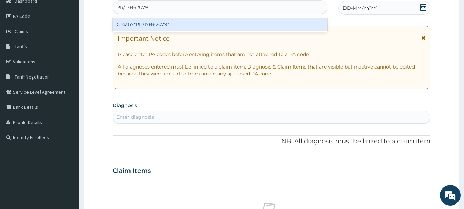
click at [299, 24] on div "Create "PR/17B62079"" at bounding box center [220, 24] width 215 height 12
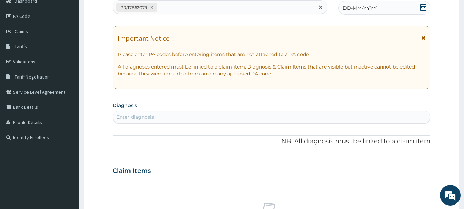
click at [389, 9] on div "DD-MM-YYYY" at bounding box center [385, 8] width 92 height 14
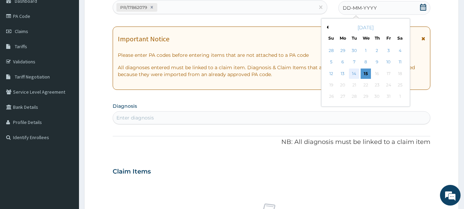
click at [356, 72] on div "14" at bounding box center [355, 73] width 10 height 10
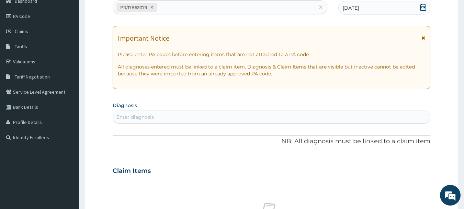
click at [359, 121] on div "Enter diagnosis" at bounding box center [272, 116] width 318 height 11
type input "[MEDICAL_DATA]"
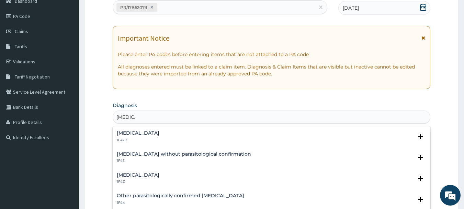
click at [146, 177] on h4 "[MEDICAL_DATA]" at bounding box center [138, 174] width 43 height 5
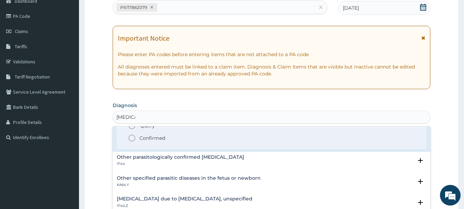
scroll to position [80, 0]
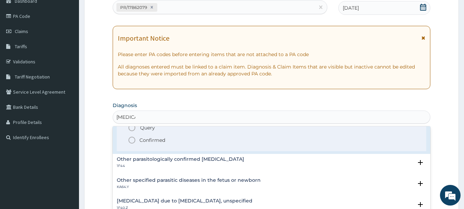
click at [137, 141] on span "Confirmed" at bounding box center [272, 140] width 289 height 8
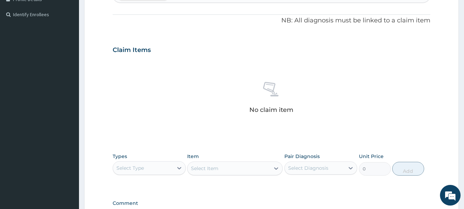
scroll to position [287, 0]
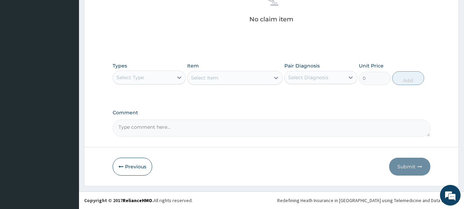
click at [154, 74] on div "Select Type" at bounding box center [143, 77] width 60 height 11
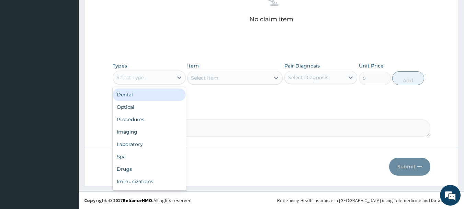
type input "o"
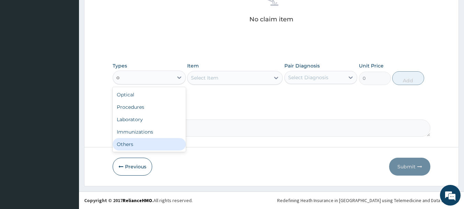
click at [151, 138] on div "Others" at bounding box center [149, 144] width 73 height 12
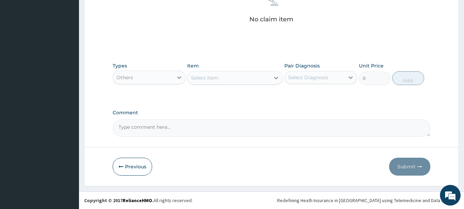
click at [227, 79] on div "Select Item" at bounding box center [229, 77] width 82 height 11
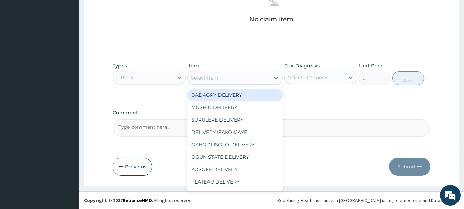
click at [236, 93] on div "BADAGRY DELIVERY" at bounding box center [235, 95] width 96 height 12
type input "3700"
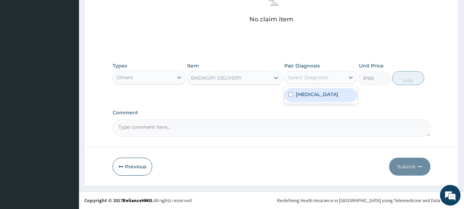
drag, startPoint x: 312, startPoint y: 82, endPoint x: 324, endPoint y: 91, distance: 15.3
click at [324, 84] on div "option Malaria, unspecified focused, 1 of 1. 1 result available. Use Up and Dow…" at bounding box center [321, 77] width 73 height 13
click at [324, 91] on label "Malaria, unspecified" at bounding box center [317, 94] width 43 height 7
checkbox input "true"
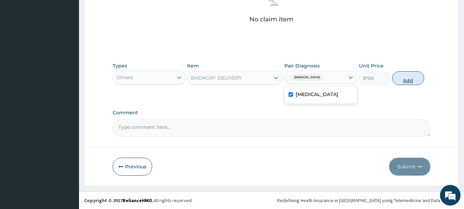
click at [412, 84] on button "Add" at bounding box center [409, 78] width 32 height 14
type input "0"
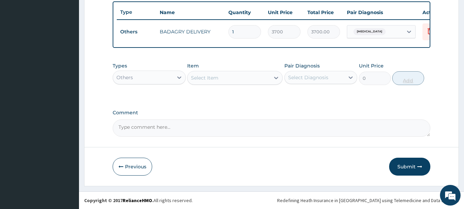
scroll to position [260, 0]
click at [156, 79] on div "Others" at bounding box center [143, 77] width 60 height 11
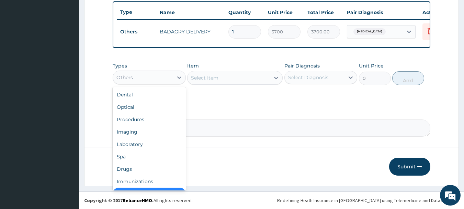
scroll to position [14, 0]
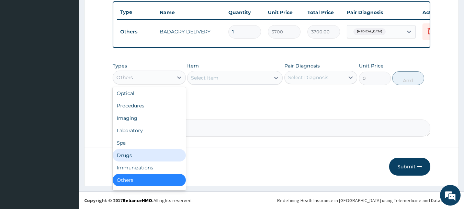
click at [137, 150] on div "Drugs" at bounding box center [149, 155] width 73 height 12
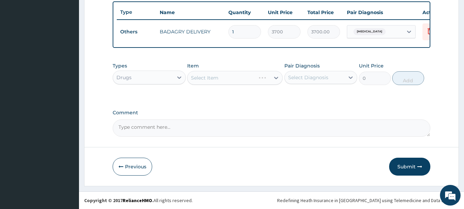
click at [247, 74] on div "Select Item" at bounding box center [235, 78] width 96 height 14
click at [247, 76] on div "Select Item" at bounding box center [229, 77] width 82 height 11
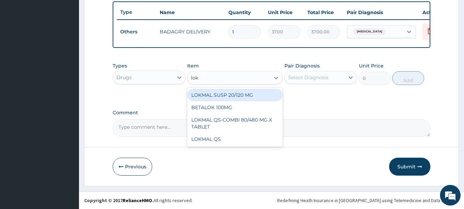
type input "lokm"
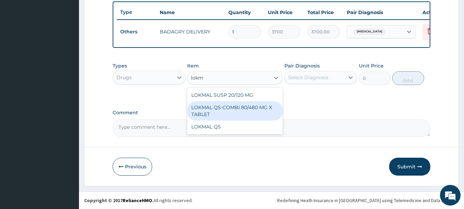
click at [252, 109] on div "LOKMAL QS-COMBI 80/480 MG X TABLET" at bounding box center [235, 110] width 96 height 19
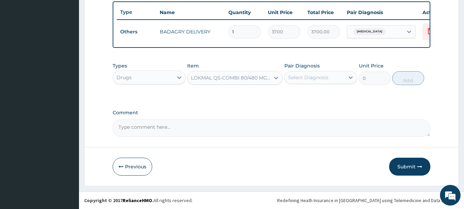
type input "245"
click at [321, 80] on div "Select Diagnosis" at bounding box center [308, 77] width 40 height 7
click at [328, 91] on label "Malaria, unspecified" at bounding box center [317, 94] width 43 height 7
checkbox input "true"
drag, startPoint x: 411, startPoint y: 89, endPoint x: 412, endPoint y: 84, distance: 5.5
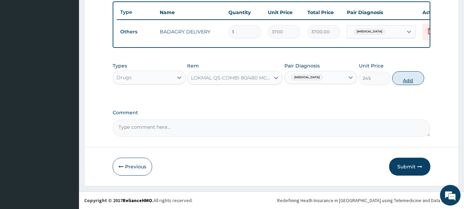
click at [412, 84] on div "Types Drugs Item LOKMAL QS-COMBI 80/480 MG X TABLET Pair Diagnosis Malaria, uns…" at bounding box center [272, 79] width 318 height 40
click at [412, 84] on button "Add" at bounding box center [409, 78] width 32 height 14
type input "0"
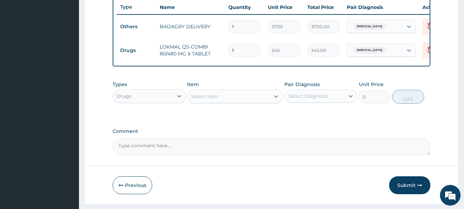
click at [256, 96] on div "Select Item" at bounding box center [229, 96] width 82 height 11
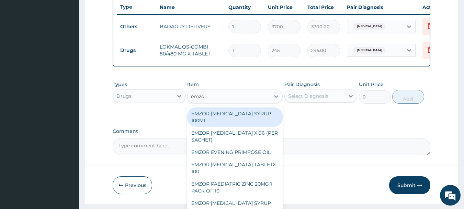
type input "emzor p"
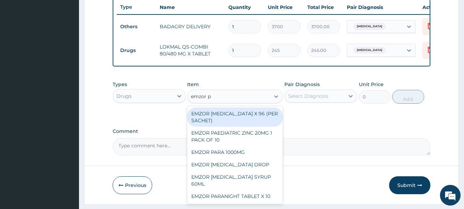
click at [264, 122] on div "EMZOR PARACETAMOL X 96 (PER SACHET)" at bounding box center [235, 116] width 96 height 19
type input "17.5"
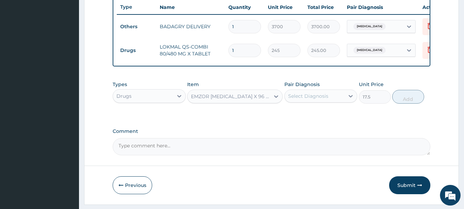
click at [316, 99] on div "Select Diagnosis" at bounding box center [308, 95] width 40 height 7
click at [330, 116] on label "Malaria, unspecified" at bounding box center [317, 112] width 43 height 7
checkbox input "true"
click at [407, 103] on button "Add" at bounding box center [409, 97] width 32 height 14
type input "0"
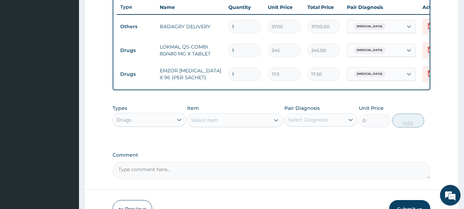
type input "0.00"
type input "3"
type input "52.50"
type input "36"
type input "630.00"
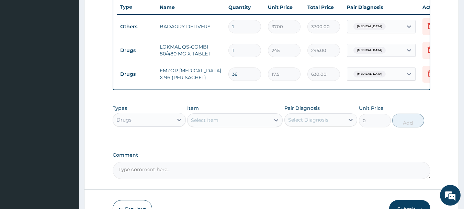
type input "36"
click at [234, 49] on input "1" at bounding box center [245, 50] width 33 height 13
type input "0.00"
type input "6"
type input "1470.00"
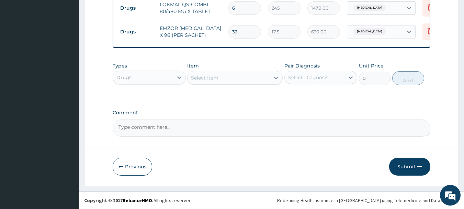
click at [421, 160] on button "Submit" at bounding box center [409, 166] width 41 height 18
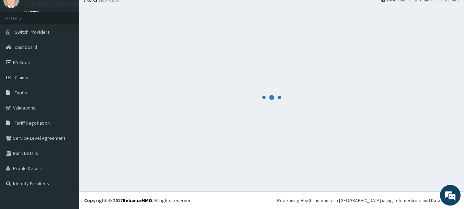
scroll to position [28, 0]
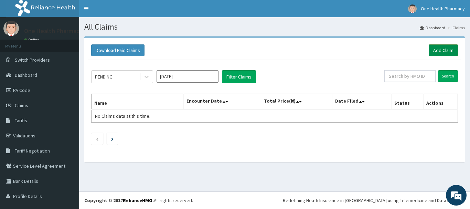
click at [430, 51] on link "Add Claim" at bounding box center [442, 50] width 29 height 12
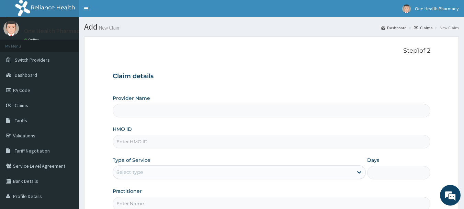
click at [233, 141] on input "HMO ID" at bounding box center [272, 141] width 318 height 13
paste input "EAJ/10016/A"
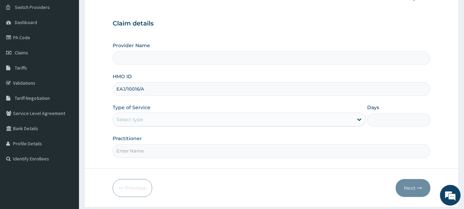
scroll to position [74, 0]
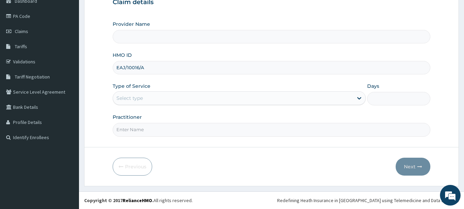
type input "EAJ/10016/A"
click at [200, 100] on div "Select type" at bounding box center [233, 97] width 240 height 11
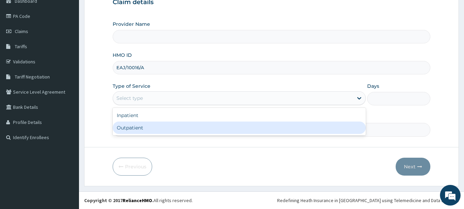
type input "OneHealth Pharmacy"
click at [199, 128] on div "Outpatient" at bounding box center [239, 127] width 253 height 12
click at [199, 128] on input "Practitioner" at bounding box center [272, 129] width 318 height 13
type input "1"
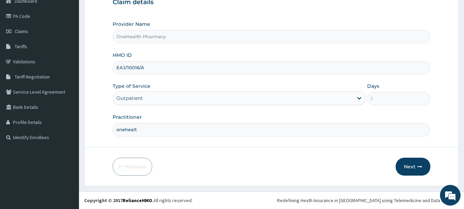
type input "onehealth"
click at [414, 170] on button "Next" at bounding box center [413, 166] width 35 height 18
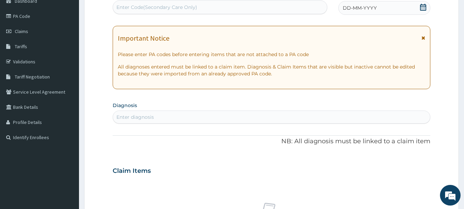
scroll to position [0, 0]
click at [219, 8] on div "Enter Code(Secondary Care Only)" at bounding box center [220, 7] width 214 height 11
paste input "PR/C8BD58C9"
type input "PR/C8BD58C9"
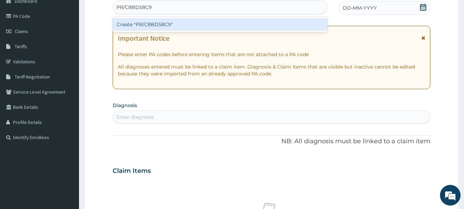
click at [222, 22] on div "Create "PR/C8BD58C9"" at bounding box center [220, 24] width 215 height 12
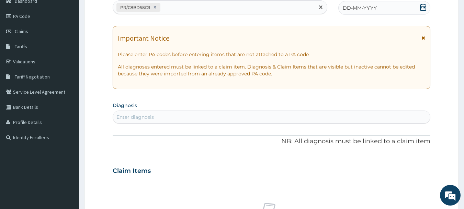
click at [360, 7] on span "DD-MM-YYYY" at bounding box center [360, 7] width 34 height 7
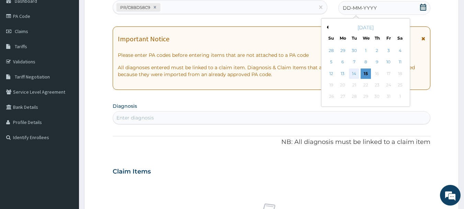
click at [354, 75] on div "14" at bounding box center [355, 73] width 10 height 10
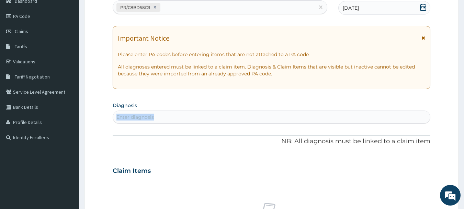
drag, startPoint x: 360, startPoint y: 109, endPoint x: 364, endPoint y: 117, distance: 8.6
click at [364, 117] on section "Diagnosis Enter diagnosis" at bounding box center [272, 111] width 318 height 23
click at [364, 117] on div "Enter diagnosis" at bounding box center [272, 116] width 318 height 11
type input "malaria"
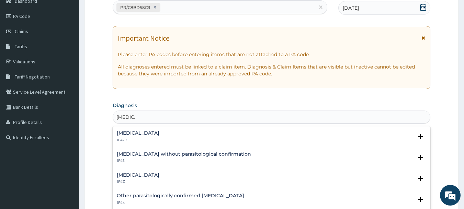
click at [143, 173] on h4 "Malaria, unspecified" at bounding box center [138, 174] width 43 height 5
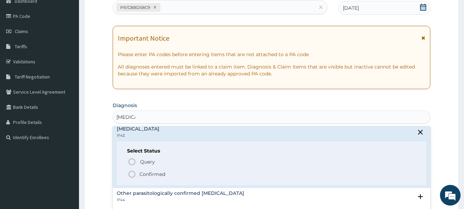
scroll to position [52, 0]
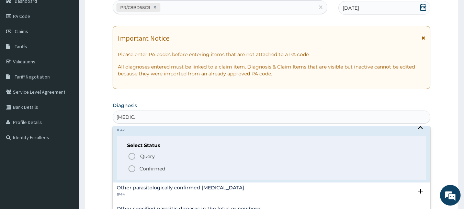
click at [140, 164] on span "Confirmed" at bounding box center [272, 168] width 289 height 8
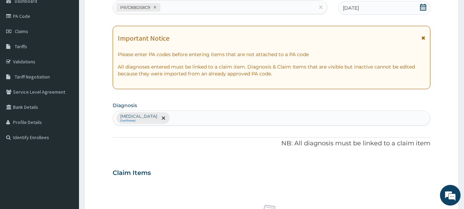
scroll to position [287, 0]
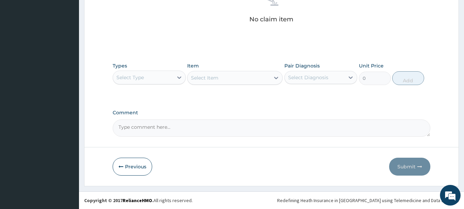
click at [152, 82] on div "Select Type" at bounding box center [143, 77] width 60 height 11
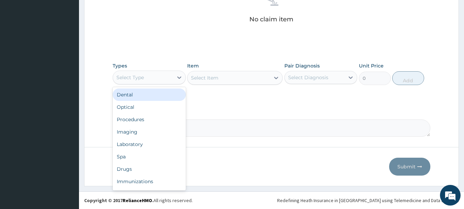
type input "o"
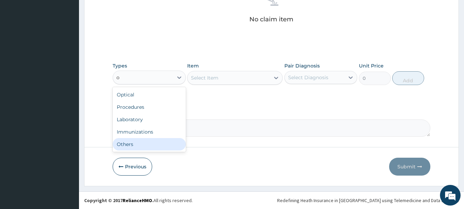
click at [149, 142] on div "Others" at bounding box center [149, 144] width 73 height 12
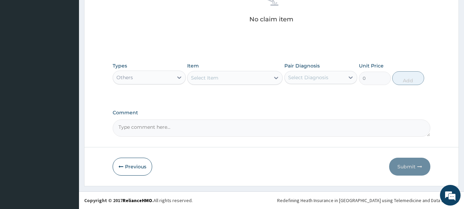
click at [223, 78] on div "Select Item" at bounding box center [229, 77] width 82 height 11
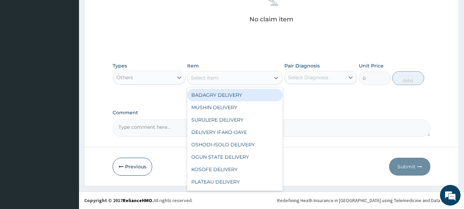
click at [231, 96] on div "BADAGRY DELIVERY" at bounding box center [235, 95] width 96 height 12
type input "3700"
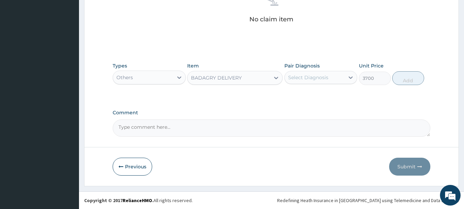
click at [324, 76] on div "Select Diagnosis" at bounding box center [308, 77] width 40 height 7
click at [331, 99] on div "[MEDICAL_DATA]" at bounding box center [321, 95] width 73 height 14
checkbox input "true"
click at [409, 82] on button "Add" at bounding box center [409, 78] width 32 height 14
type input "0"
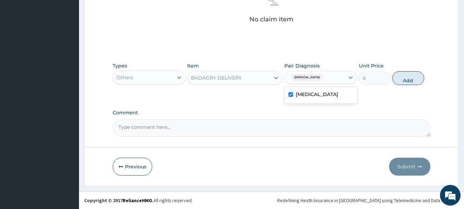
scroll to position [260, 0]
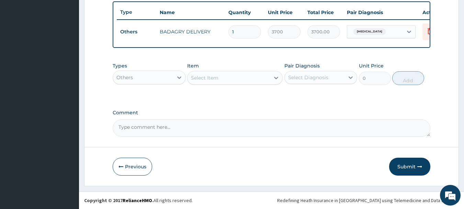
click at [128, 81] on div "Others" at bounding box center [143, 77] width 60 height 11
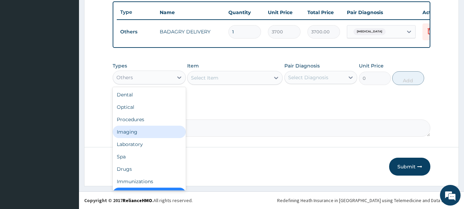
scroll to position [14, 0]
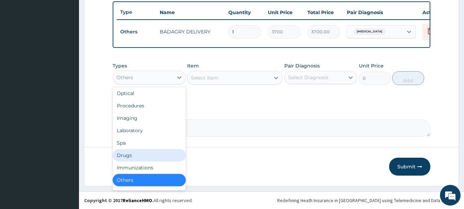
click at [135, 157] on div "Drugs" at bounding box center [149, 155] width 73 height 12
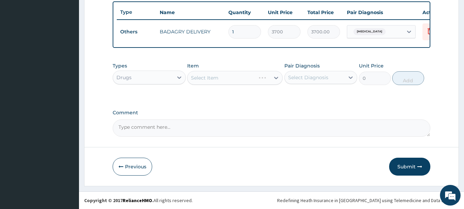
click at [217, 80] on div "Select Item" at bounding box center [235, 78] width 96 height 14
click at [217, 80] on div "Select Item" at bounding box center [204, 77] width 27 height 7
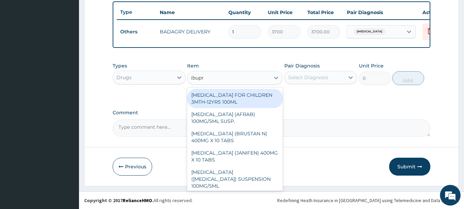
type input "ibupro"
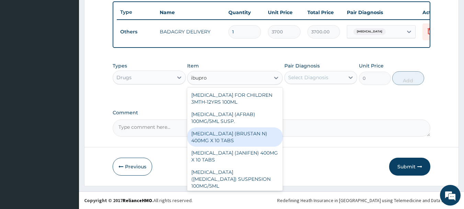
click at [242, 137] on div "[MEDICAL_DATA] (BRUSTAN N) 400MG X 10 TABS" at bounding box center [235, 136] width 96 height 19
type input "63"
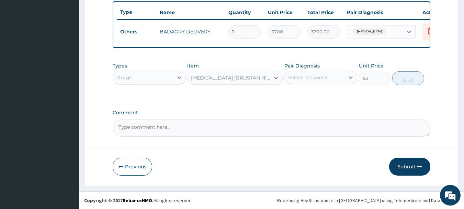
click at [322, 76] on div "Select Diagnosis" at bounding box center [308, 77] width 40 height 7
click at [329, 97] on label "[MEDICAL_DATA]" at bounding box center [317, 94] width 43 height 7
checkbox input "true"
click at [417, 73] on button "Add" at bounding box center [409, 78] width 32 height 14
type input "0"
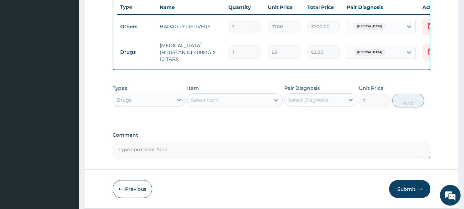
click at [264, 106] on div "Select Item" at bounding box center [229, 100] width 82 height 11
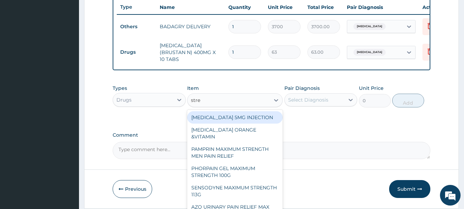
type input "strep"
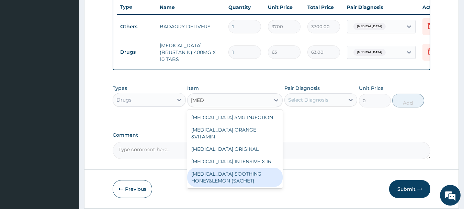
click at [263, 175] on div "[MEDICAL_DATA] SOOTHING HONEY&LEMON (SACHET)" at bounding box center [235, 176] width 96 height 19
type input "105"
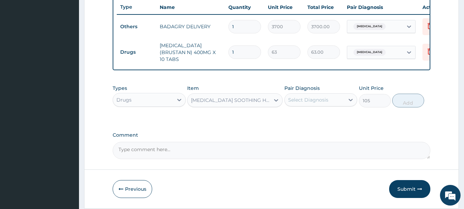
click at [327, 98] on div "Select Diagnosis" at bounding box center [308, 99] width 40 height 7
click at [332, 114] on label "[MEDICAL_DATA]" at bounding box center [317, 116] width 43 height 7
checkbox input "true"
click at [417, 101] on button "Add" at bounding box center [409, 100] width 32 height 14
type input "0"
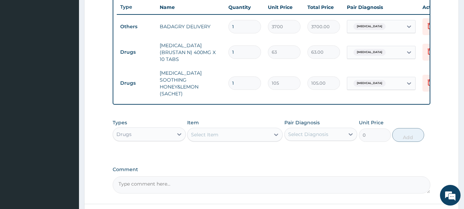
click at [240, 129] on div "Select Item" at bounding box center [229, 134] width 82 height 11
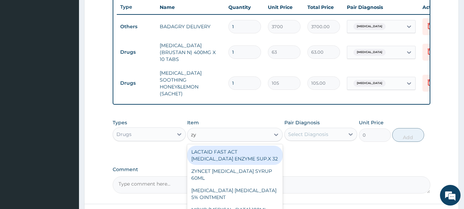
type input "zyn"
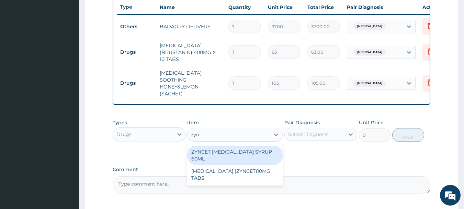
click at [242, 145] on div "ZYNCET [MEDICAL_DATA] SYRUP 60ML" at bounding box center [235, 154] width 96 height 19
type input "2240"
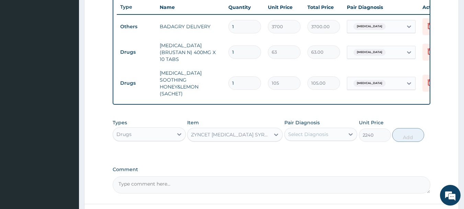
click at [318, 131] on div "Select Diagnosis" at bounding box center [308, 134] width 40 height 7
click at [328, 150] on div "[MEDICAL_DATA]" at bounding box center [321, 152] width 73 height 14
checkbox input "true"
click at [415, 130] on button "Add" at bounding box center [409, 135] width 32 height 14
type input "0"
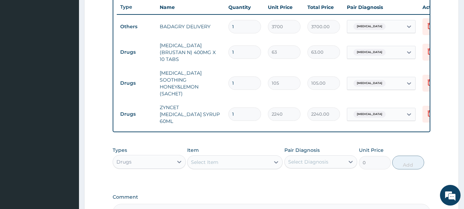
click at [249, 76] on input "1" at bounding box center [245, 82] width 33 height 13
type input "18"
type input "1890.00"
type input "18"
click at [243, 52] on input "1" at bounding box center [245, 51] width 33 height 13
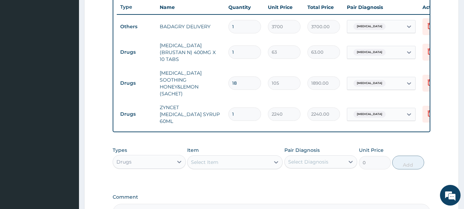
type input "10"
type input "630.00"
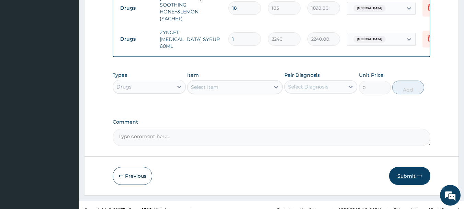
click at [420, 172] on button "Submit" at bounding box center [409, 176] width 41 height 18
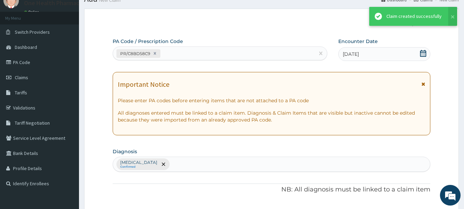
scroll to position [334, 0]
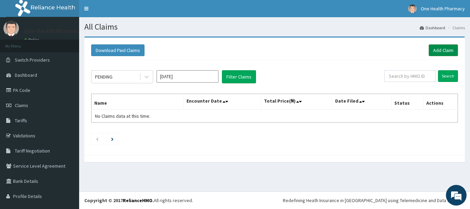
click at [441, 54] on link "Add Claim" at bounding box center [442, 50] width 29 height 12
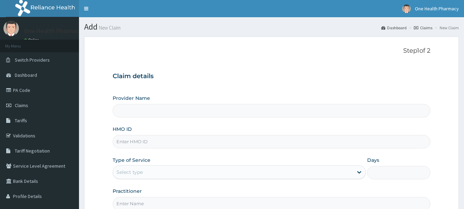
click at [167, 141] on input "HMO ID" at bounding box center [272, 141] width 318 height 13
paste input "RRI/10114/A"
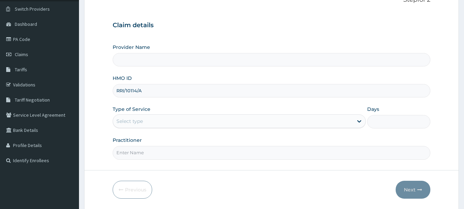
scroll to position [74, 0]
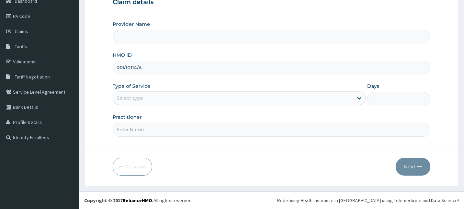
type input "RRI/10114/A"
click at [136, 90] on div "Type of Service Select type" at bounding box center [239, 93] width 253 height 23
click at [140, 97] on div "Select type" at bounding box center [130, 98] width 26 height 7
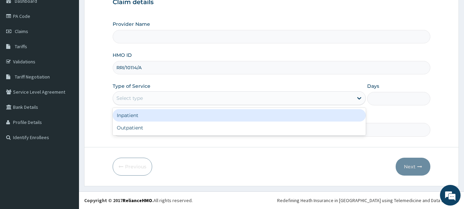
type input "OneHealth Pharmacy"
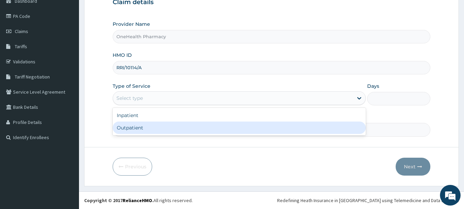
click at [150, 128] on div "Outpatient" at bounding box center [239, 127] width 253 height 12
click at [150, 128] on input "Practitioner" at bounding box center [272, 129] width 318 height 13
type input "1"
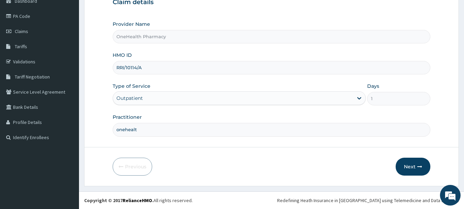
type input "onehealth"
click at [418, 168] on icon "button" at bounding box center [420, 166] width 5 height 5
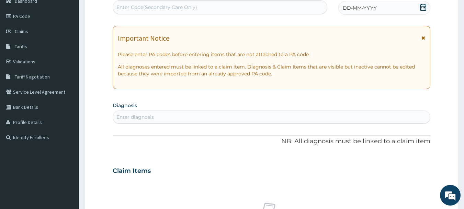
scroll to position [0, 0]
click at [234, 12] on div "Enter Code(Secondary Care Only)" at bounding box center [220, 7] width 214 height 11
paste input "PR/358E0F83"
type input "PR/358E0F83"
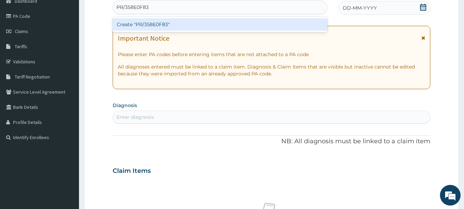
click at [234, 18] on div "Create "PR/358E0F83"" at bounding box center [220, 24] width 215 height 15
click at [236, 23] on div "Create "PR/358E0F83"" at bounding box center [220, 24] width 215 height 12
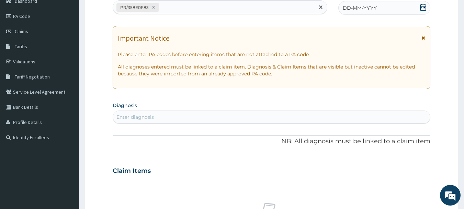
click at [360, 7] on span "DD-MM-YYYY" at bounding box center [360, 7] width 34 height 7
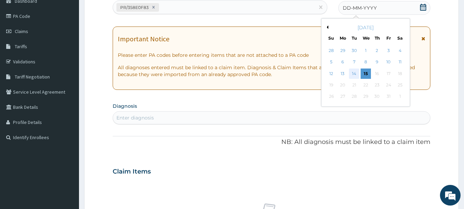
click at [357, 73] on div "14" at bounding box center [355, 73] width 10 height 10
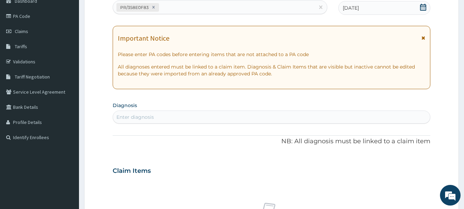
click at [369, 122] on div "Enter diagnosis" at bounding box center [272, 116] width 318 height 11
type input "malaria"
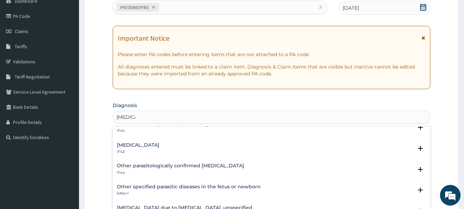
scroll to position [29, 0]
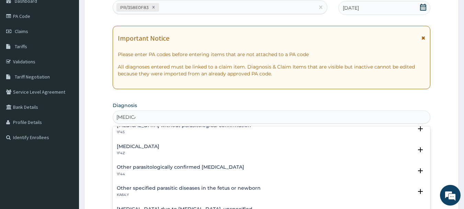
click at [140, 147] on h4 "Malaria, unspecified" at bounding box center [138, 146] width 43 height 5
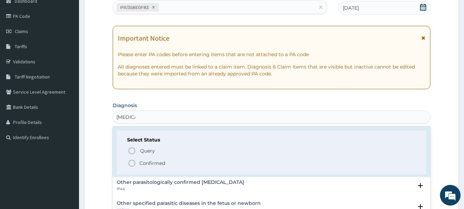
scroll to position [57, 0]
click at [139, 164] on span "Confirmed" at bounding box center [272, 162] width 289 height 8
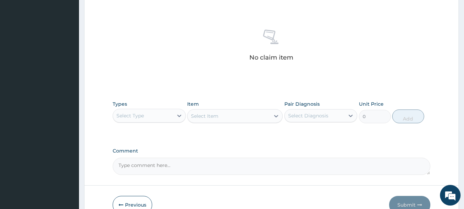
scroll to position [287, 0]
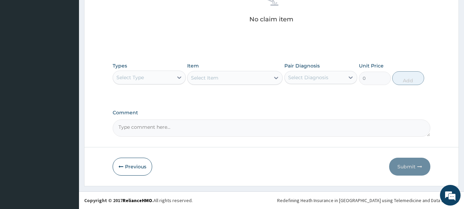
click at [159, 75] on div "Select Type" at bounding box center [143, 77] width 60 height 11
type input "o"
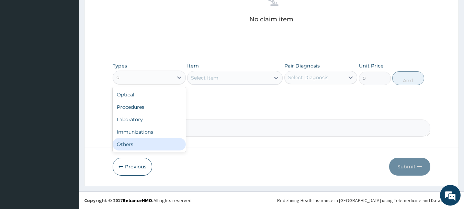
click at [145, 147] on div "Others" at bounding box center [149, 144] width 73 height 12
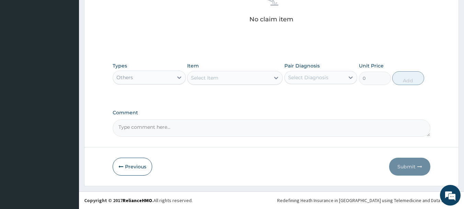
click at [230, 79] on div "Select Item" at bounding box center [229, 77] width 82 height 11
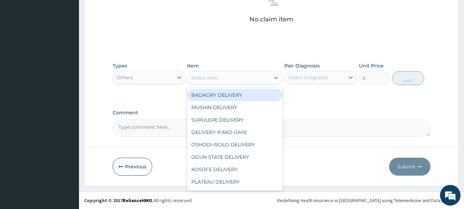
click at [234, 92] on div "BADAGRY DELIVERY" at bounding box center [235, 95] width 96 height 12
type input "3700"
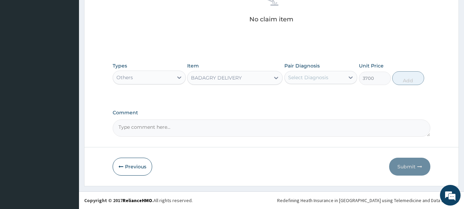
click at [326, 69] on div "Pair Diagnosis Select Diagnosis" at bounding box center [321, 73] width 73 height 23
click at [327, 77] on div "Select Diagnosis" at bounding box center [308, 77] width 40 height 7
click at [333, 99] on div "Malaria, unspecified" at bounding box center [321, 95] width 73 height 14
checkbox input "true"
drag, startPoint x: 409, startPoint y: 86, endPoint x: 409, endPoint y: 77, distance: 8.2
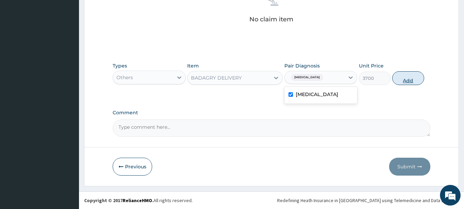
click at [409, 77] on div "Types Others Item BADAGRY DELIVERY Pair Diagnosis option Malaria, unspecified, …" at bounding box center [272, 74] width 318 height 30
click at [409, 77] on button "Add" at bounding box center [409, 78] width 32 height 14
type input "0"
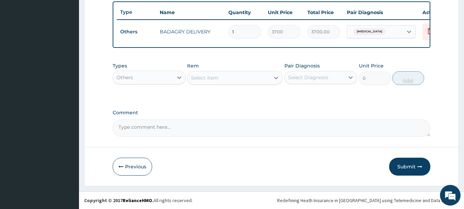
scroll to position [260, 0]
click at [158, 72] on div "Others" at bounding box center [143, 77] width 60 height 11
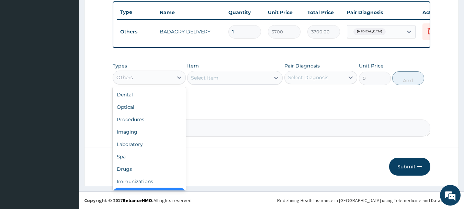
scroll to position [14, 0]
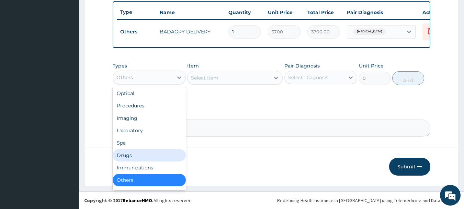
click at [141, 153] on div "Drugs" at bounding box center [149, 155] width 73 height 12
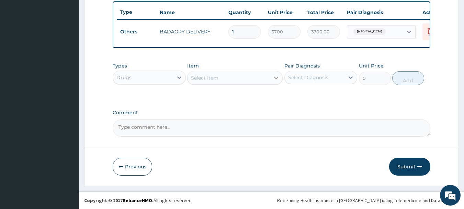
click at [270, 76] on div at bounding box center [276, 77] width 12 height 12
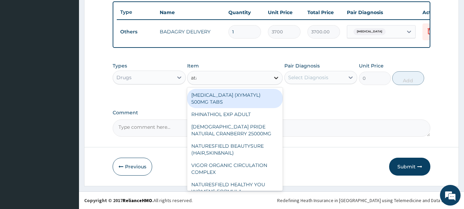
type input "atad"
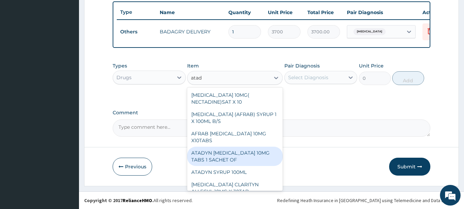
click at [269, 146] on div "ATADYN LORATADINE 10MG TABS 1 SACHET OF" at bounding box center [235, 155] width 96 height 19
type input "350"
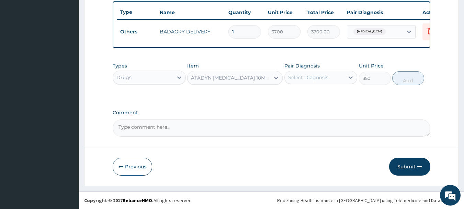
click at [321, 73] on div "Select Diagnosis" at bounding box center [315, 77] width 60 height 11
click at [334, 95] on label "Malaria, unspecified" at bounding box center [317, 94] width 43 height 7
checkbox input "true"
click at [403, 81] on button "Add" at bounding box center [409, 78] width 32 height 14
type input "0"
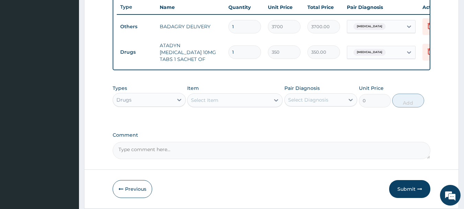
click at [262, 97] on div "Select Item" at bounding box center [229, 100] width 82 height 11
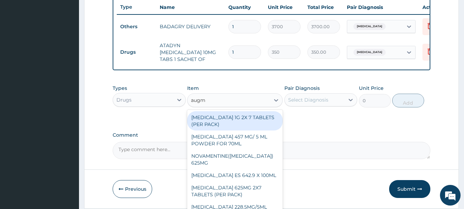
type input "augme"
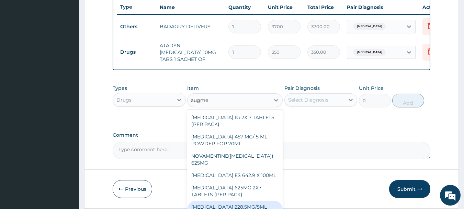
click at [253, 203] on div "AUGMENTIN 228.5MG/5ML POWDER FOR 70ML SU" at bounding box center [235, 209] width 96 height 19
type input "4340"
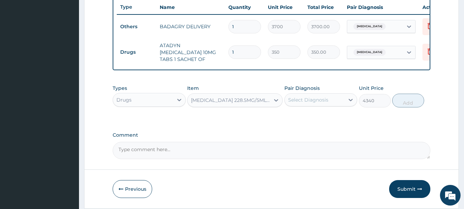
click at [322, 103] on div "Select Diagnosis" at bounding box center [308, 99] width 40 height 7
click at [332, 115] on label "Malaria, unspecified" at bounding box center [317, 116] width 43 height 7
checkbox input "true"
click at [413, 96] on button "Add" at bounding box center [409, 100] width 32 height 14
type input "0"
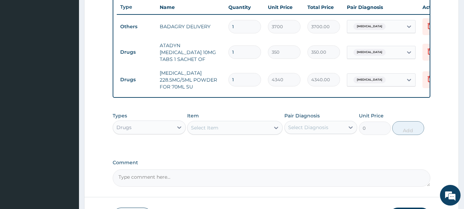
click at [250, 132] on div "Select Item" at bounding box center [229, 127] width 82 height 11
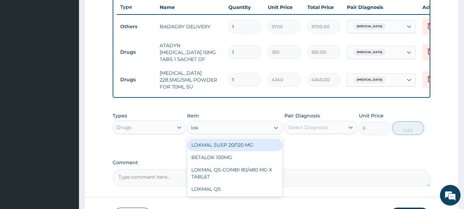
type input "lokm"
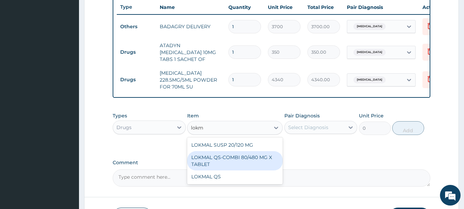
click at [250, 153] on div "LOKMAL QS-COMBI 80/480 MG X TABLET" at bounding box center [235, 160] width 96 height 19
type input "245"
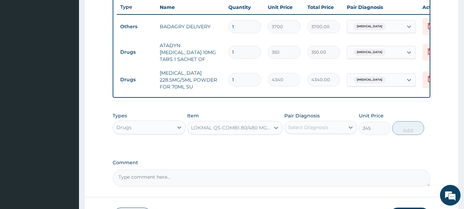
click at [320, 126] on div "Select Diagnosis" at bounding box center [308, 127] width 40 height 7
click at [327, 139] on div "Malaria, unspecified" at bounding box center [321, 145] width 73 height 14
checkbox input "true"
click at [415, 122] on button "Add" at bounding box center [409, 128] width 32 height 14
type input "0"
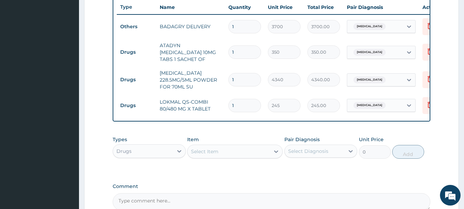
click at [264, 154] on div "Select Item" at bounding box center [229, 151] width 82 height 11
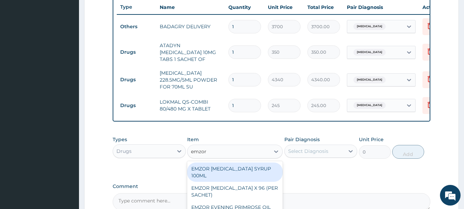
type input "emzor p"
click at [267, 174] on div "EMZOR PARACETAMOL X 96 (PER SACHET)" at bounding box center [235, 171] width 96 height 19
type input "17.5"
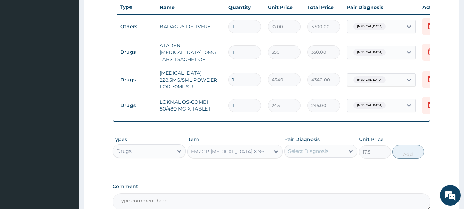
click at [314, 156] on div "Select Diagnosis" at bounding box center [315, 150] width 60 height 11
click at [323, 171] on label "Malaria, unspecified" at bounding box center [317, 167] width 43 height 7
checkbox input "true"
click at [408, 151] on button "Add" at bounding box center [409, 152] width 32 height 14
type input "0"
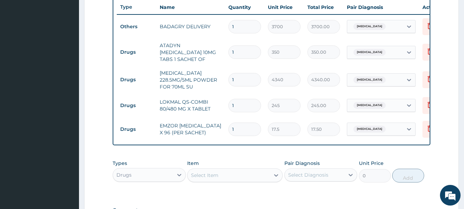
click at [223, 182] on div "Select Item" at bounding box center [235, 175] width 96 height 14
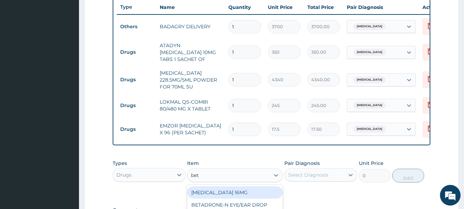
type input "beta"
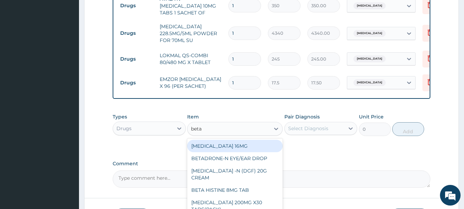
scroll to position [317, 0]
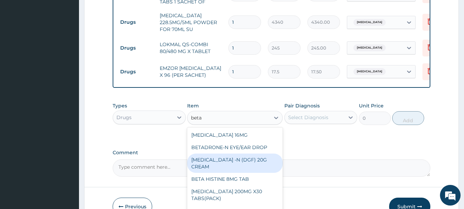
click at [243, 166] on div "BETAMETHASONE -N (DGF) 20G CREAM" at bounding box center [235, 162] width 96 height 19
type input "910"
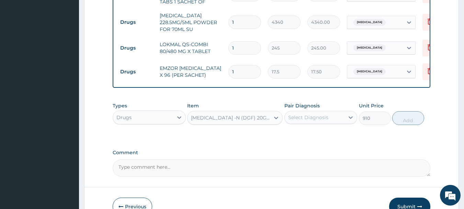
click at [316, 122] on div "Select Diagnosis" at bounding box center [315, 117] width 60 height 11
click at [322, 132] on label "Malaria, unspecified" at bounding box center [317, 134] width 43 height 7
checkbox input "true"
click at [414, 124] on button "Add" at bounding box center [409, 118] width 32 height 14
type input "0"
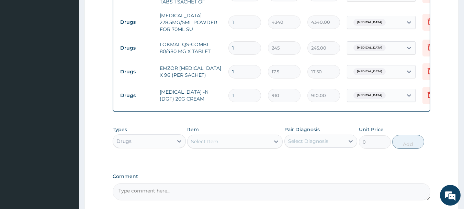
click at [250, 68] on input "1" at bounding box center [245, 71] width 33 height 13
type input "0.00"
type input "3"
type input "52.50"
type input "36"
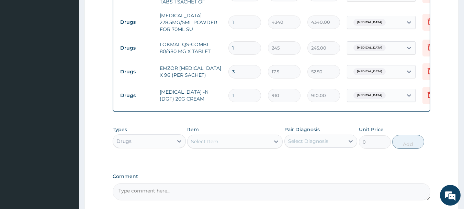
type input "630.00"
type input "36"
click at [237, 41] on input "1" at bounding box center [245, 47] width 33 height 13
type input "0.00"
type input "6"
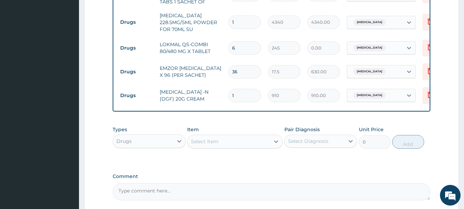
type input "1470.00"
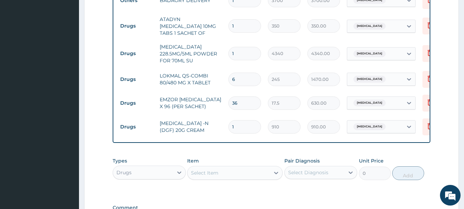
scroll to position [283, 0]
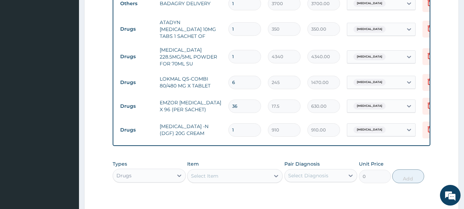
type input "6"
click at [238, 22] on input "1" at bounding box center [245, 28] width 33 height 13
type input "0.00"
type input "4"
type input "1400.00"
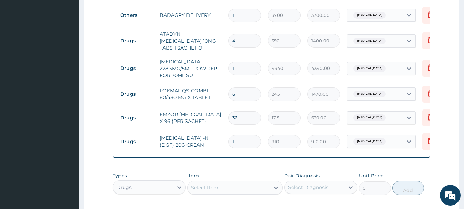
scroll to position [382, 0]
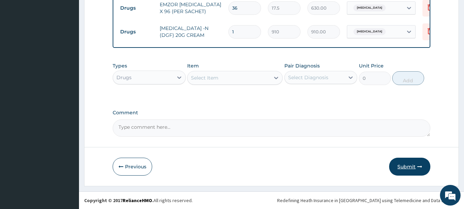
click at [414, 169] on button "Submit" at bounding box center [409, 166] width 41 height 18
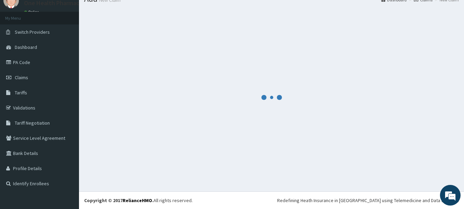
scroll to position [28, 0]
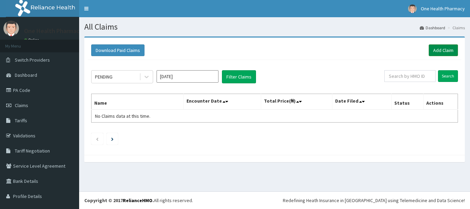
click at [431, 54] on link "Add Claim" at bounding box center [442, 50] width 29 height 12
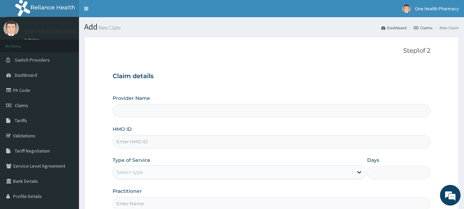
click at [177, 140] on input "HMO ID" at bounding box center [272, 141] width 318 height 13
paste input "UZL/10005/A"
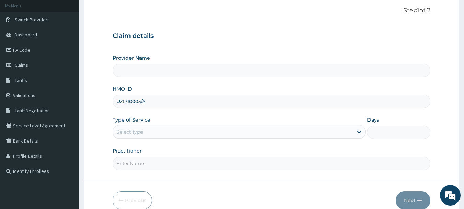
scroll to position [74, 0]
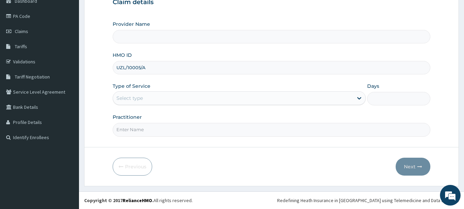
type input "UZL/10005/A"
click at [158, 104] on div "Select type" at bounding box center [239, 98] width 253 height 14
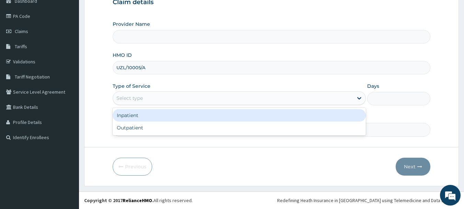
type input "OneHealth Pharmacy"
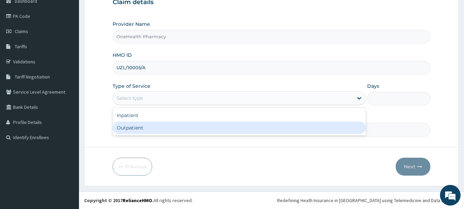
click at [158, 129] on div "Outpatient" at bounding box center [239, 127] width 253 height 12
click at [158, 129] on input "Practitioner" at bounding box center [272, 129] width 318 height 13
type input "1"
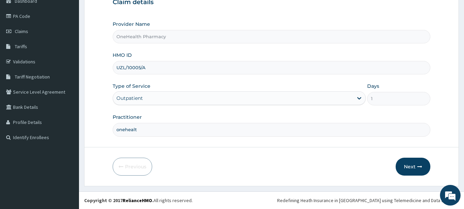
type input "onehealth"
click at [416, 168] on button "Next" at bounding box center [413, 166] width 35 height 18
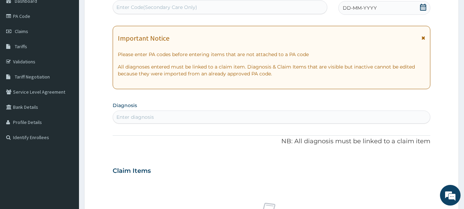
scroll to position [0, 0]
click at [281, 11] on div "Enter Code(Secondary Care Only)" at bounding box center [220, 7] width 214 height 11
paste input "PR/48A05A5B"
type input "PR/48A05A5B"
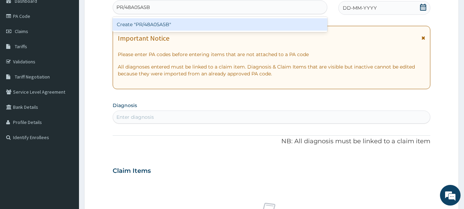
click at [282, 21] on div "Create "PR/48A05A5B"" at bounding box center [220, 24] width 215 height 12
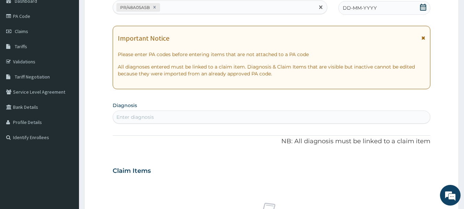
click at [371, 9] on span "DD-MM-YYYY" at bounding box center [360, 7] width 34 height 7
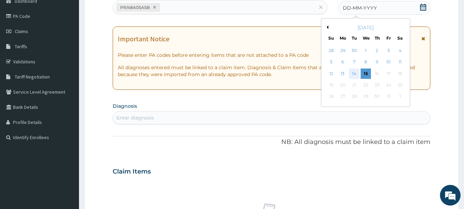
click at [353, 76] on div "14" at bounding box center [355, 73] width 10 height 10
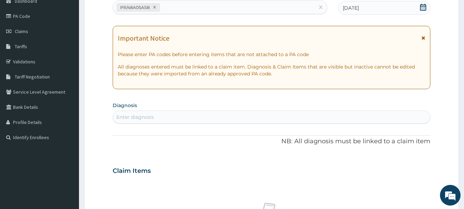
click at [365, 118] on div "Enter diagnosis" at bounding box center [272, 116] width 318 height 11
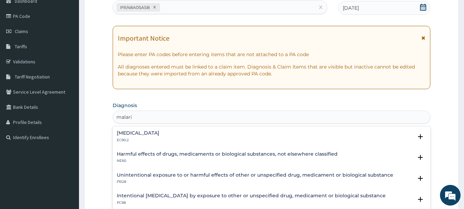
type input "[MEDICAL_DATA]"
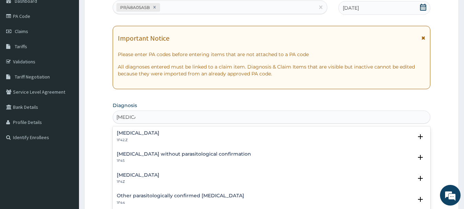
click at [139, 172] on h4 "[MEDICAL_DATA]" at bounding box center [138, 174] width 43 height 5
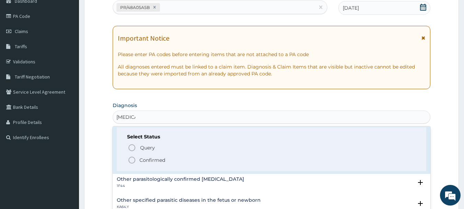
scroll to position [69, 0]
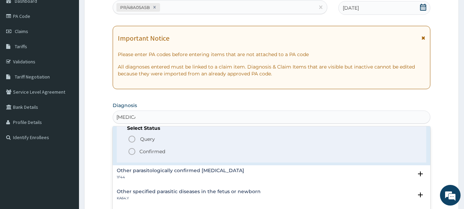
click at [137, 150] on span "Confirmed" at bounding box center [272, 151] width 289 height 8
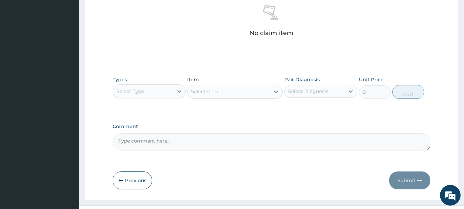
scroll to position [286, 0]
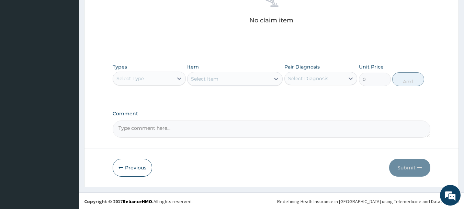
click at [153, 74] on div "Select Type" at bounding box center [143, 78] width 60 height 11
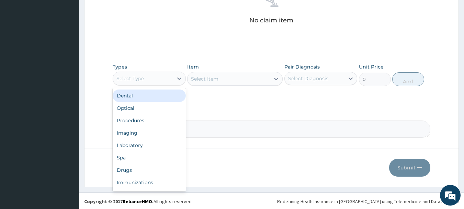
type input "o"
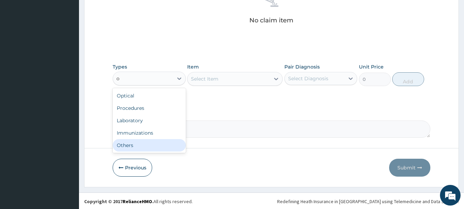
click at [132, 144] on div "Others" at bounding box center [149, 145] width 73 height 12
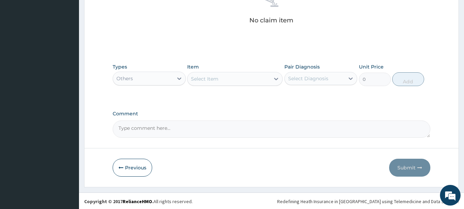
click at [248, 81] on div "Select Item" at bounding box center [229, 78] width 82 height 11
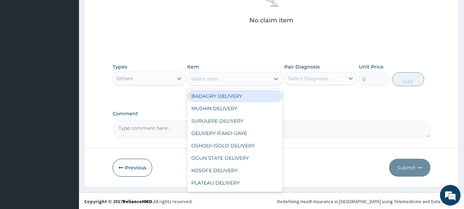
click at [248, 91] on div "BADAGRY DELIVERY" at bounding box center [235, 96] width 96 height 12
type input "3700"
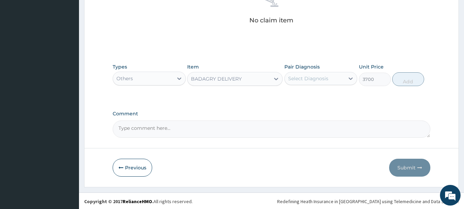
click at [321, 76] on div "Select Diagnosis" at bounding box center [308, 78] width 40 height 7
click at [329, 95] on label "[MEDICAL_DATA]" at bounding box center [317, 95] width 43 height 7
checkbox input "true"
click at [403, 81] on button "Add" at bounding box center [409, 79] width 32 height 14
type input "0"
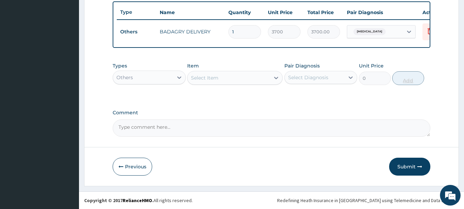
scroll to position [260, 0]
click at [145, 82] on div "Others" at bounding box center [143, 77] width 60 height 11
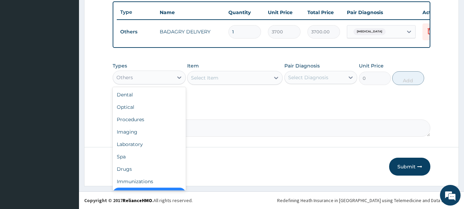
scroll to position [14, 0]
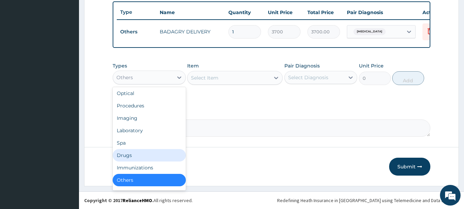
click at [129, 153] on div "Drugs" at bounding box center [149, 155] width 73 height 12
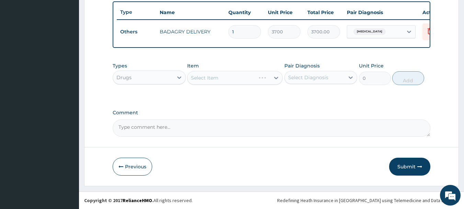
click at [243, 79] on div "Select Item" at bounding box center [235, 78] width 96 height 14
click at [243, 79] on div "Select Item" at bounding box center [229, 77] width 82 height 11
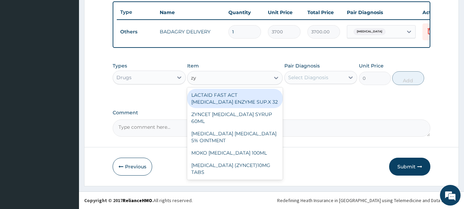
type input "zyn"
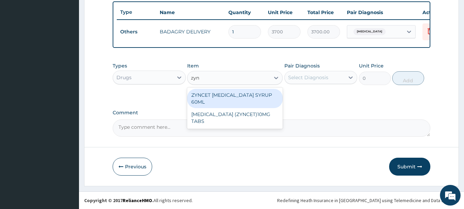
click at [250, 108] on div "[MEDICAL_DATA] (ZYNCET)10MG TABS" at bounding box center [235, 117] width 96 height 19
type input "119"
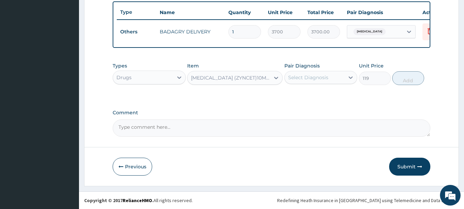
click at [322, 79] on div "Select Diagnosis" at bounding box center [308, 77] width 40 height 7
click at [332, 103] on div "Malaria, unspecified" at bounding box center [321, 95] width 73 height 17
click at [334, 96] on label "Malaria, unspecified" at bounding box center [317, 94] width 43 height 7
checkbox input "true"
click at [396, 76] on button "Add" at bounding box center [409, 78] width 32 height 14
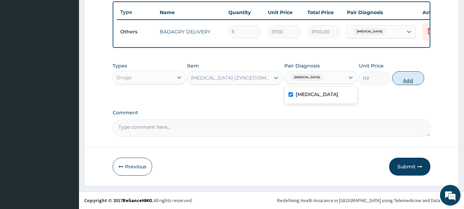
type input "0"
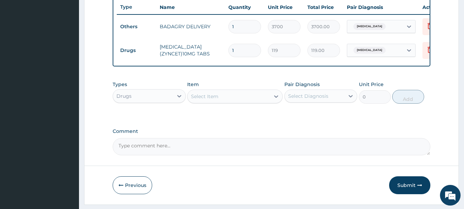
click at [232, 103] on div "Select Item" at bounding box center [235, 96] width 96 height 14
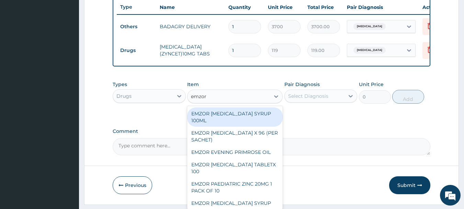
type input "emzor p"
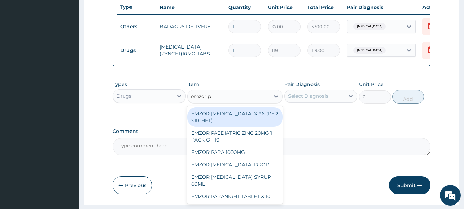
click at [234, 125] on div "EMZOR PARACETAMOL X 96 (PER SACHET)" at bounding box center [235, 116] width 96 height 19
type input "17.5"
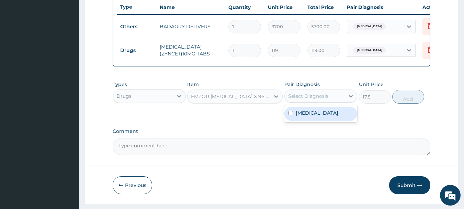
drag, startPoint x: 304, startPoint y: 98, endPoint x: 320, endPoint y: 125, distance: 31.8
click at [320, 102] on div "option Malaria, unspecified, selected. option Malaria, unspecified focused, 1 o…" at bounding box center [321, 95] width 73 height 13
click at [320, 121] on div "Malaria, unspecified" at bounding box center [321, 114] width 73 height 14
checkbox input "true"
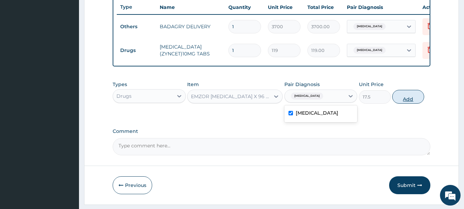
click at [400, 103] on button "Add" at bounding box center [409, 97] width 32 height 14
type input "0"
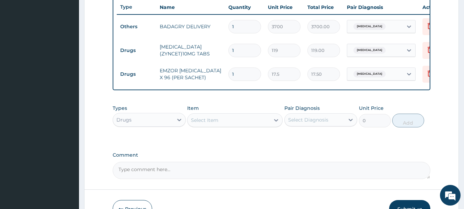
click at [248, 124] on div "Select Item" at bounding box center [229, 119] width 82 height 11
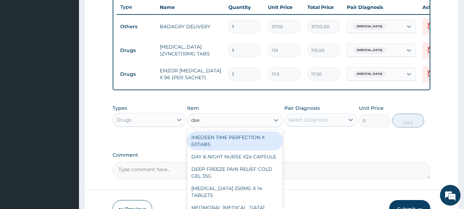
type input "deep"
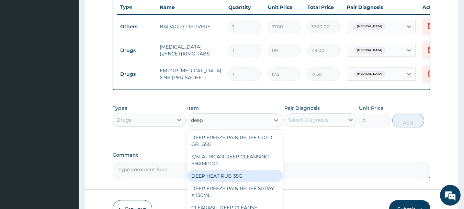
click at [251, 179] on div "DEEP HEAT RUB 35G" at bounding box center [235, 175] width 96 height 12
type input "2870"
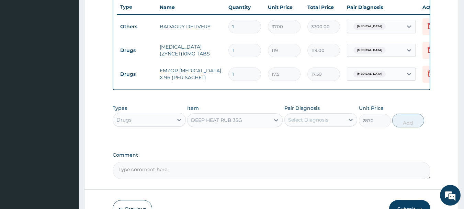
click at [325, 123] on div "Select Diagnosis" at bounding box center [308, 119] width 40 height 7
click at [333, 140] on label "Malaria, unspecified" at bounding box center [317, 136] width 43 height 7
checkbox input "true"
click at [400, 127] on button "Add" at bounding box center [409, 120] width 32 height 14
type input "0"
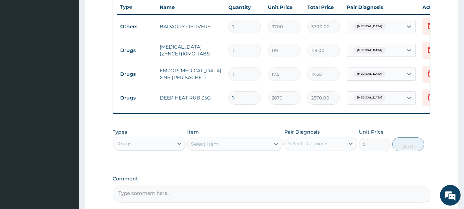
click at [245, 78] on input "1" at bounding box center [245, 73] width 33 height 13
type input "0.00"
type input "3"
type input "52.50"
type input "36"
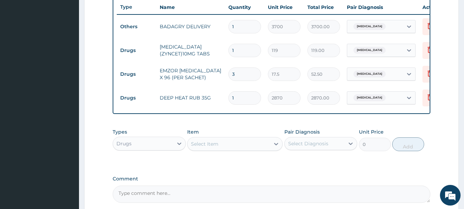
type input "630.00"
type input "36"
click at [249, 55] on input "1" at bounding box center [245, 50] width 33 height 13
type input "10"
type input "1190.00"
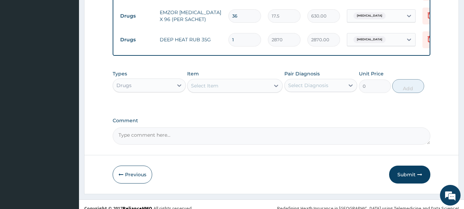
scroll to position [331, 0]
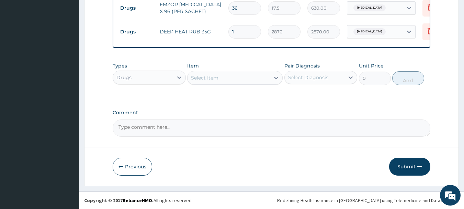
click at [417, 167] on button "Submit" at bounding box center [409, 166] width 41 height 18
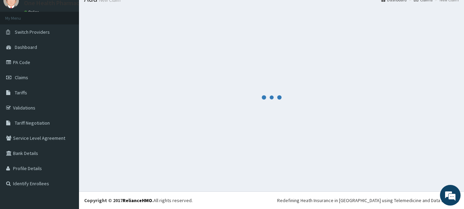
scroll to position [28, 0]
